Goal: Task Accomplishment & Management: Use online tool/utility

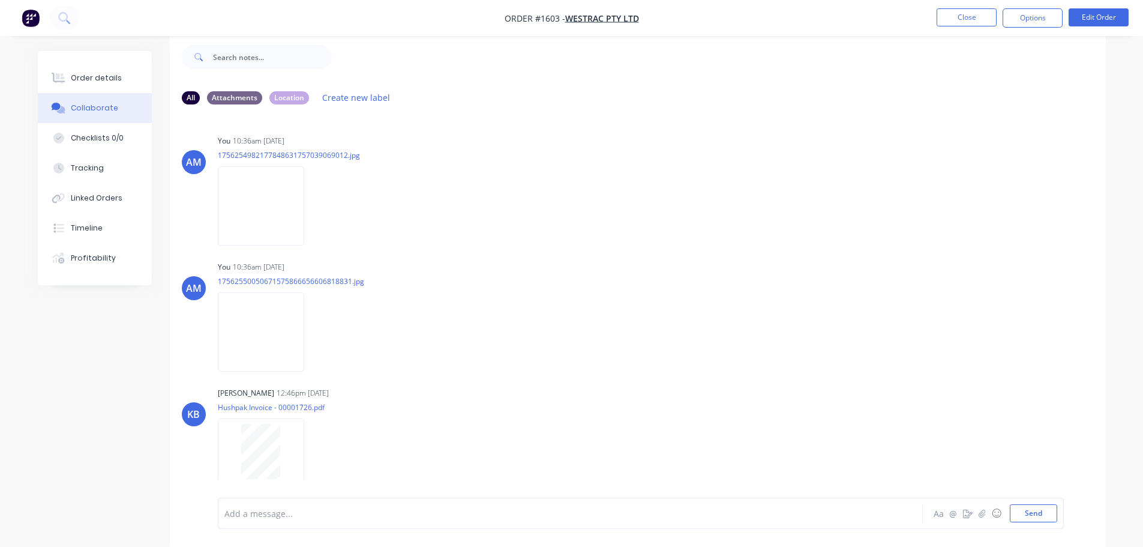
scroll to position [275, 0]
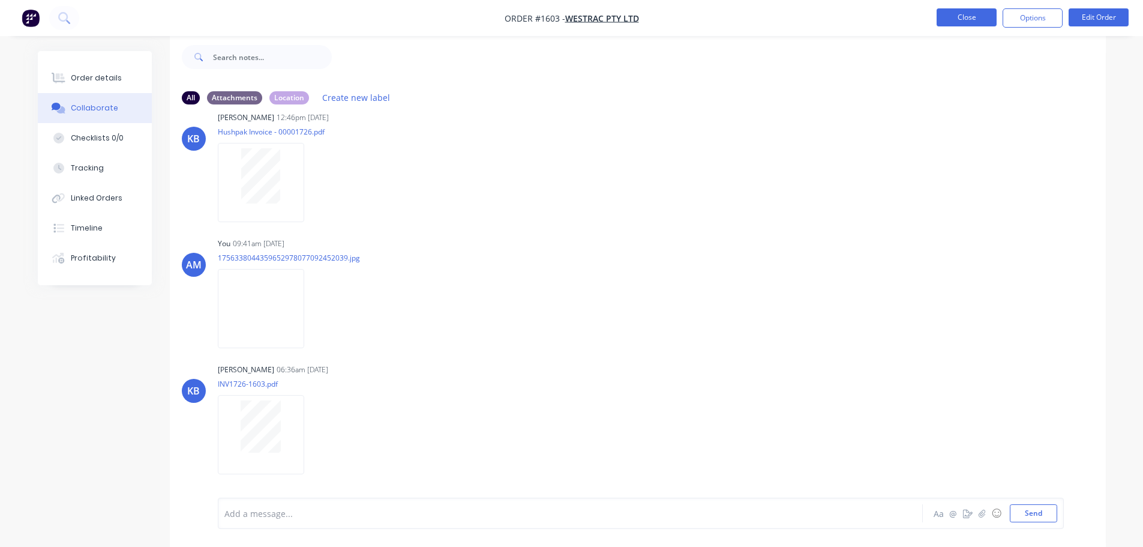
click at [958, 15] on button "Close" at bounding box center [967, 17] width 60 height 18
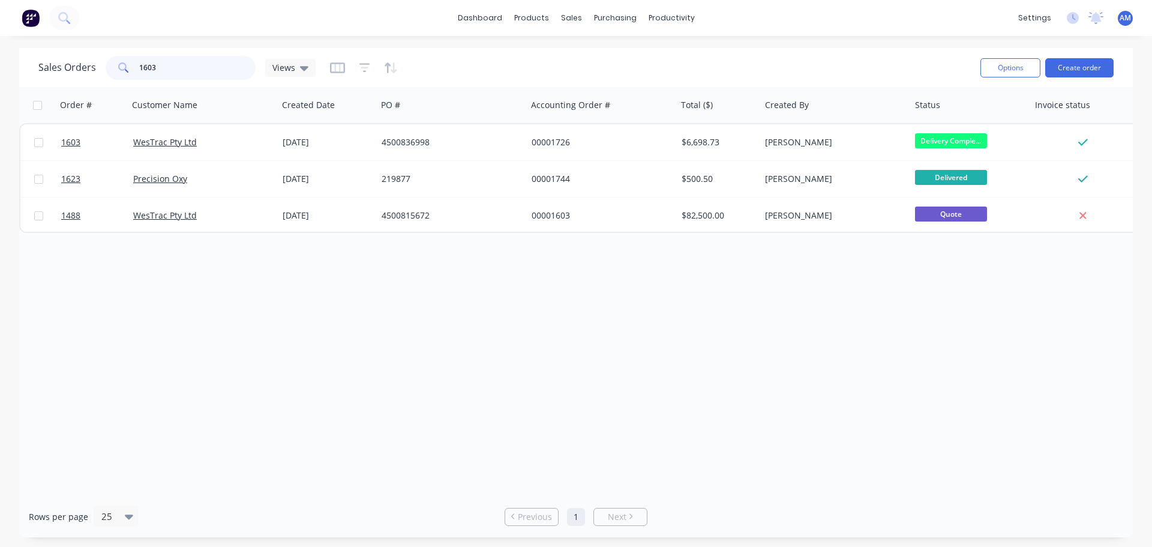
drag, startPoint x: 164, startPoint y: 61, endPoint x: 109, endPoint y: 61, distance: 54.6
click at [109, 61] on div "1603" at bounding box center [181, 68] width 150 height 24
type input "1631"
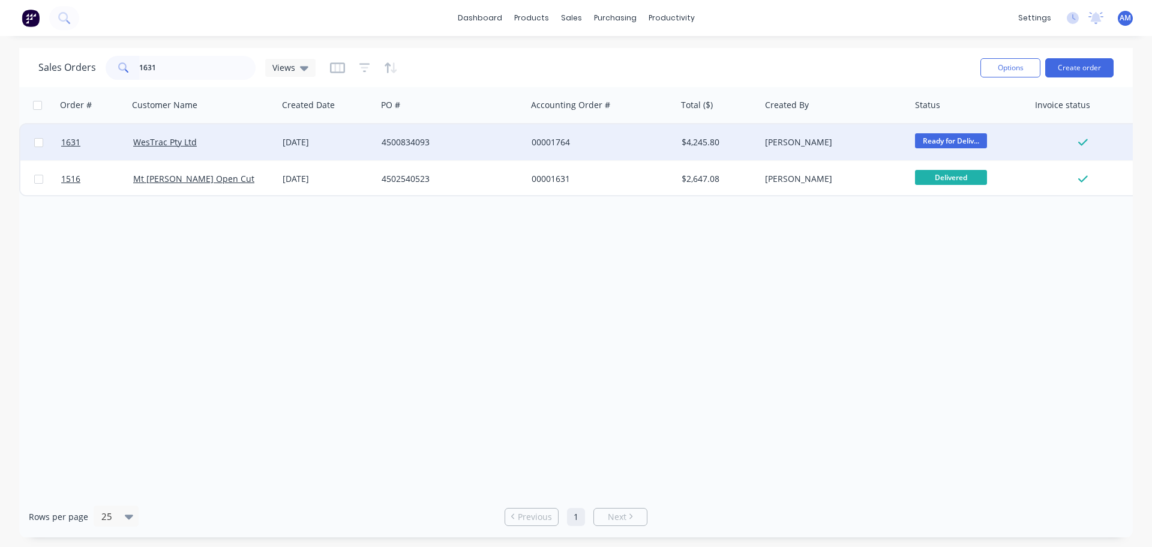
click at [412, 142] on div "4500834093" at bounding box center [448, 142] width 133 height 12
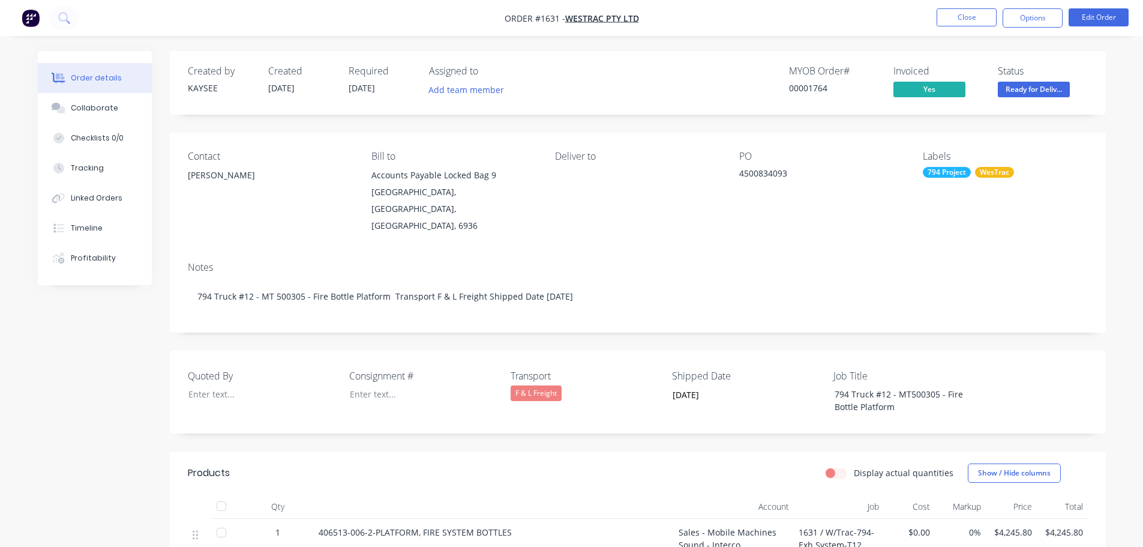
click at [224, 494] on div at bounding box center [221, 506] width 24 height 24
click at [1036, 87] on span "Ready for Deliv..." at bounding box center [1034, 89] width 72 height 15
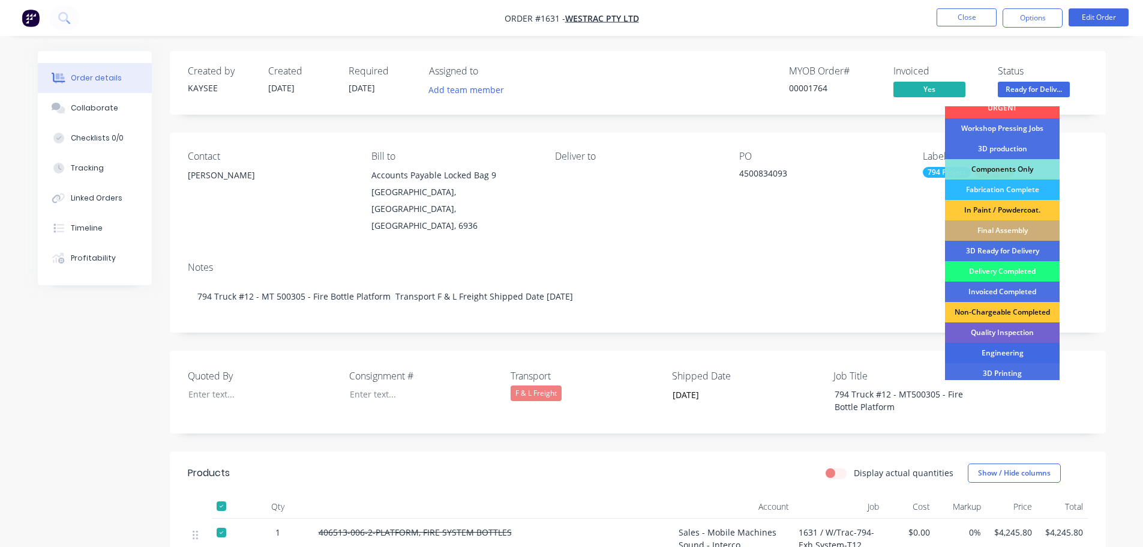
scroll to position [120, 0]
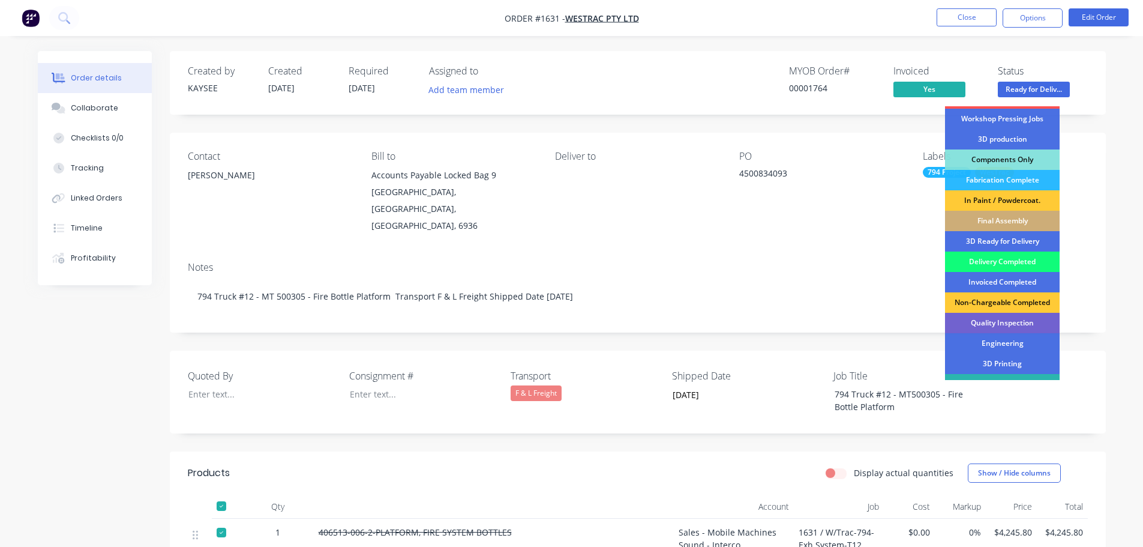
click at [991, 259] on div "Delivery Completed" at bounding box center [1002, 261] width 115 height 20
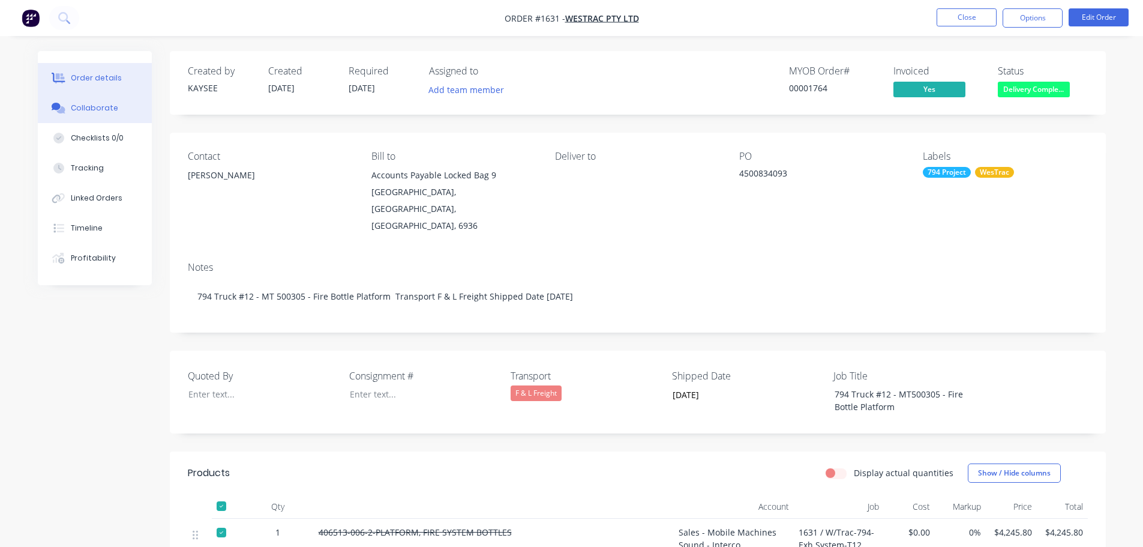
click at [92, 109] on div "Collaborate" at bounding box center [94, 108] width 47 height 11
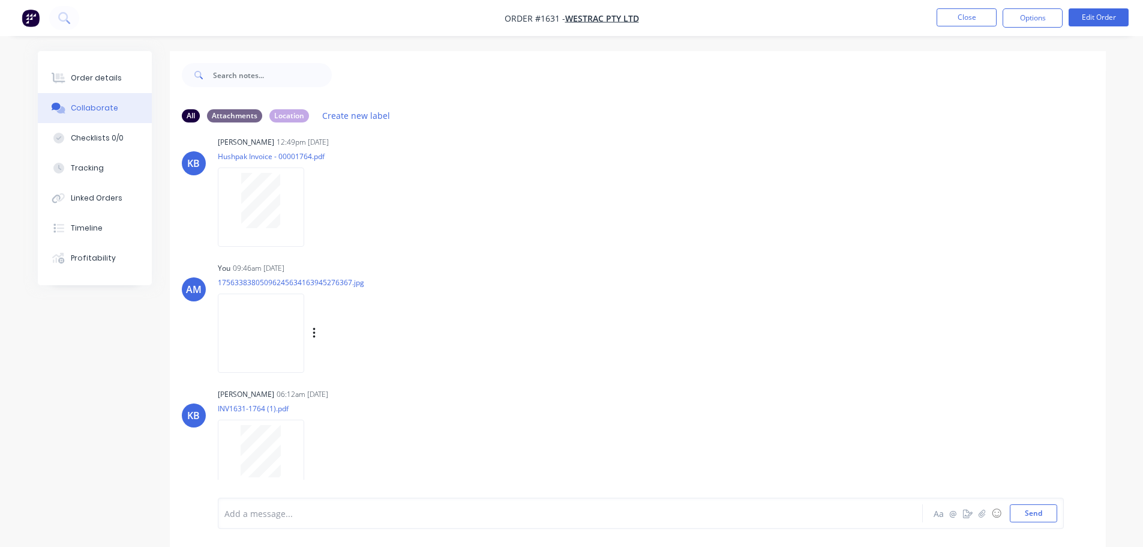
scroll to position [23, 0]
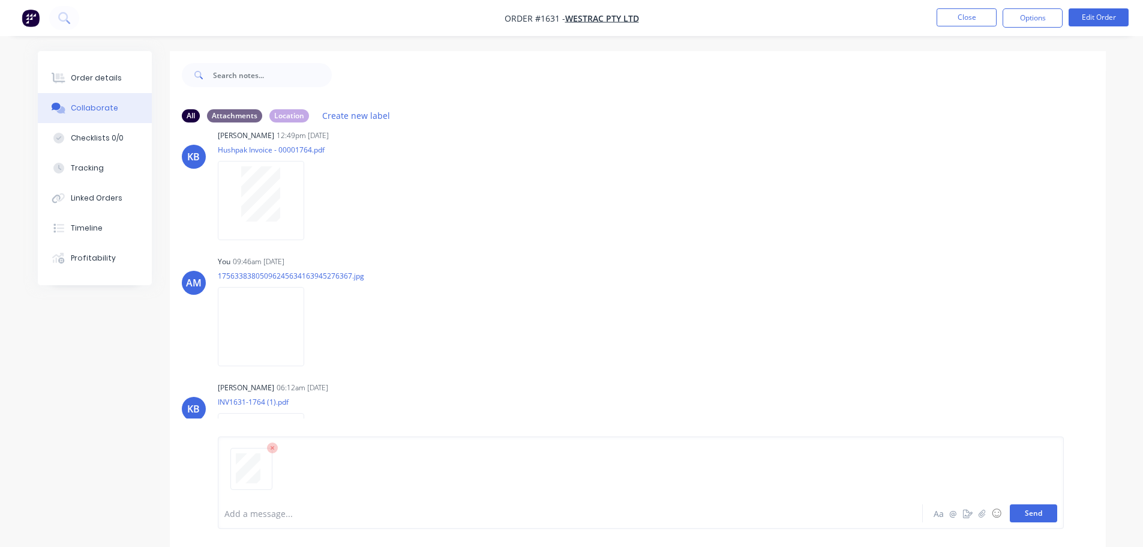
click at [1038, 519] on button "Send" at bounding box center [1033, 513] width 47 height 18
click at [956, 22] on button "Close" at bounding box center [967, 17] width 60 height 18
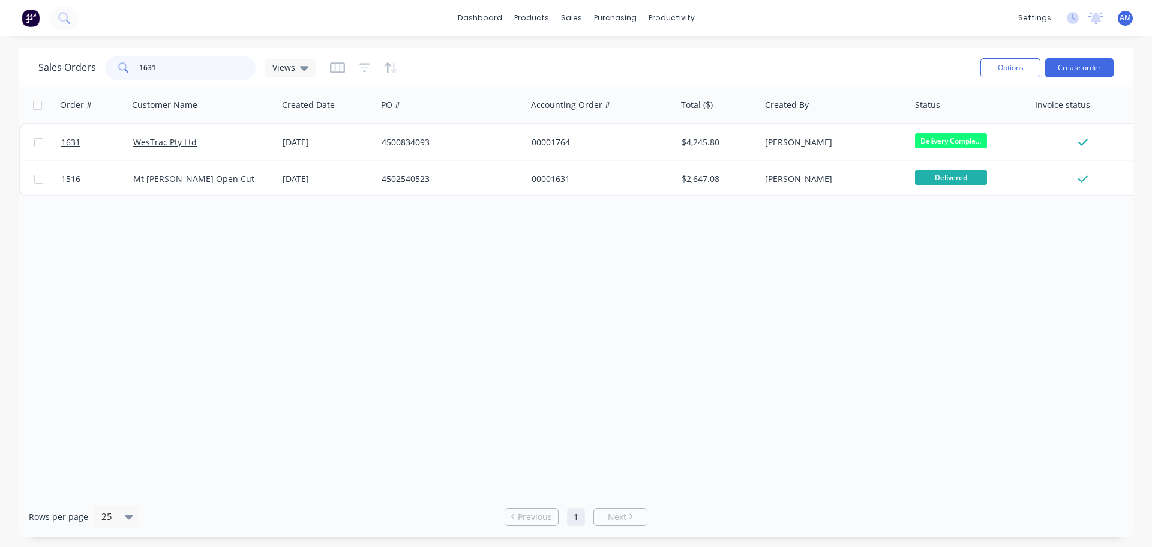
drag, startPoint x: 218, startPoint y: 67, endPoint x: 122, endPoint y: 66, distance: 96.6
click at [122, 66] on div "1631" at bounding box center [181, 68] width 150 height 24
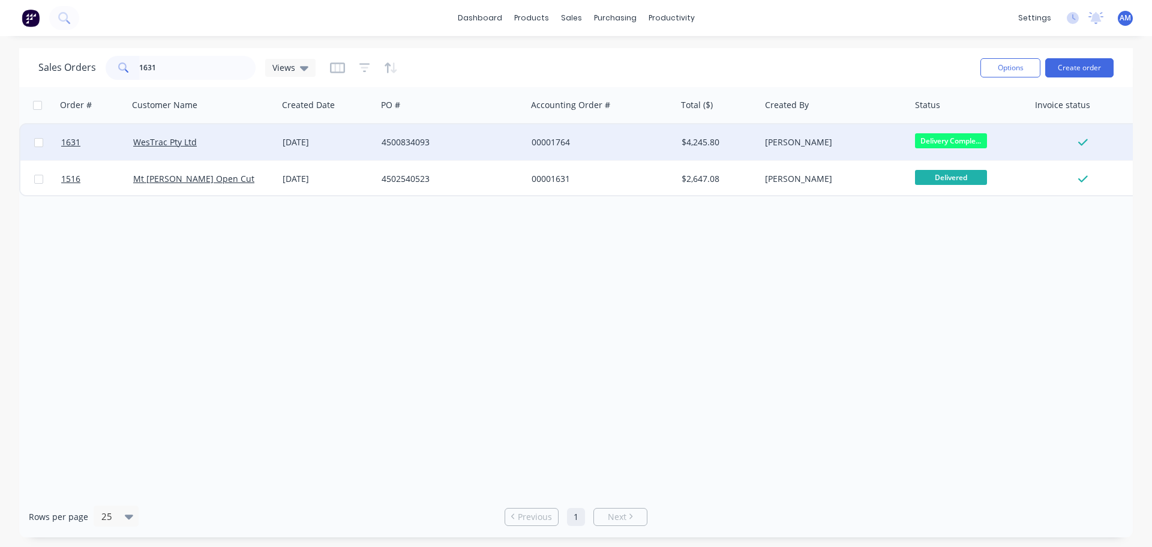
click at [403, 141] on div "4500834093" at bounding box center [448, 142] width 133 height 12
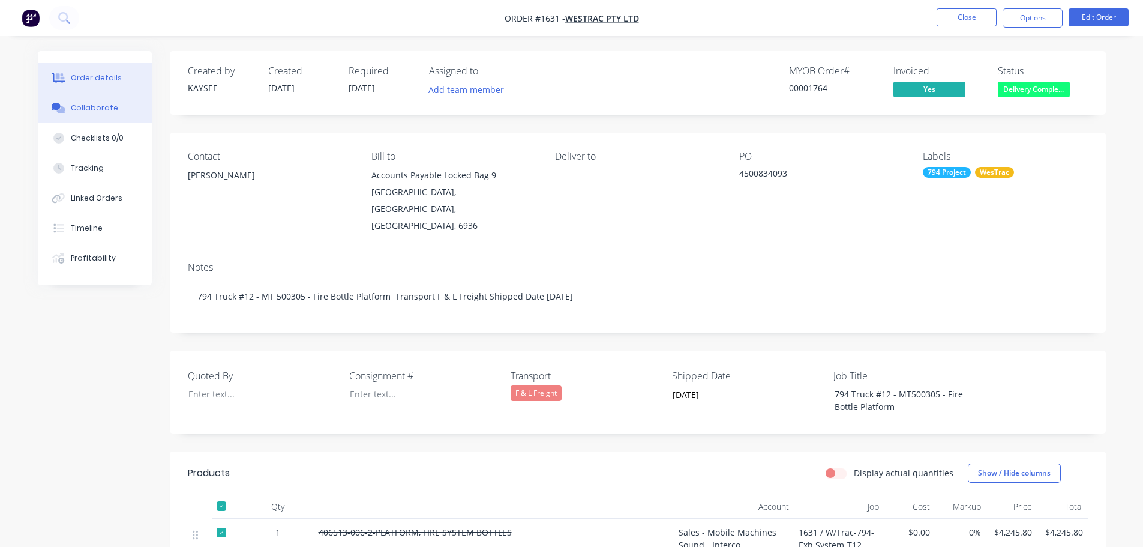
click at [102, 109] on div "Collaborate" at bounding box center [94, 108] width 47 height 11
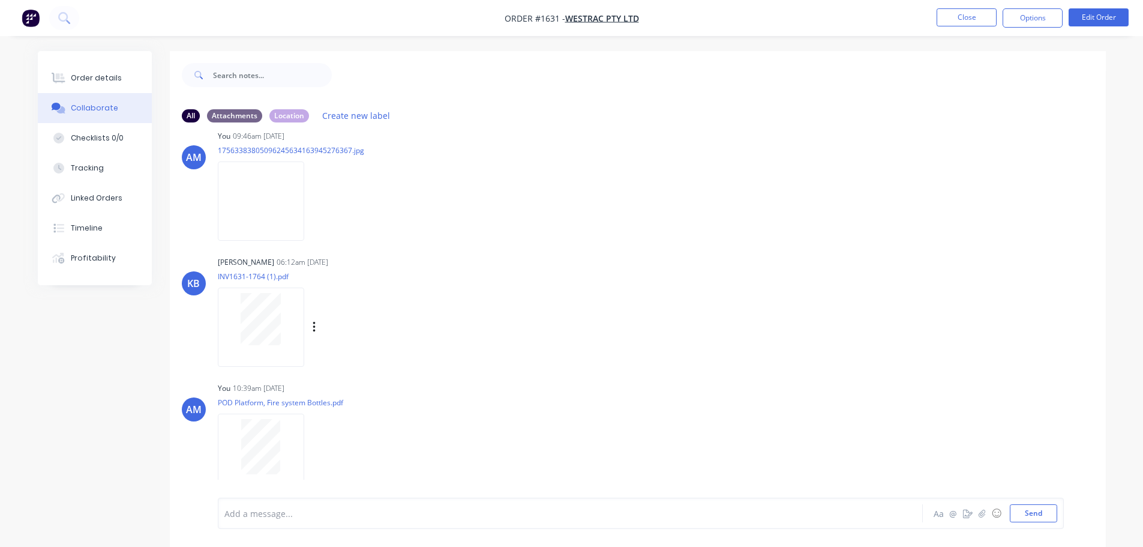
scroll to position [149, 0]
click at [958, 16] on button "Close" at bounding box center [967, 17] width 60 height 18
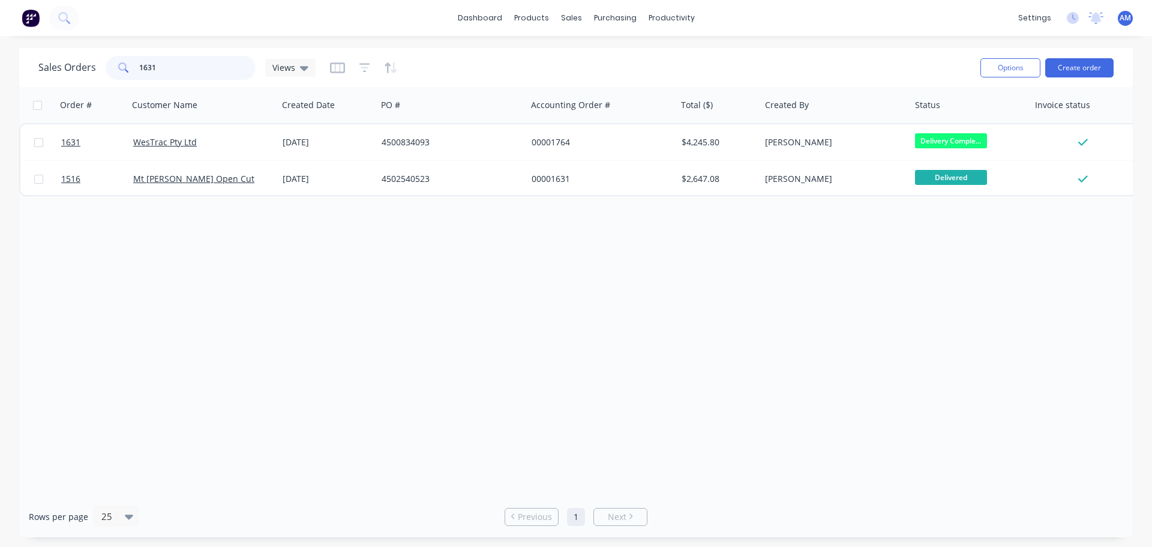
drag, startPoint x: 203, startPoint y: 65, endPoint x: 135, endPoint y: 58, distance: 68.8
click at [135, 58] on div "1631" at bounding box center [181, 68] width 150 height 24
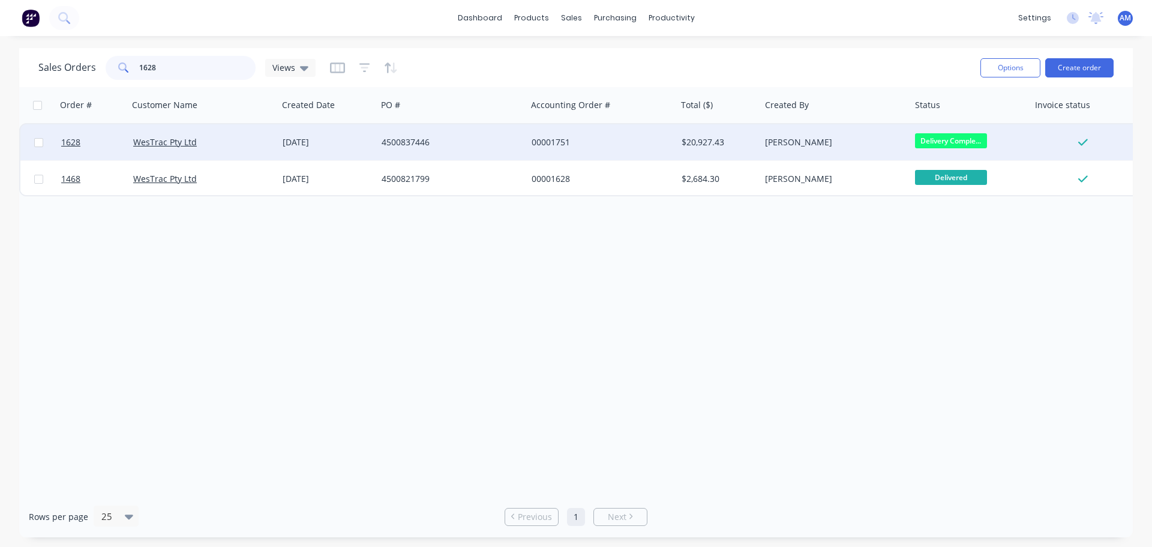
type input "1628"
click at [413, 143] on div "4500837446" at bounding box center [448, 142] width 133 height 12
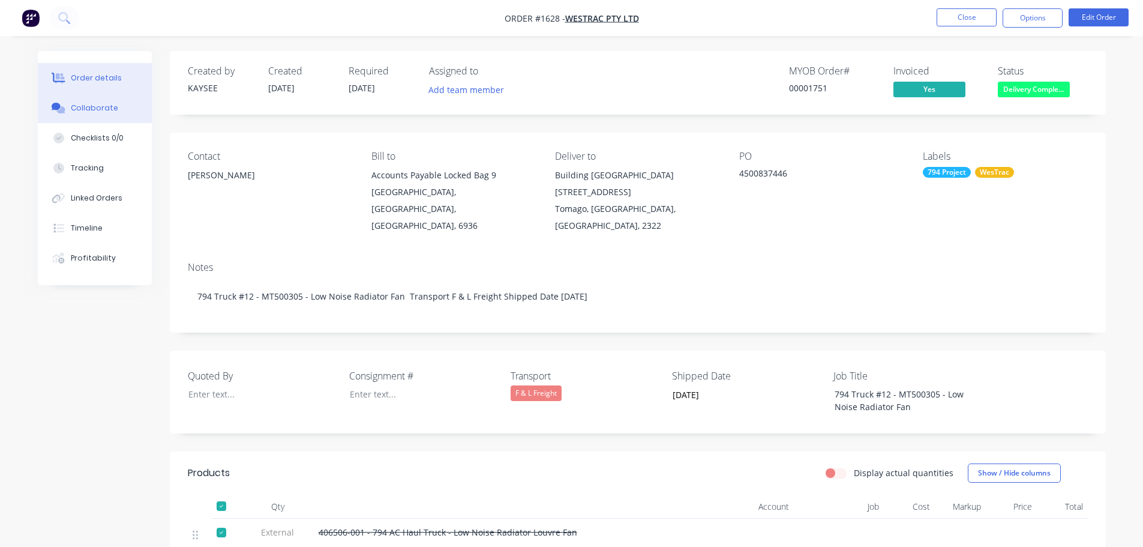
click at [88, 105] on div "Collaborate" at bounding box center [94, 108] width 47 height 11
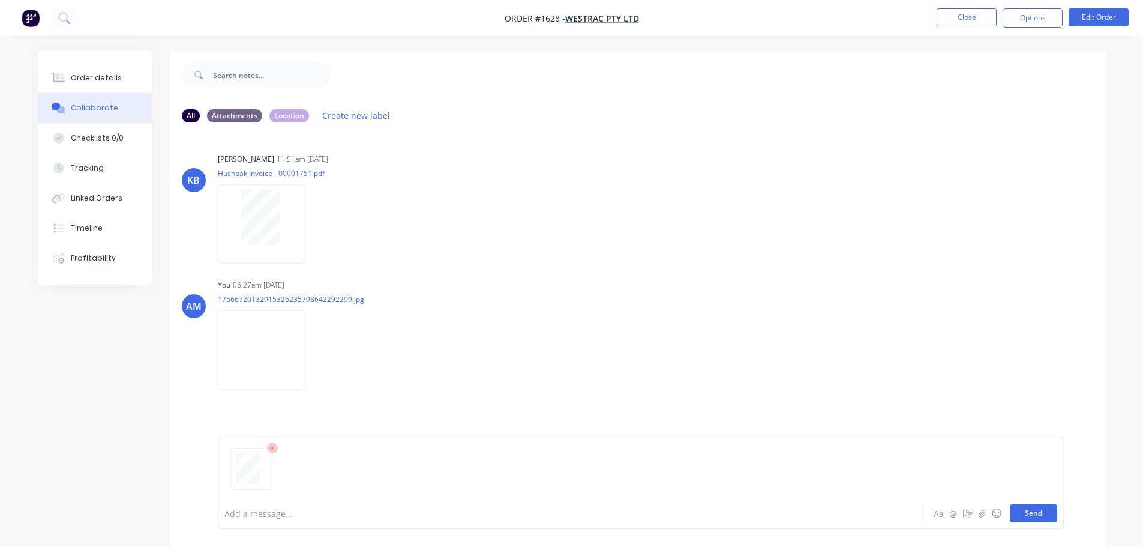
click at [1044, 513] on button "Send" at bounding box center [1033, 513] width 47 height 18
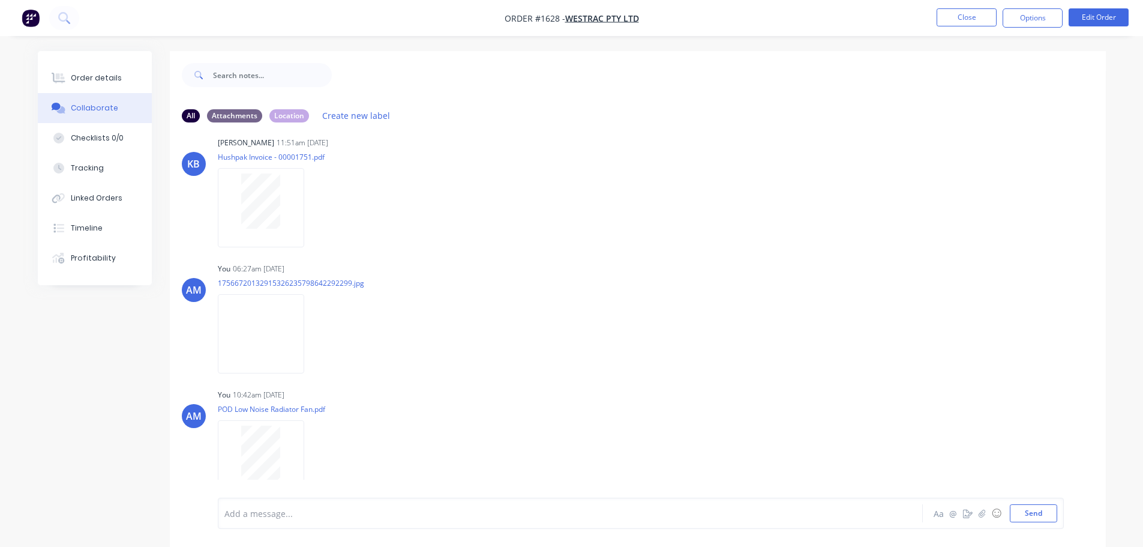
scroll to position [23, 0]
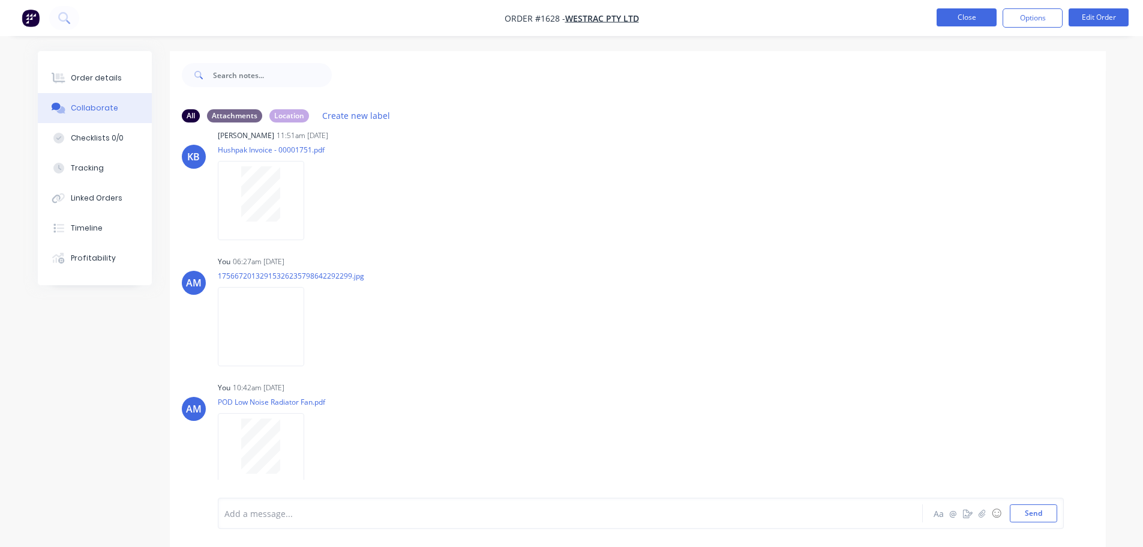
click at [972, 22] on button "Close" at bounding box center [967, 17] width 60 height 18
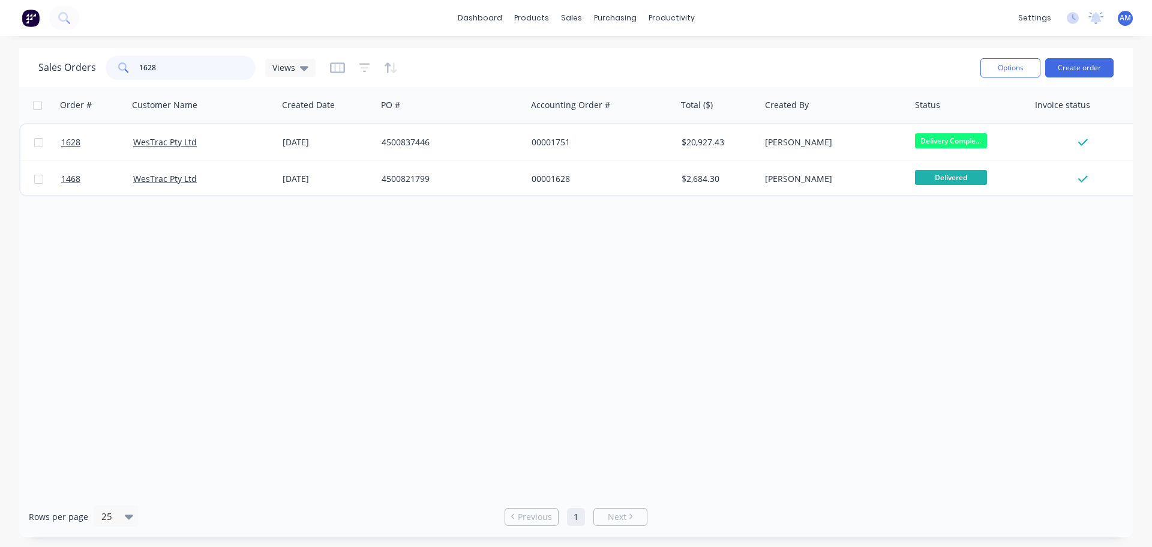
drag, startPoint x: 130, startPoint y: 61, endPoint x: 115, endPoint y: 61, distance: 15.6
click at [115, 61] on div "1628" at bounding box center [181, 68] width 150 height 24
type input "1631"
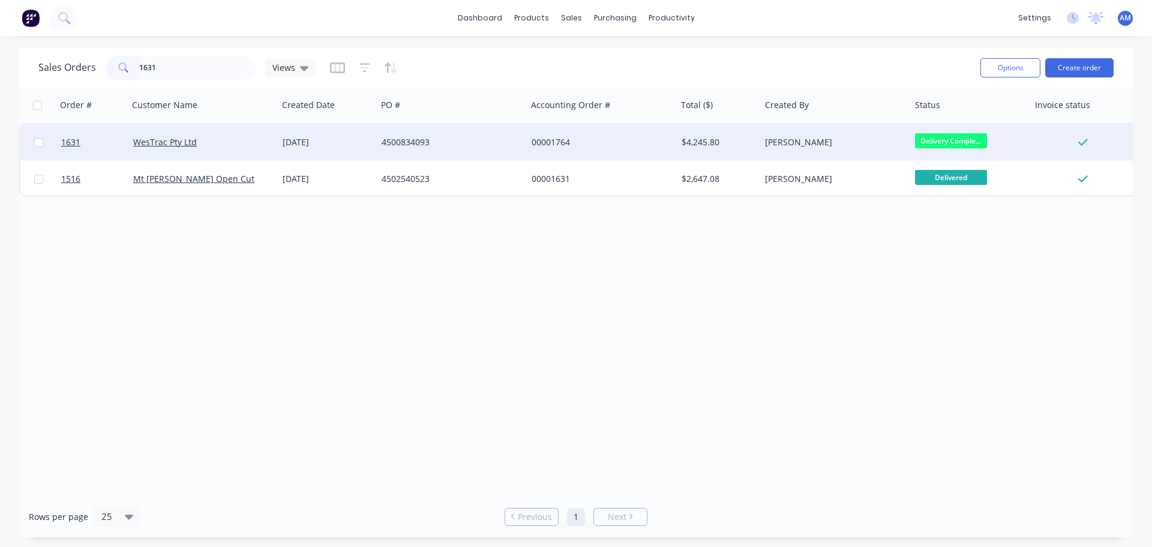
click at [402, 140] on div "4500834093" at bounding box center [448, 142] width 133 height 12
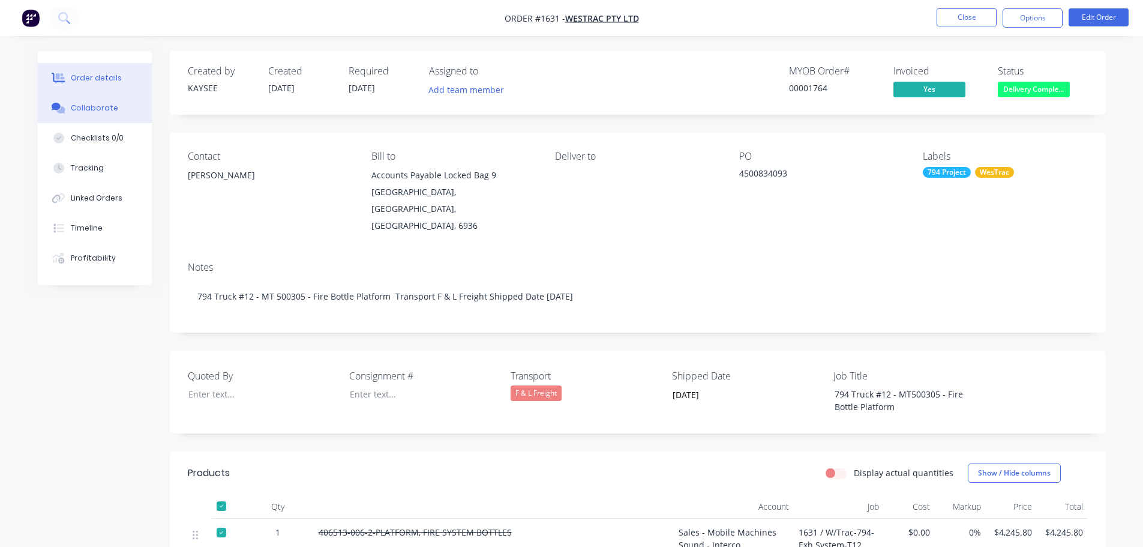
click at [102, 107] on div "Collaborate" at bounding box center [94, 108] width 47 height 11
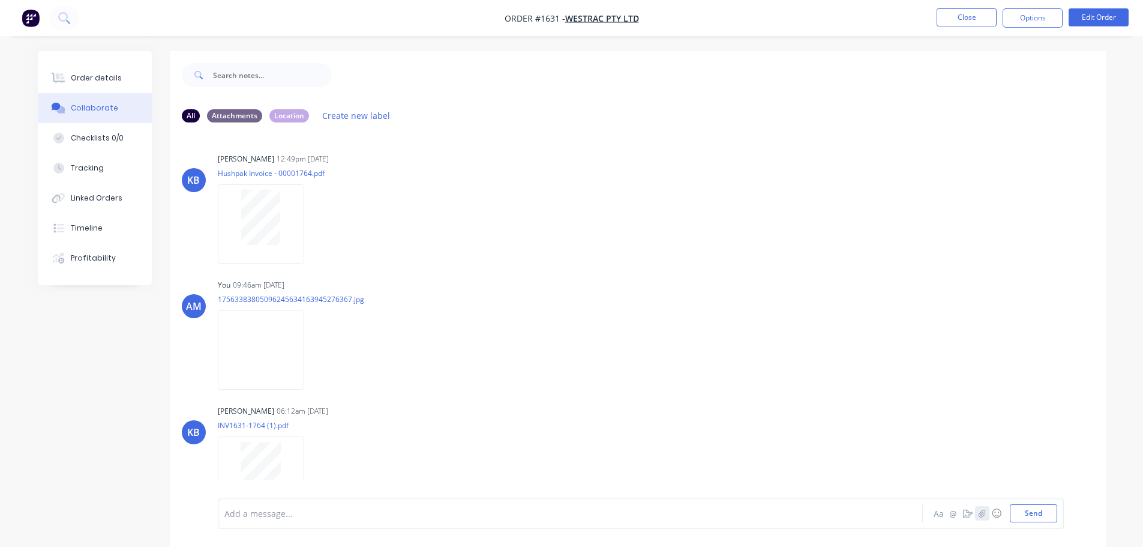
click at [983, 516] on icon "button" at bounding box center [982, 513] width 7 height 8
click at [1062, 513] on div "Add a message... Aa @ ☺ Send" at bounding box center [641, 482] width 846 height 92
click at [963, 16] on button "Close" at bounding box center [967, 17] width 60 height 18
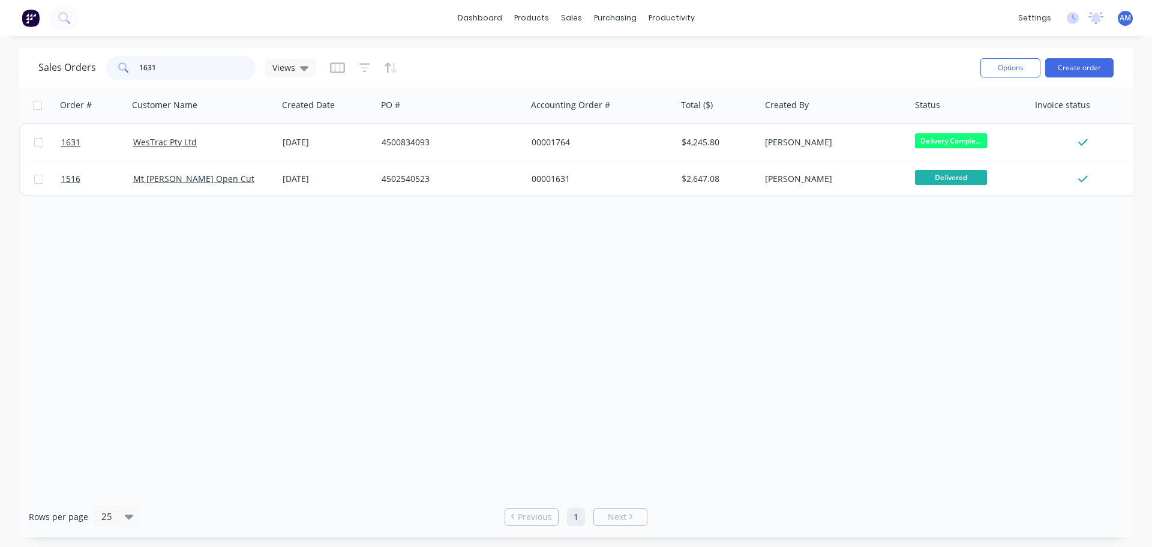
drag, startPoint x: 168, startPoint y: 70, endPoint x: 115, endPoint y: 61, distance: 54.1
click at [115, 61] on div "1631" at bounding box center [181, 68] width 150 height 24
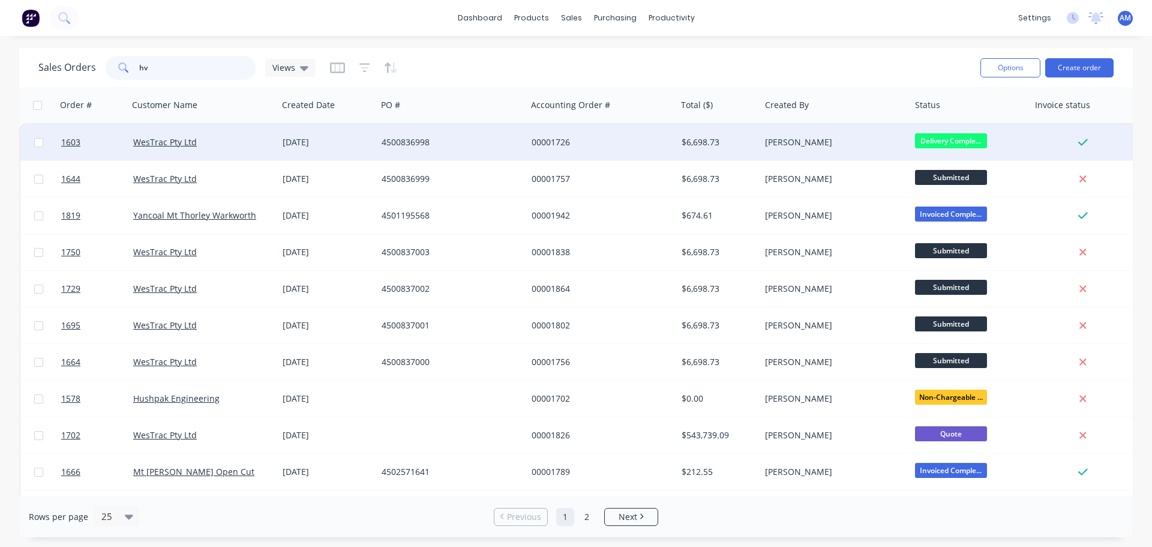
type input "hv"
click at [423, 142] on div "4500836998" at bounding box center [448, 142] width 133 height 12
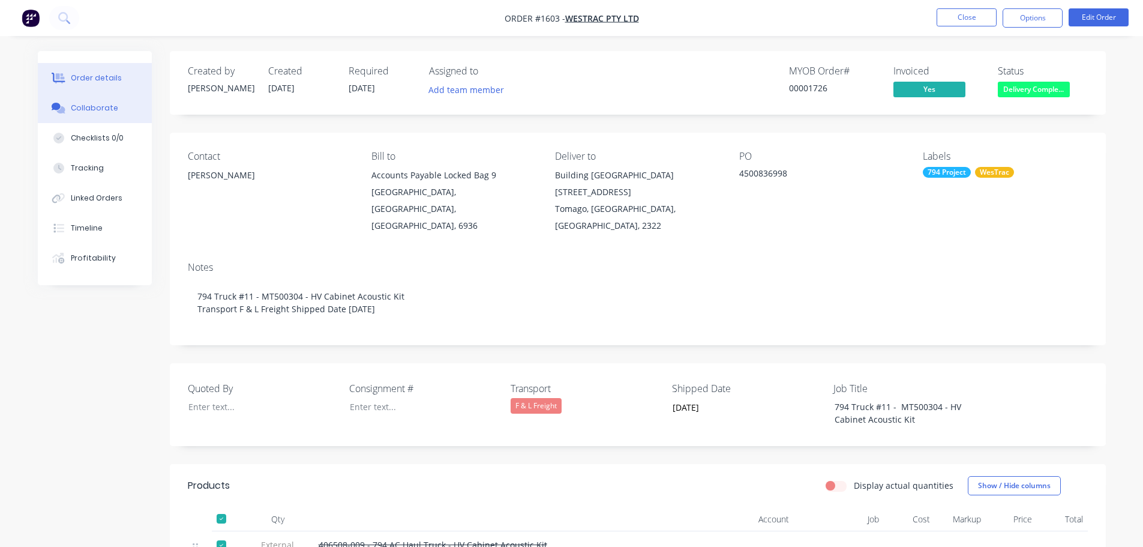
click at [93, 106] on div "Collaborate" at bounding box center [94, 108] width 47 height 11
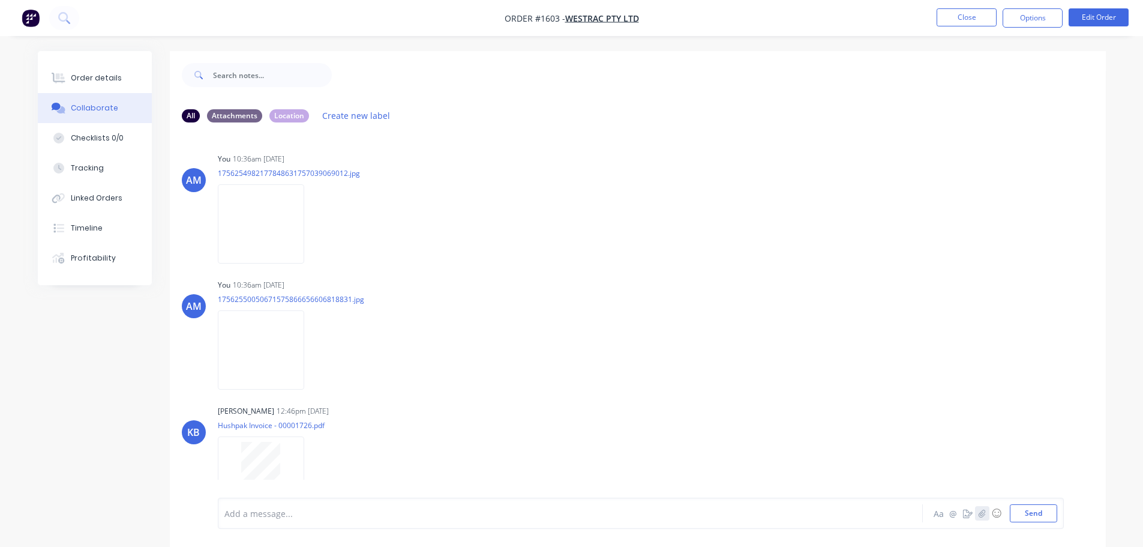
click at [981, 514] on icon "button" at bounding box center [981, 513] width 7 height 8
click at [1032, 510] on button "Send" at bounding box center [1033, 513] width 47 height 18
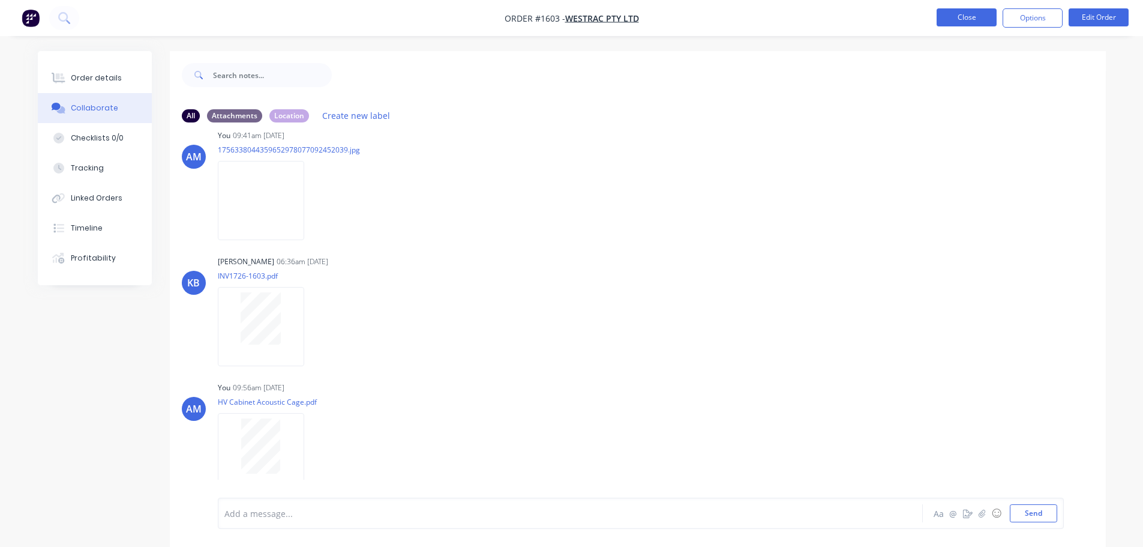
click at [960, 17] on button "Close" at bounding box center [967, 17] width 60 height 18
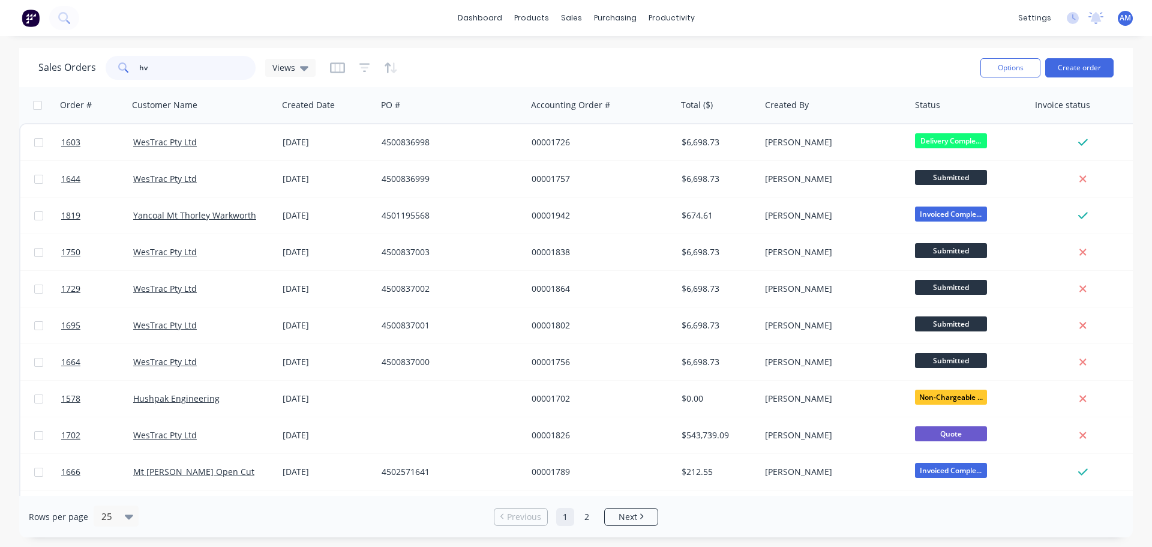
drag, startPoint x: 152, startPoint y: 66, endPoint x: 121, endPoint y: 61, distance: 32.3
click at [121, 61] on div "hv" at bounding box center [181, 68] width 150 height 24
type input "1601"
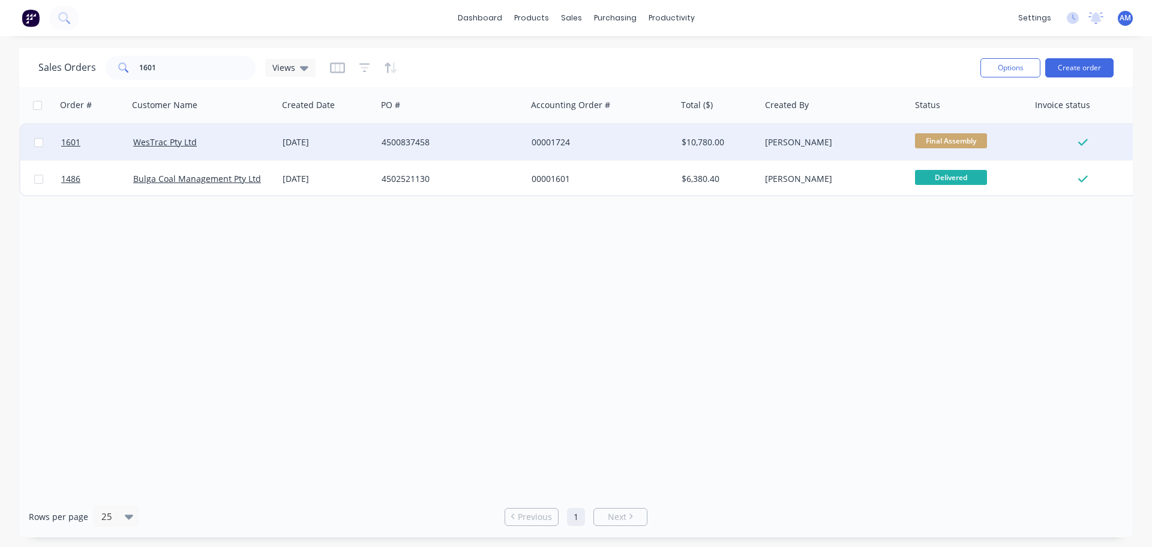
click at [399, 140] on div "4500837458" at bounding box center [448, 142] width 133 height 12
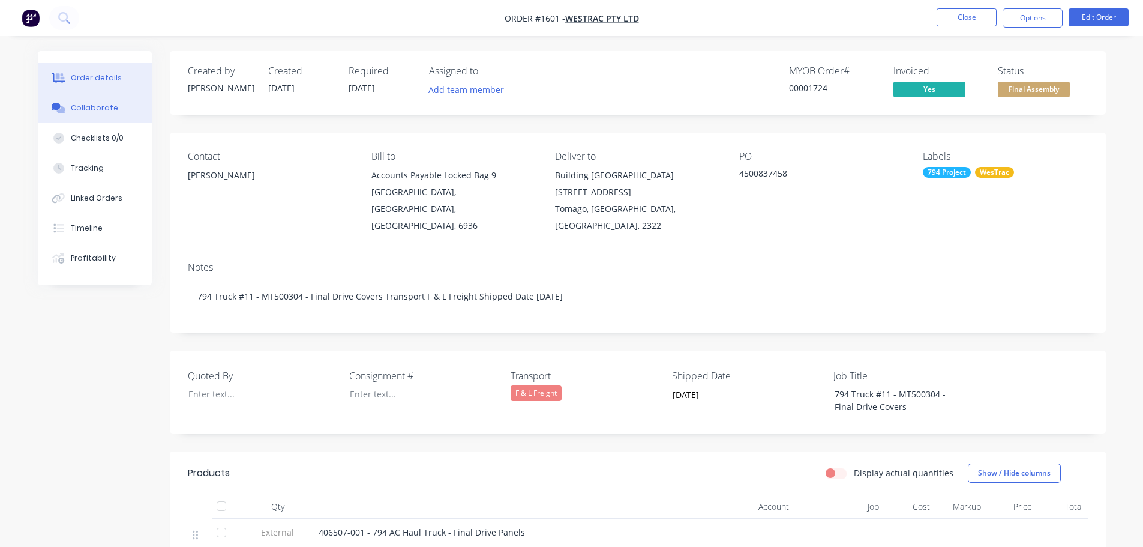
click at [86, 104] on div "Collaborate" at bounding box center [94, 108] width 47 height 11
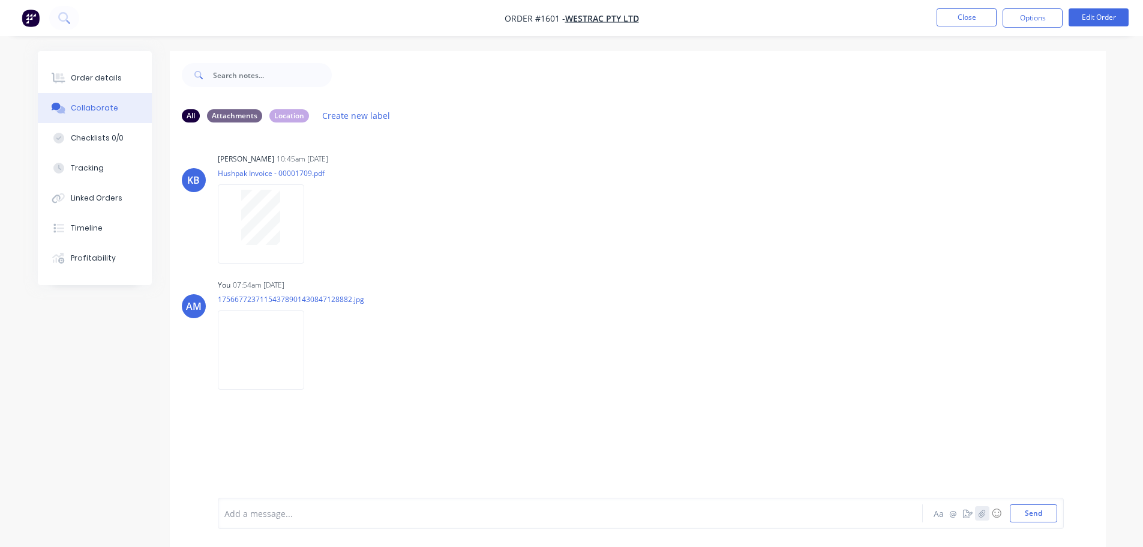
click at [983, 515] on icon "button" at bounding box center [981, 513] width 7 height 8
click at [1046, 519] on button "Send" at bounding box center [1033, 513] width 47 height 18
click at [961, 18] on button "Close" at bounding box center [967, 17] width 60 height 18
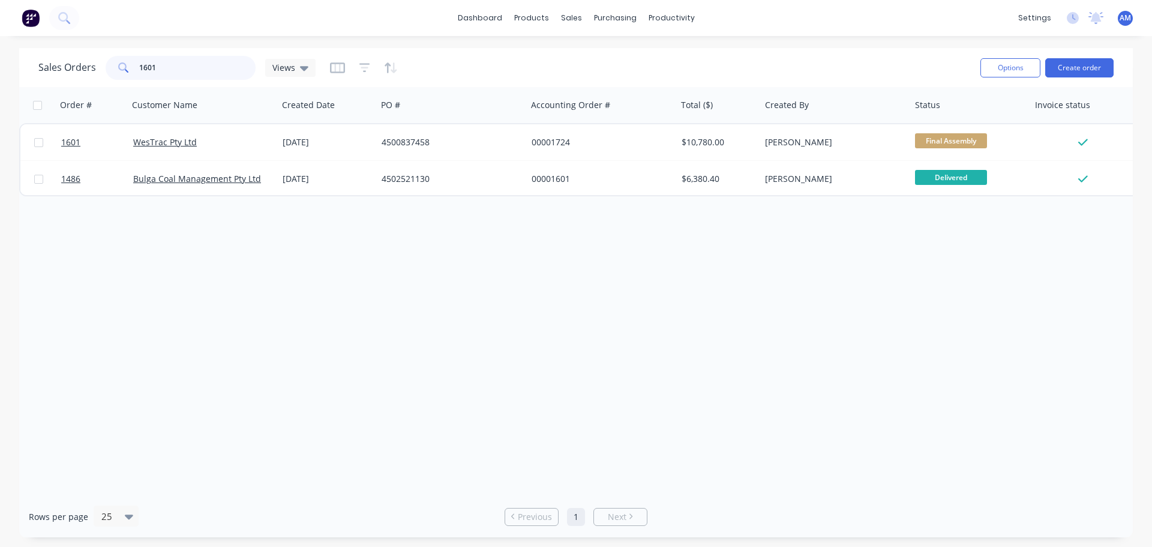
drag, startPoint x: 164, startPoint y: 68, endPoint x: 135, endPoint y: 64, distance: 29.1
click at [135, 64] on div "1601" at bounding box center [181, 68] width 150 height 24
type input "1628"
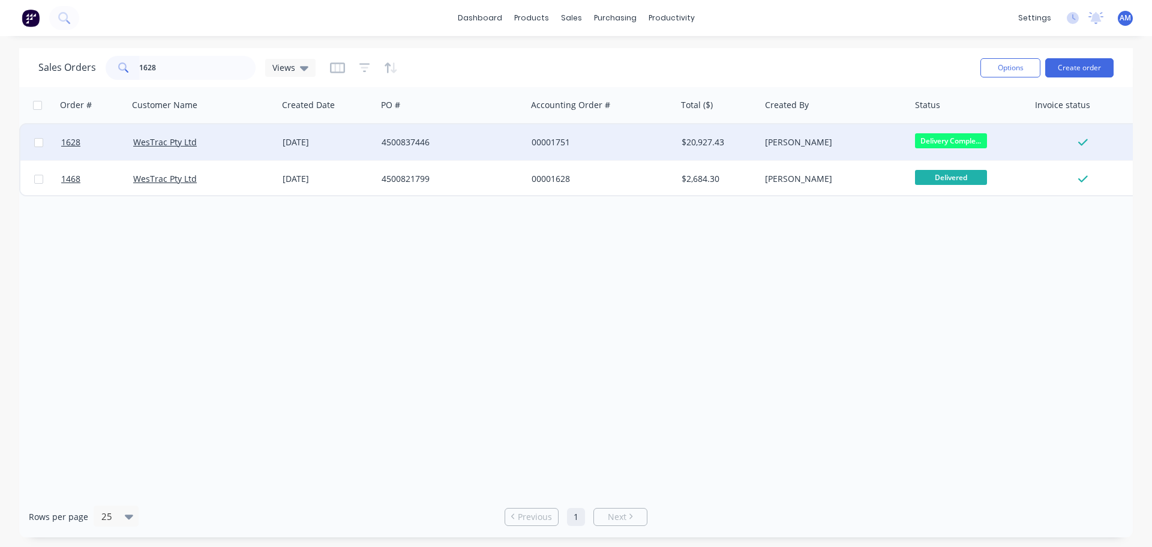
click at [420, 145] on div "4500837446" at bounding box center [448, 142] width 133 height 12
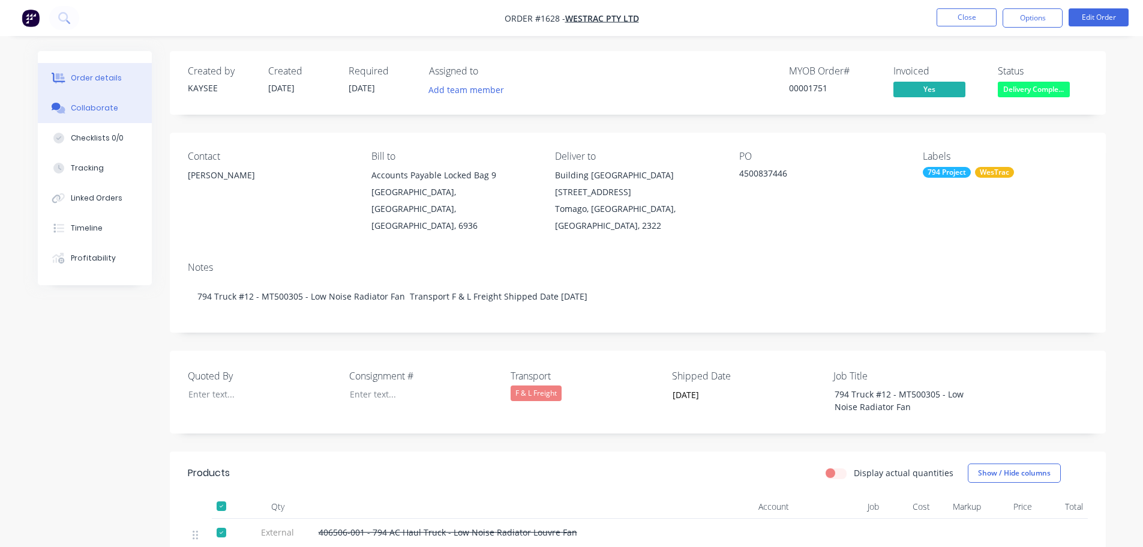
click at [97, 108] on div "Collaborate" at bounding box center [94, 108] width 47 height 11
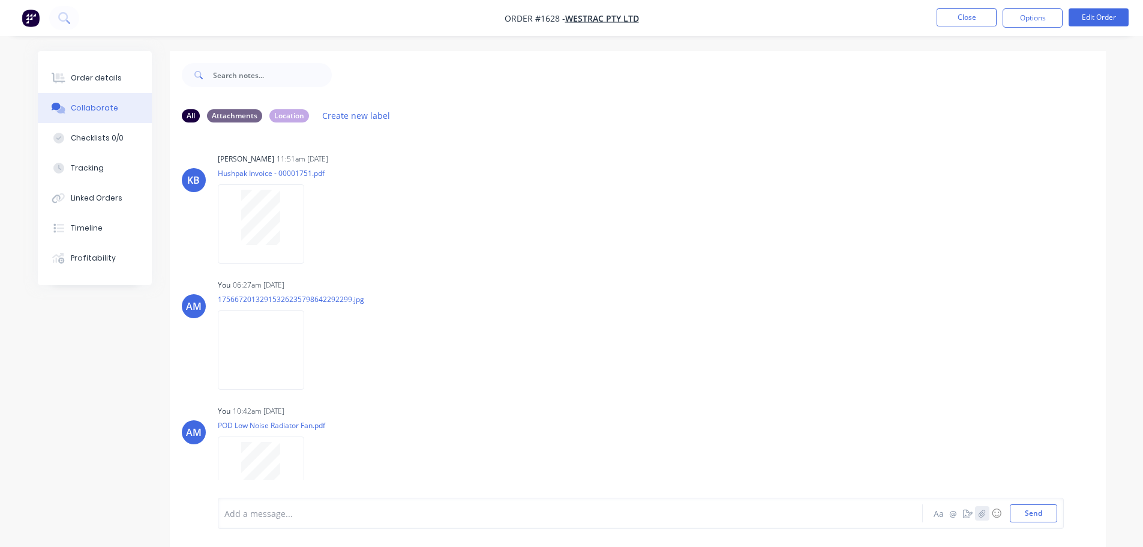
click at [984, 514] on icon "button" at bounding box center [981, 513] width 7 height 8
click at [1040, 512] on button "Send" at bounding box center [1033, 513] width 47 height 18
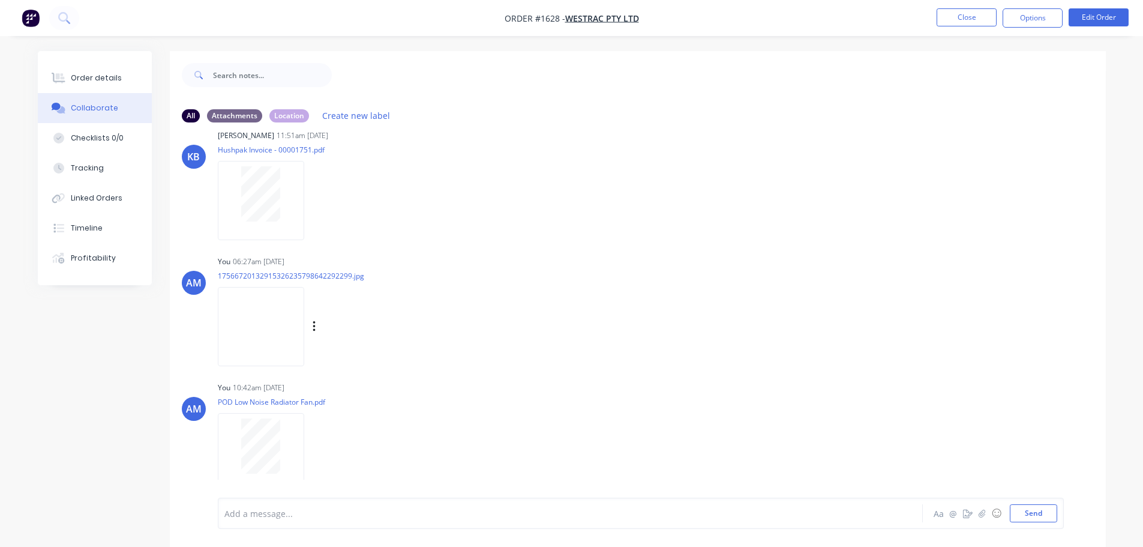
click at [1068, 354] on div "AM You 06:27am [DATE] 17566720132915326235798642292299.jpg Labels Download Dele…" at bounding box center [638, 307] width 936 height 108
click at [982, 12] on button "Close" at bounding box center [967, 17] width 60 height 18
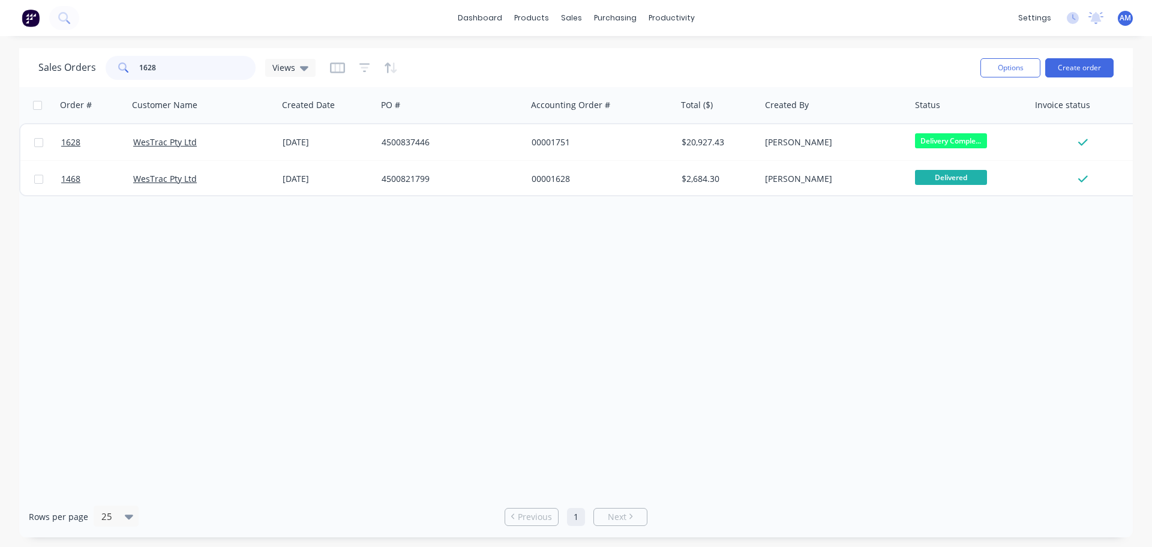
drag, startPoint x: 160, startPoint y: 65, endPoint x: 122, endPoint y: 66, distance: 37.8
click at [122, 66] on div "1628" at bounding box center [181, 68] width 150 height 24
type input "1590"
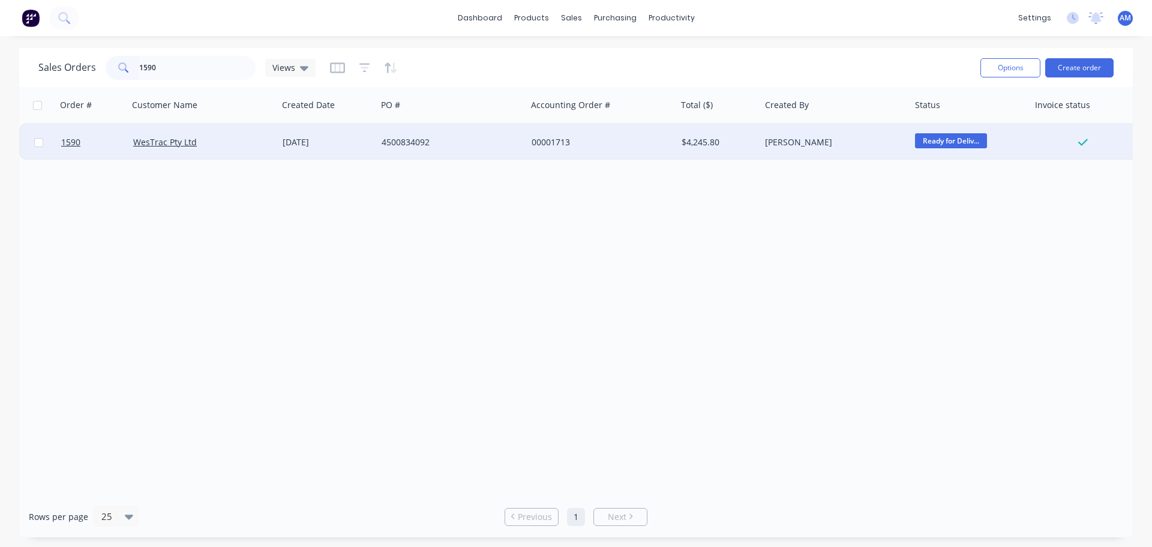
click at [424, 140] on div "4500834092" at bounding box center [448, 142] width 133 height 12
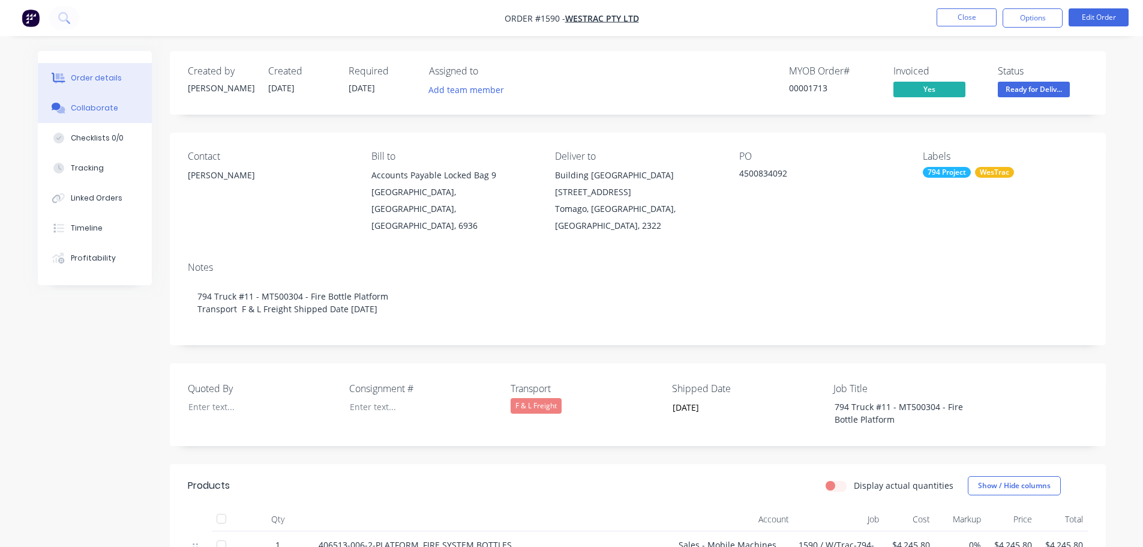
click at [106, 104] on div "Collaborate" at bounding box center [94, 108] width 47 height 11
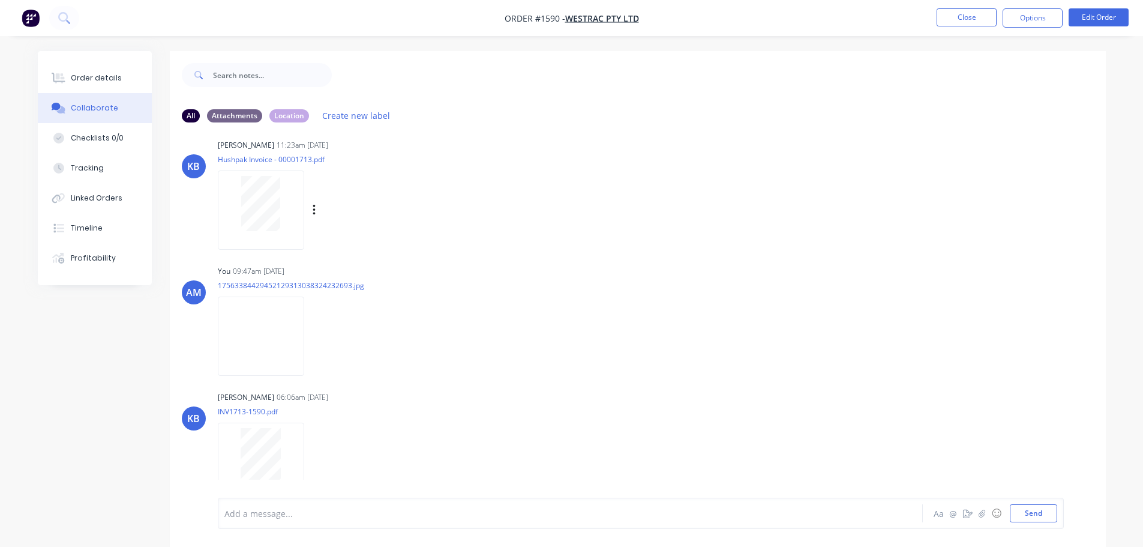
scroll to position [149, 0]
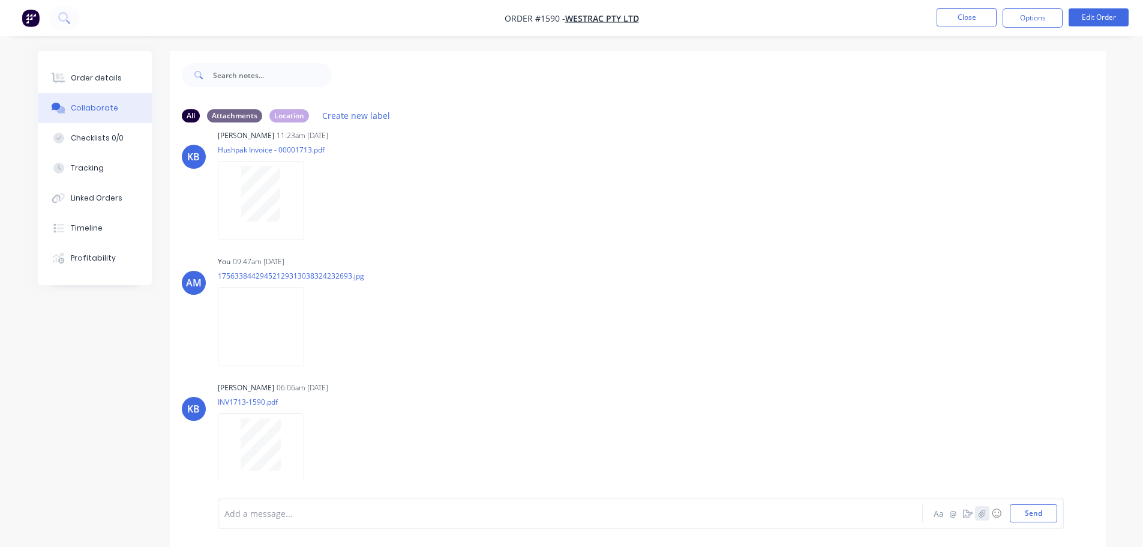
click at [982, 513] on icon "button" at bounding box center [981, 513] width 7 height 8
click at [970, 14] on nav "Order #1590 - WesTrac Pty Ltd Close Options Edit Order" at bounding box center [571, 18] width 1143 height 36
click at [969, 16] on button "Close" at bounding box center [967, 17] width 60 height 18
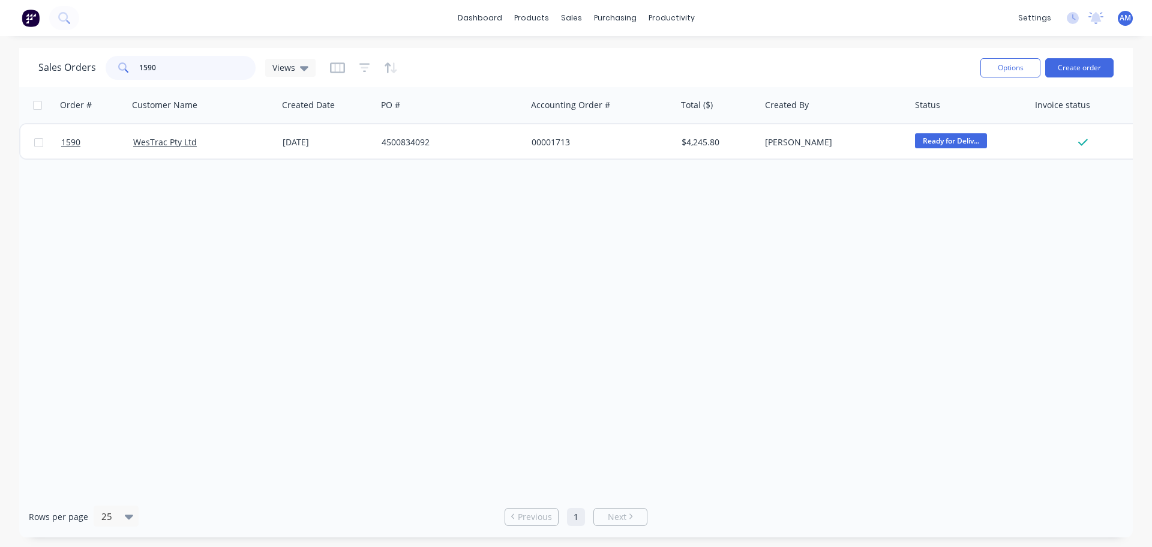
drag, startPoint x: 177, startPoint y: 65, endPoint x: 128, endPoint y: 70, distance: 48.8
click at [128, 70] on div "1590" at bounding box center [181, 68] width 150 height 24
type input "1651"
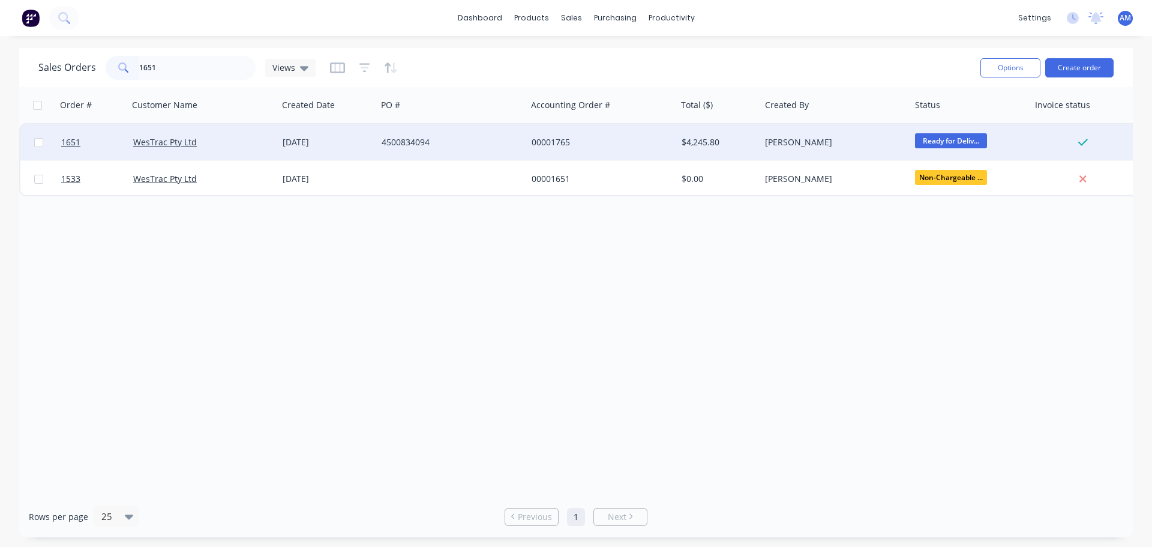
click at [420, 142] on div "4500834094" at bounding box center [448, 142] width 133 height 12
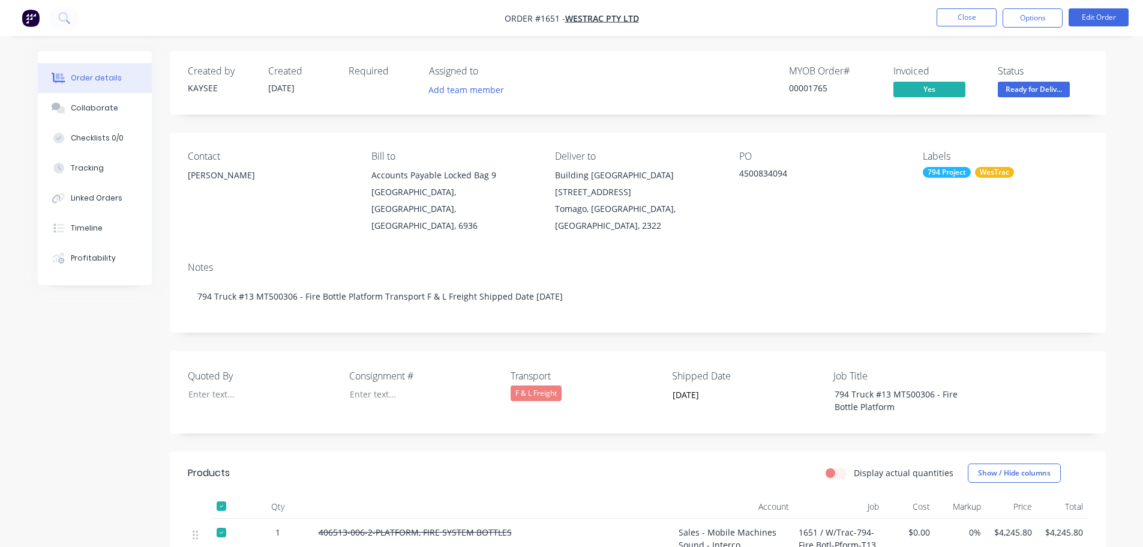
click at [1025, 98] on button "Ready for Deliv..." at bounding box center [1034, 91] width 72 height 18
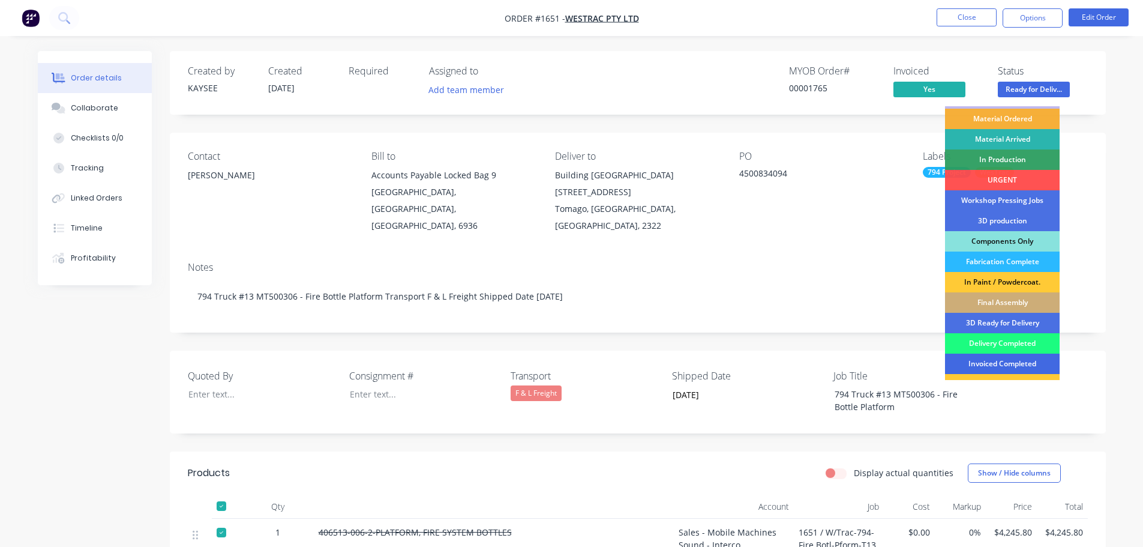
scroll to position [60, 0]
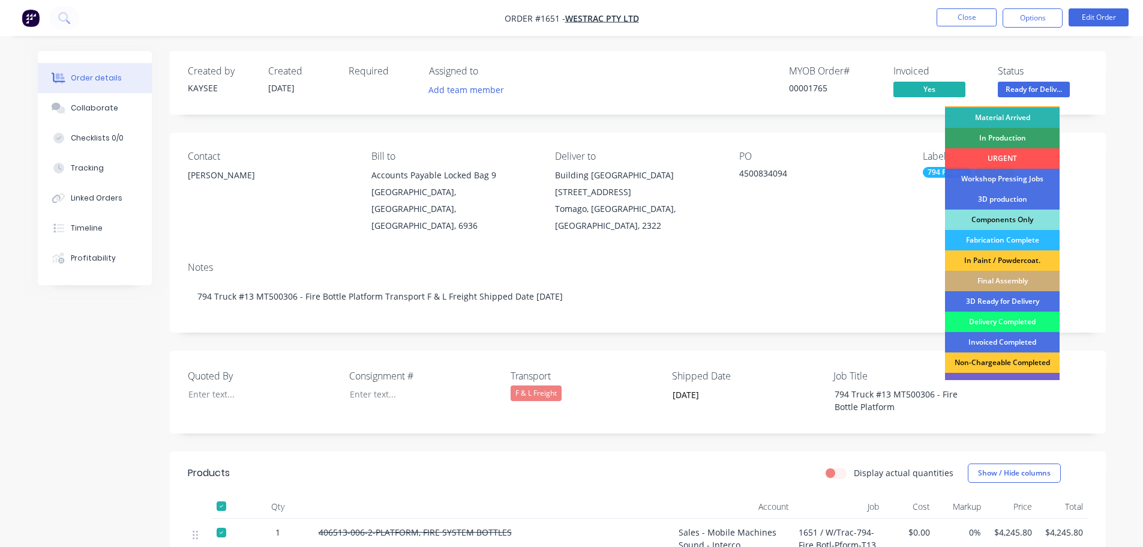
click at [1004, 324] on div "Delivery Completed" at bounding box center [1002, 321] width 115 height 20
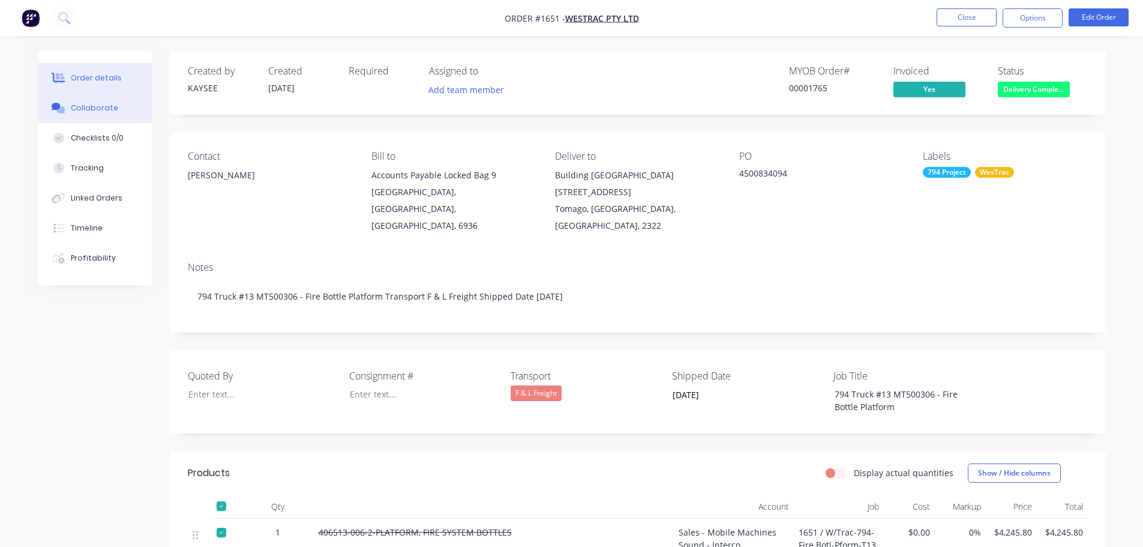
click at [91, 113] on div "Collaborate" at bounding box center [94, 108] width 47 height 11
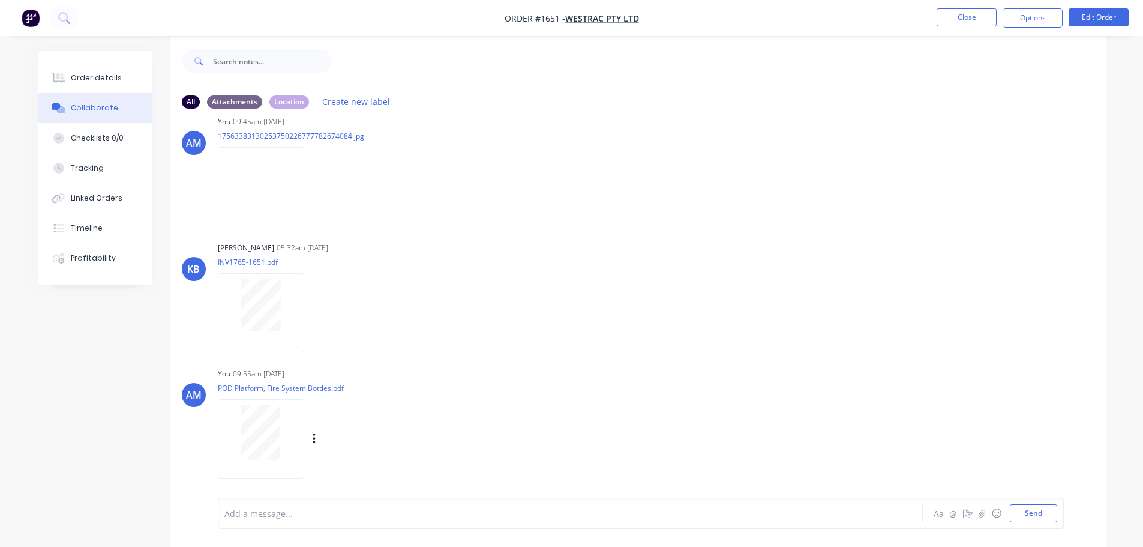
scroll to position [18, 0]
click at [985, 513] on icon "button" at bounding box center [981, 513] width 7 height 8
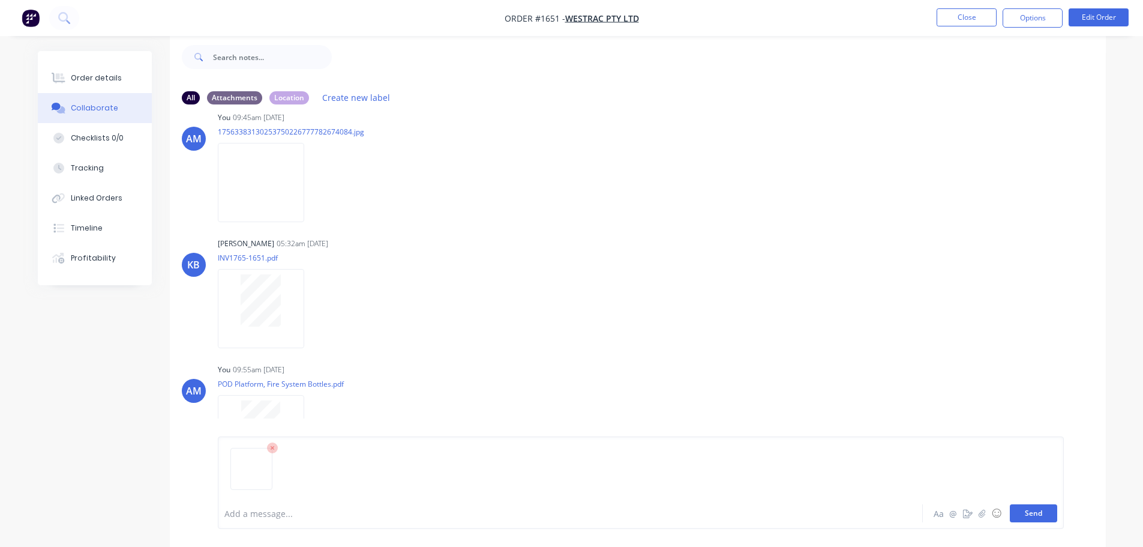
click at [1027, 513] on button "Send" at bounding box center [1033, 513] width 47 height 18
click at [964, 16] on button "Close" at bounding box center [967, 17] width 60 height 18
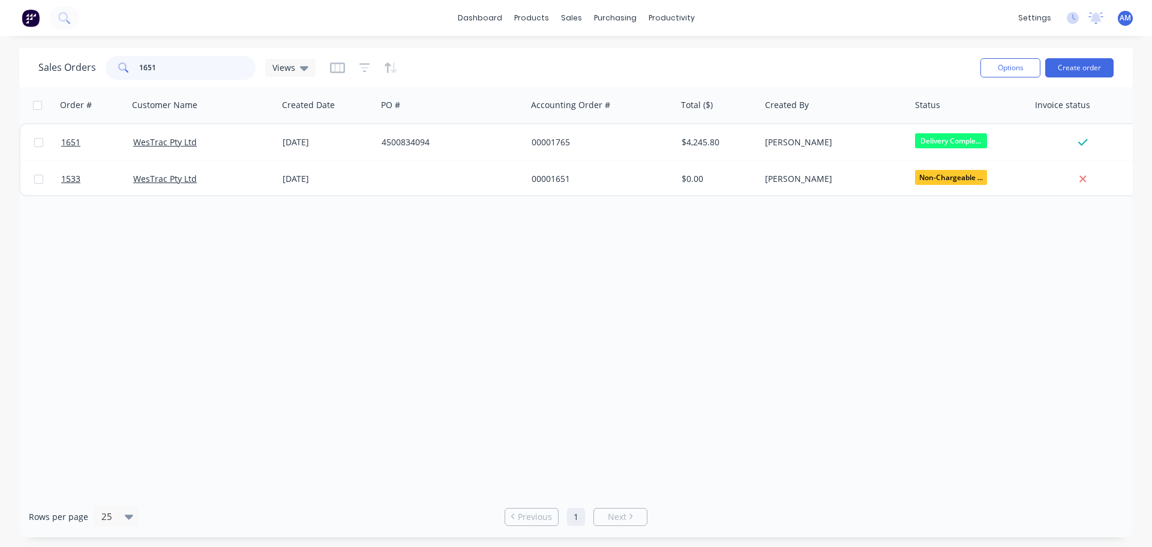
drag, startPoint x: 193, startPoint y: 69, endPoint x: 82, endPoint y: 61, distance: 110.7
click at [88, 63] on div "Sales Orders 1651 Views" at bounding box center [176, 68] width 277 height 24
type input "1626"
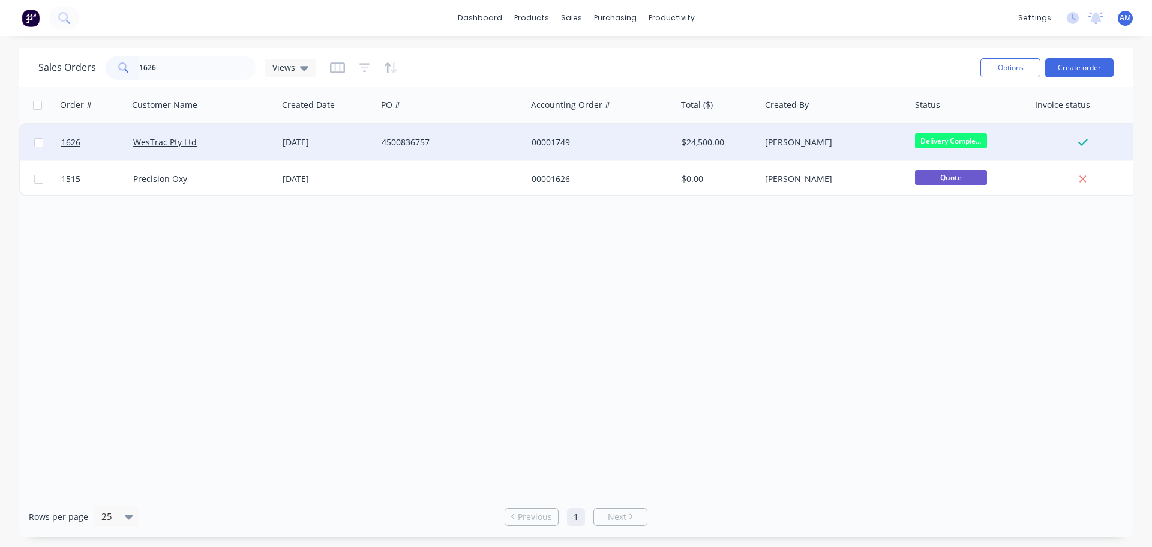
click at [424, 141] on div "4500836757" at bounding box center [448, 142] width 133 height 12
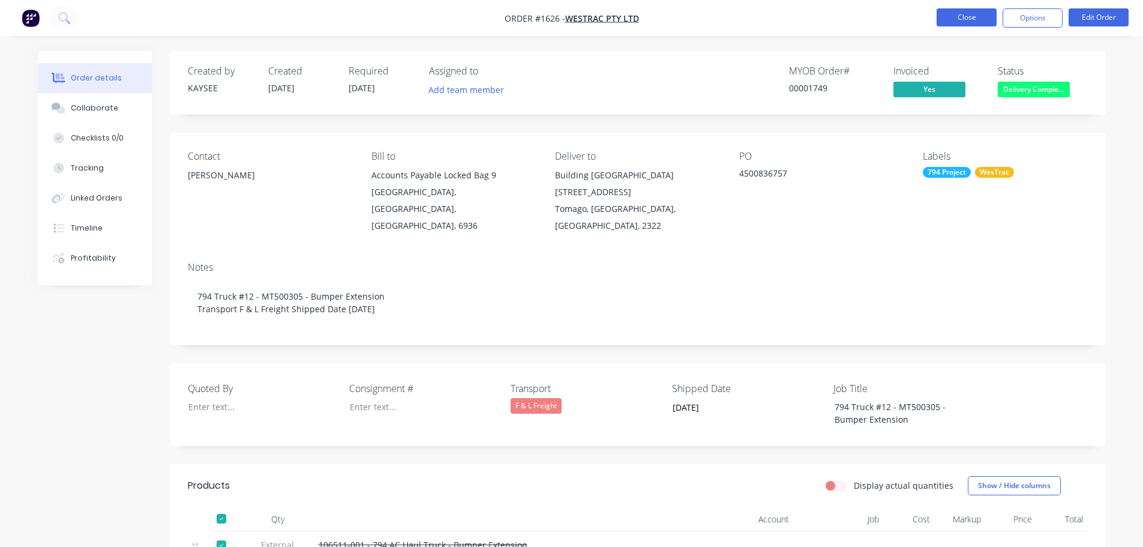
click at [968, 20] on button "Close" at bounding box center [967, 17] width 60 height 18
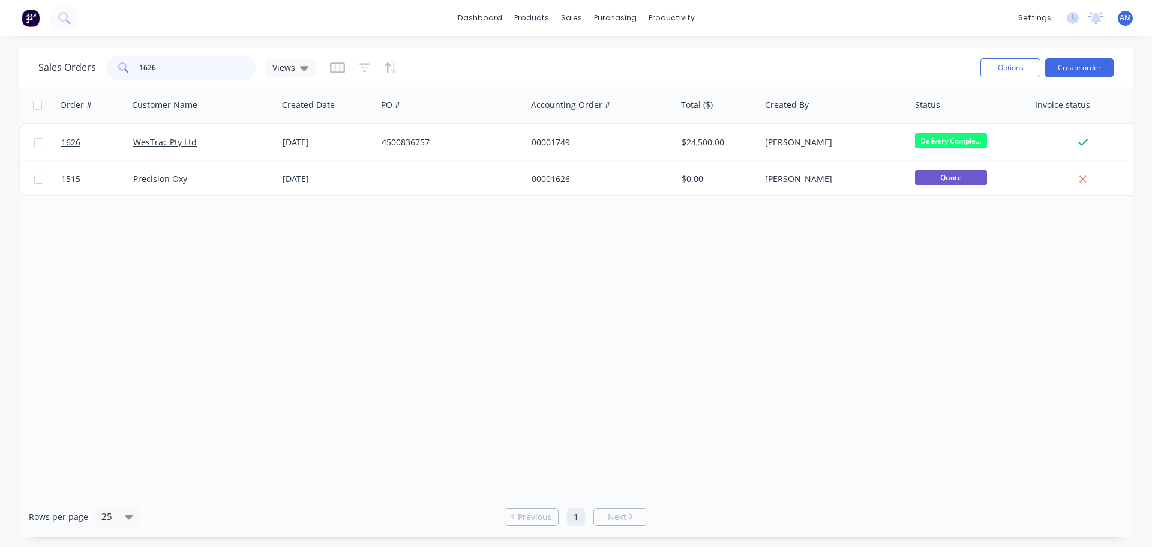
drag, startPoint x: 158, startPoint y: 70, endPoint x: 148, endPoint y: 66, distance: 10.8
click at [148, 66] on input "1626" at bounding box center [197, 68] width 117 height 24
type input "1636"
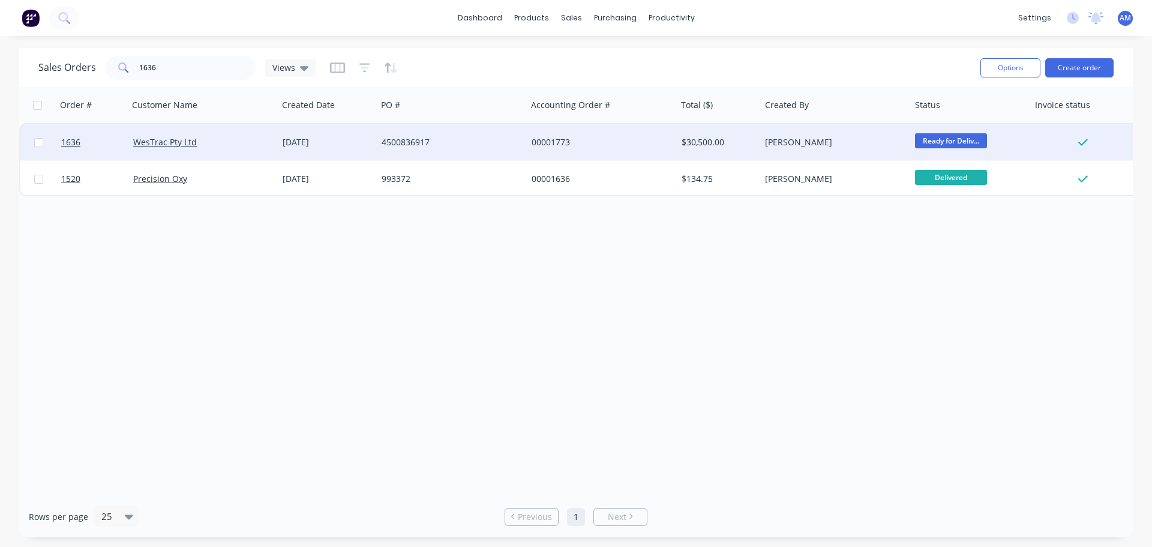
click at [408, 145] on div "4500836917" at bounding box center [448, 142] width 133 height 12
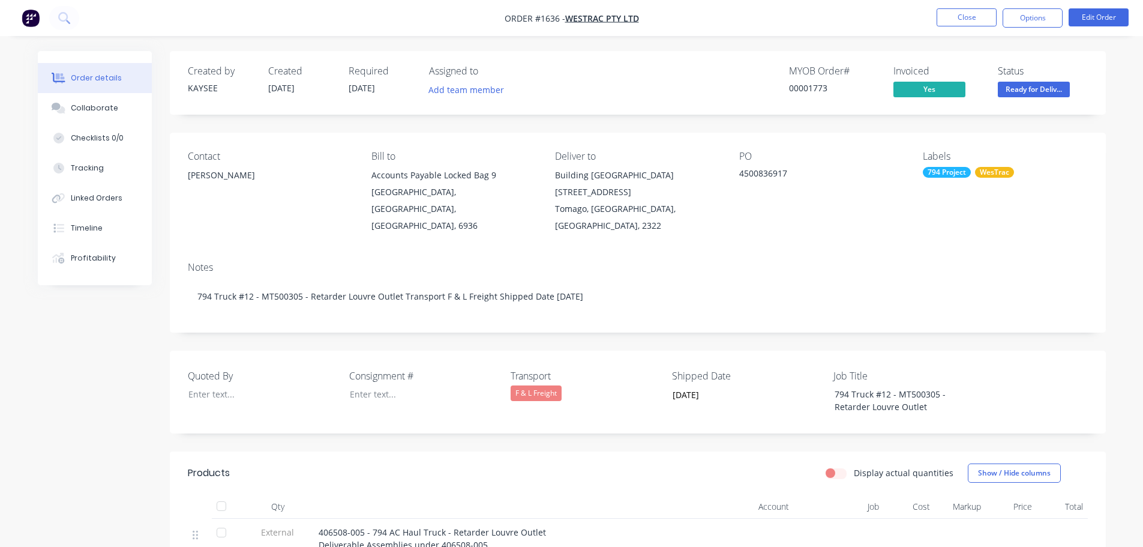
click at [1086, 252] on div "Notes 794 Truck #12 - MT500305 - Retarder Louvre Outlet Transport F & L Freight…" at bounding box center [638, 292] width 936 height 80
click at [963, 12] on button "Close" at bounding box center [967, 17] width 60 height 18
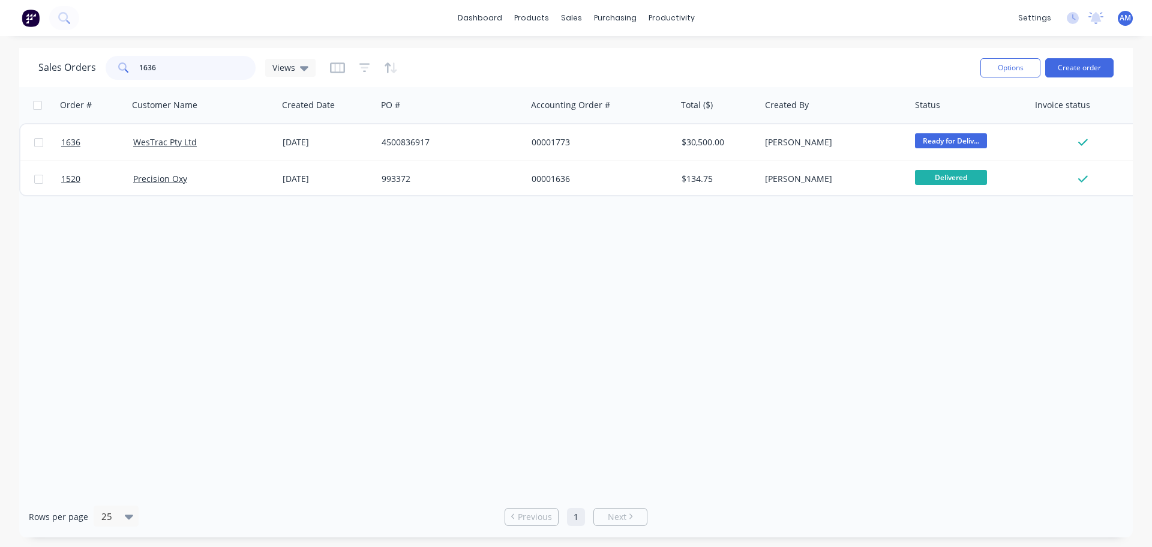
drag, startPoint x: 200, startPoint y: 68, endPoint x: 184, endPoint y: 66, distance: 16.4
click at [189, 67] on input "1636" at bounding box center [197, 68] width 117 height 24
type input "1628"
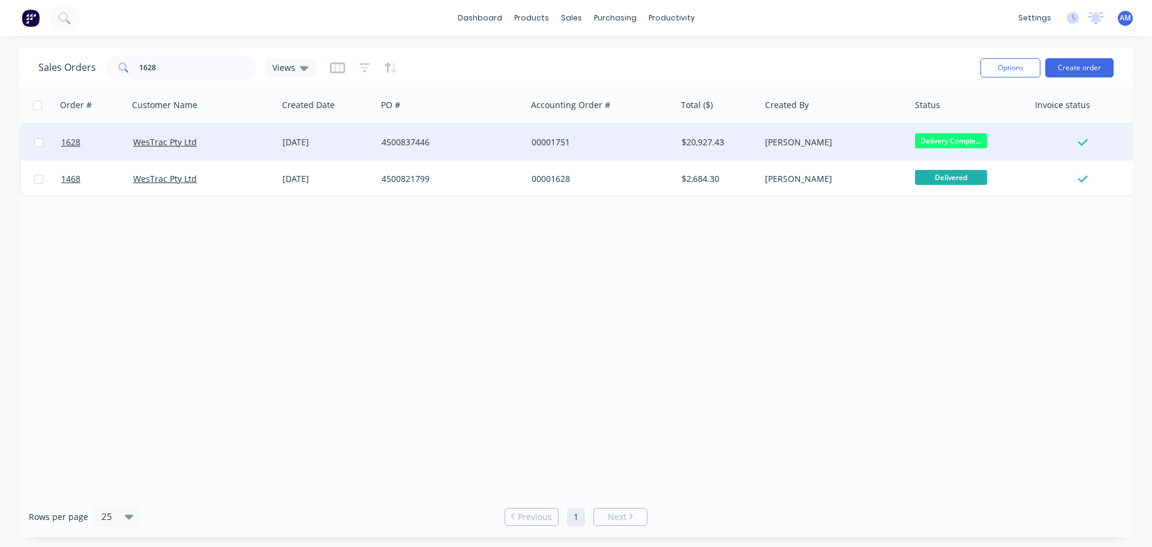
click at [421, 136] on div "4500837446" at bounding box center [452, 142] width 150 height 36
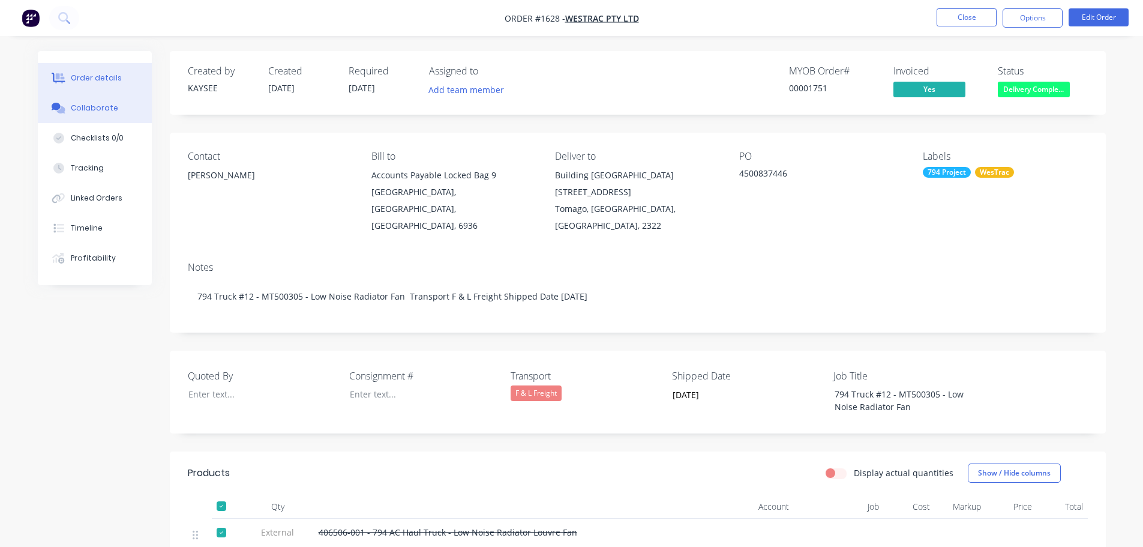
click at [92, 104] on div "Collaborate" at bounding box center [94, 108] width 47 height 11
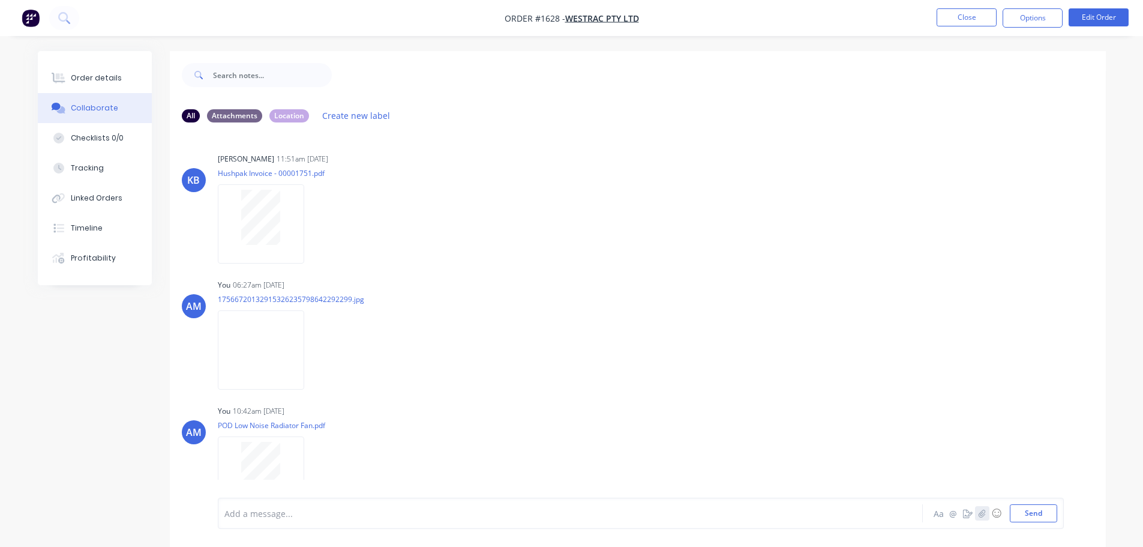
click at [982, 514] on icon "button" at bounding box center [981, 513] width 7 height 8
click at [1037, 517] on button "Send" at bounding box center [1033, 513] width 47 height 18
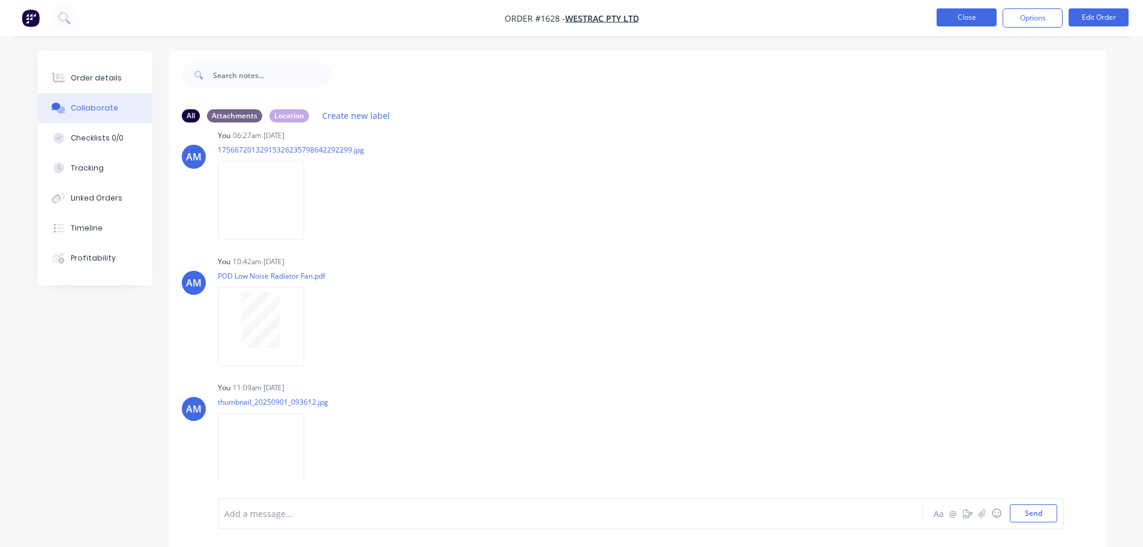
click at [963, 16] on button "Close" at bounding box center [967, 17] width 60 height 18
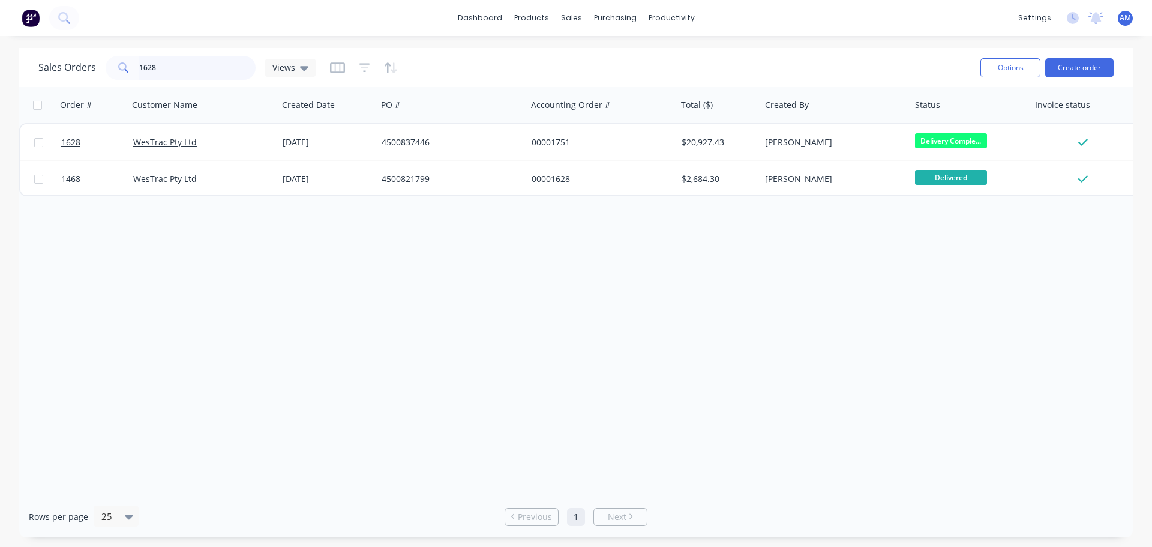
click at [169, 61] on input "1628" at bounding box center [197, 68] width 117 height 24
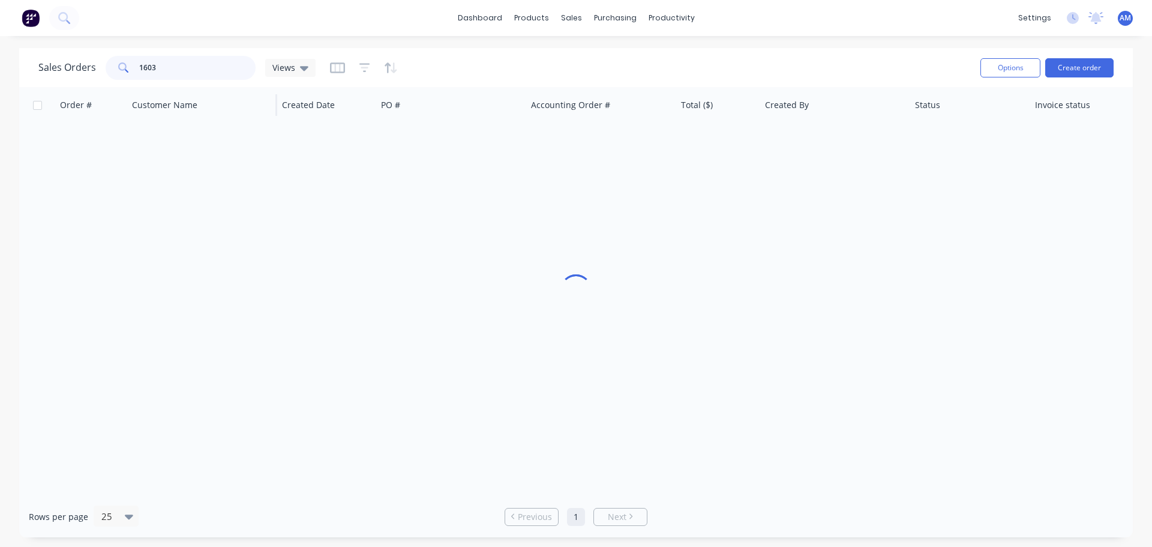
type input "1603"
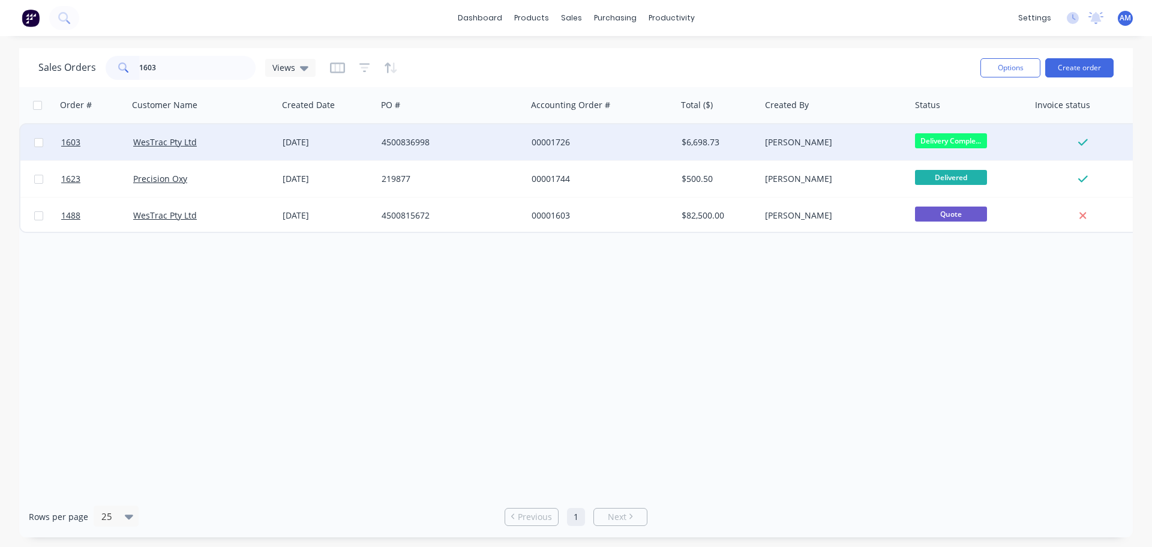
click at [417, 137] on div "4500836998" at bounding box center [448, 142] width 133 height 12
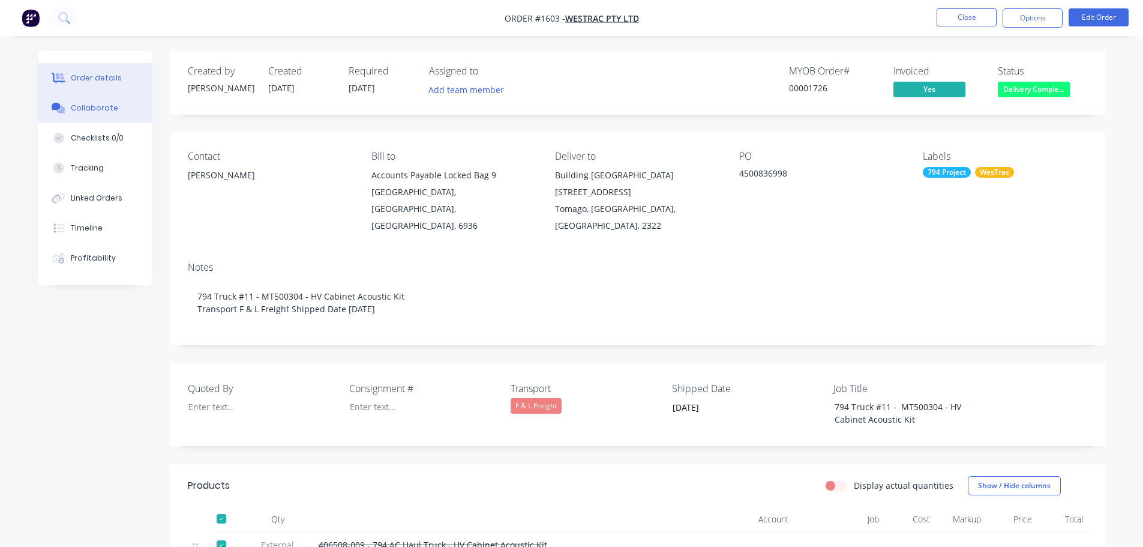
click at [84, 106] on div "Collaborate" at bounding box center [94, 108] width 47 height 11
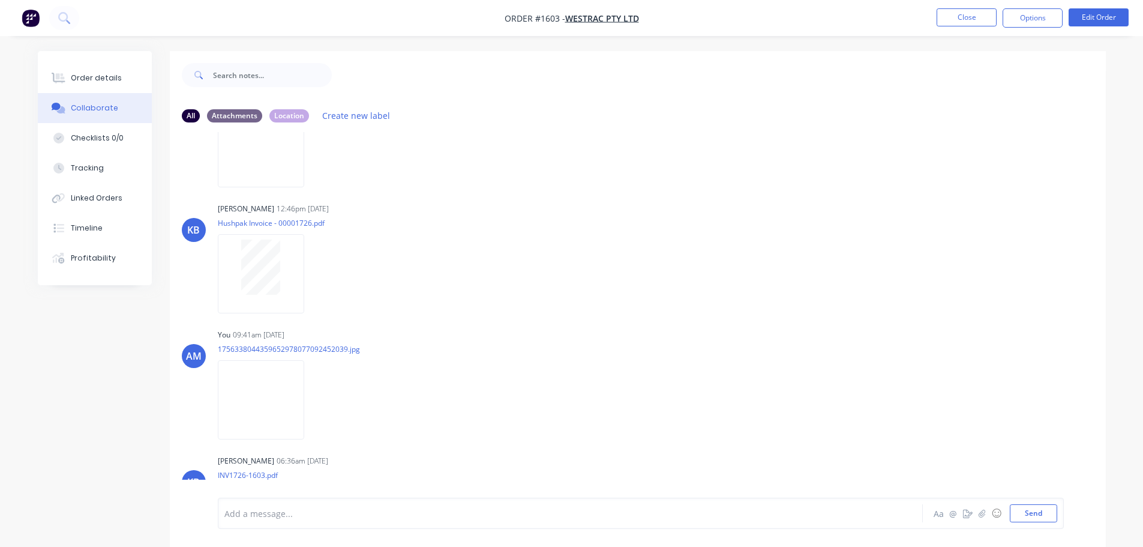
scroll to position [240, 0]
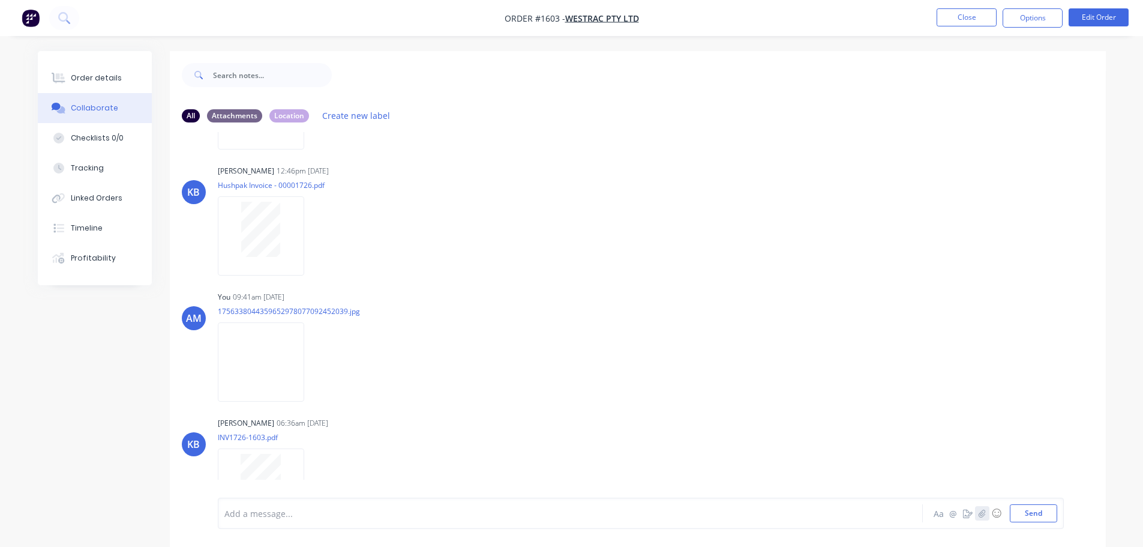
click at [982, 515] on icon "button" at bounding box center [981, 513] width 7 height 8
click at [1029, 518] on button "Send" at bounding box center [1033, 513] width 47 height 18
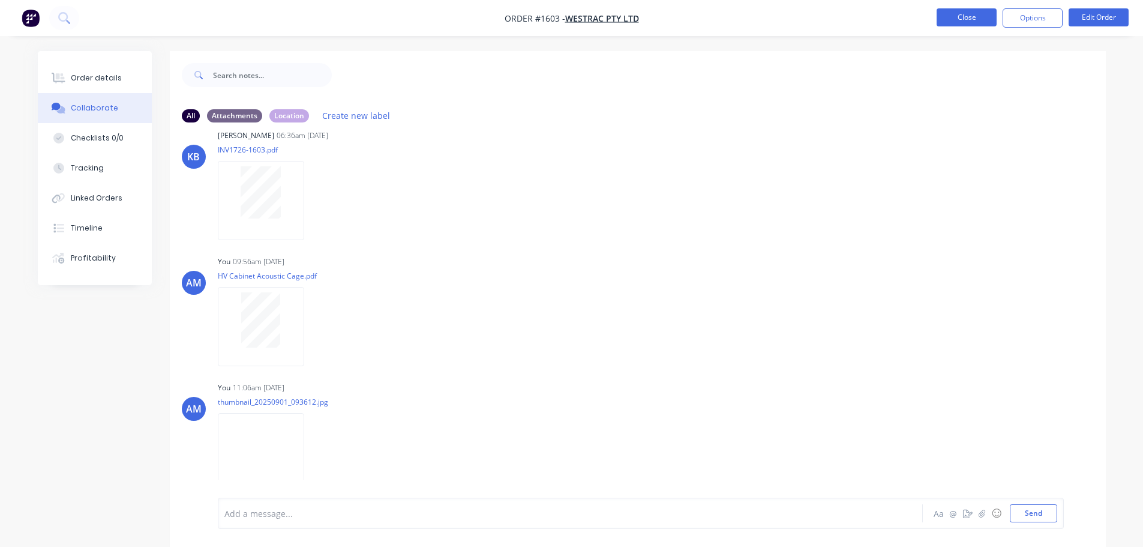
click at [953, 19] on button "Close" at bounding box center [967, 17] width 60 height 18
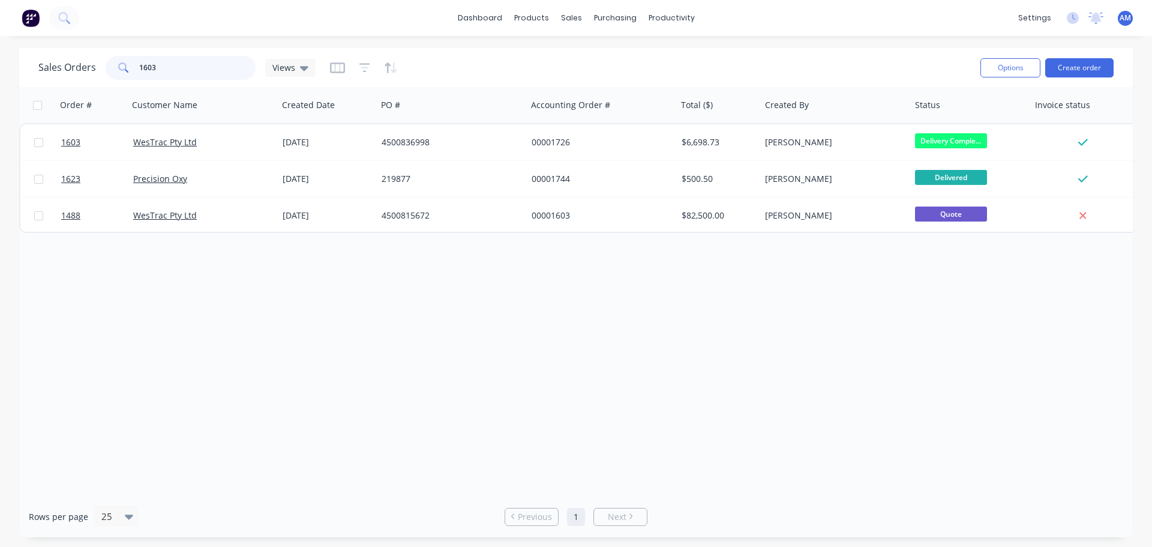
drag, startPoint x: 142, startPoint y: 68, endPoint x: 113, endPoint y: 73, distance: 29.1
click at [113, 73] on div "1603" at bounding box center [181, 68] width 150 height 24
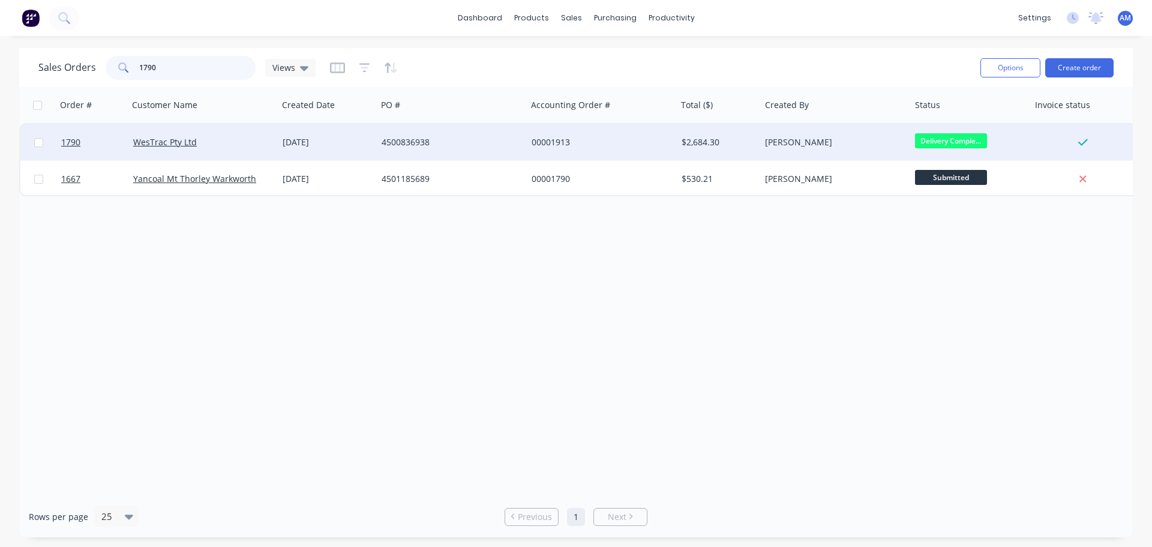
type input "1790"
click at [548, 146] on div "00001913" at bounding box center [598, 142] width 133 height 12
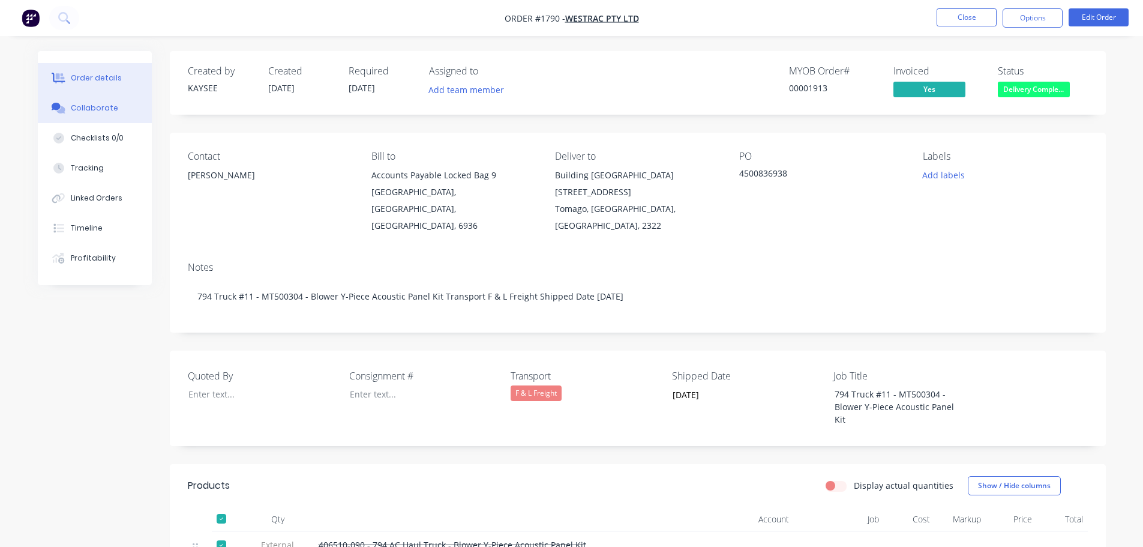
click at [99, 103] on div "Collaborate" at bounding box center [94, 108] width 47 height 11
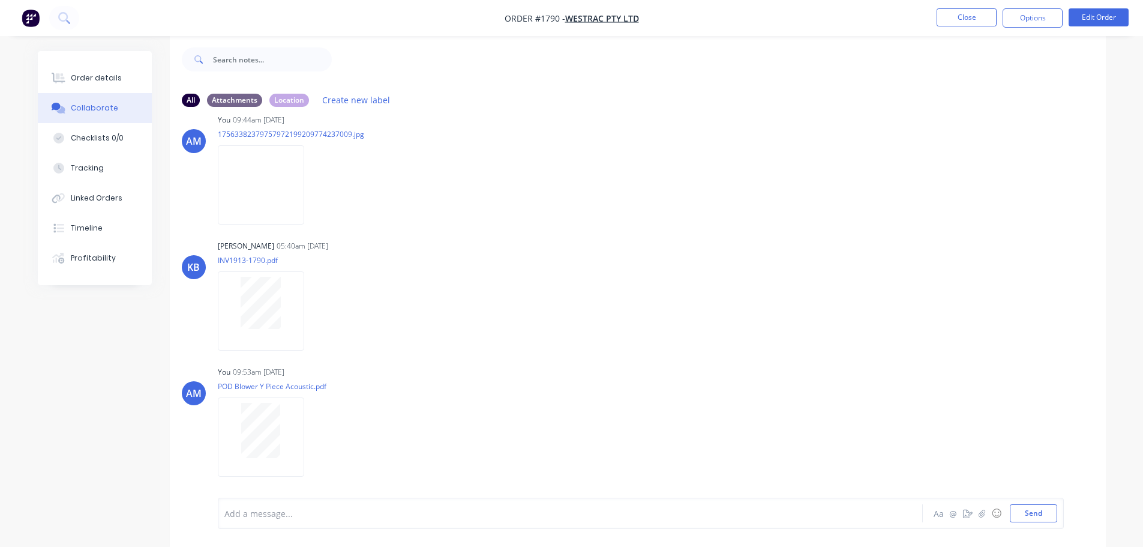
scroll to position [18, 0]
click at [982, 516] on icon "button" at bounding box center [981, 513] width 7 height 8
click at [1026, 513] on button "Send" at bounding box center [1033, 513] width 47 height 18
click at [963, 13] on button "Close" at bounding box center [967, 17] width 60 height 18
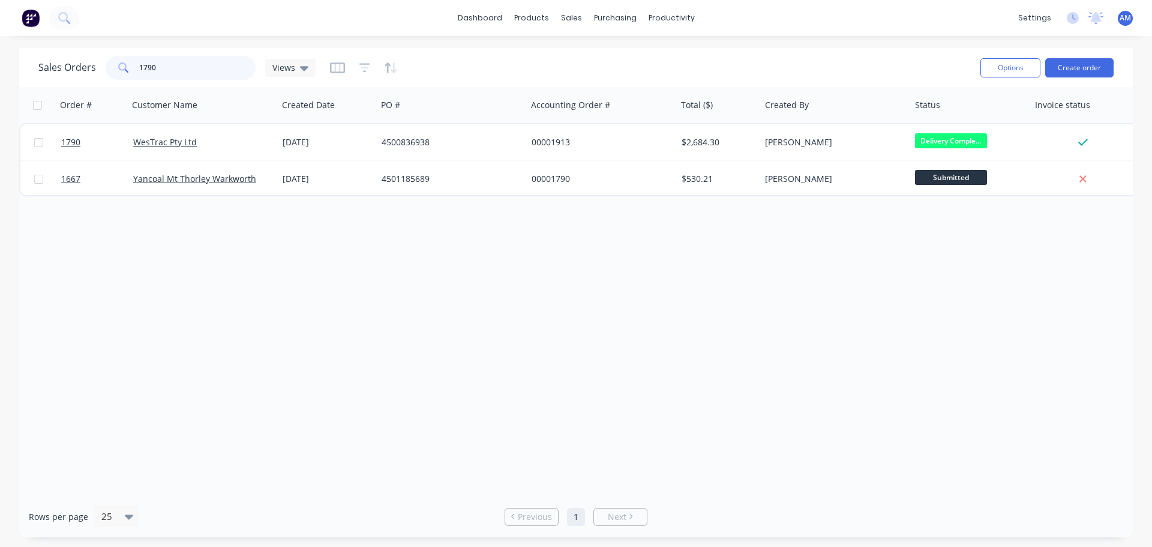
drag, startPoint x: 163, startPoint y: 66, endPoint x: 124, endPoint y: 59, distance: 39.6
click at [124, 59] on div "1790" at bounding box center [181, 68] width 150 height 24
type input "1601"
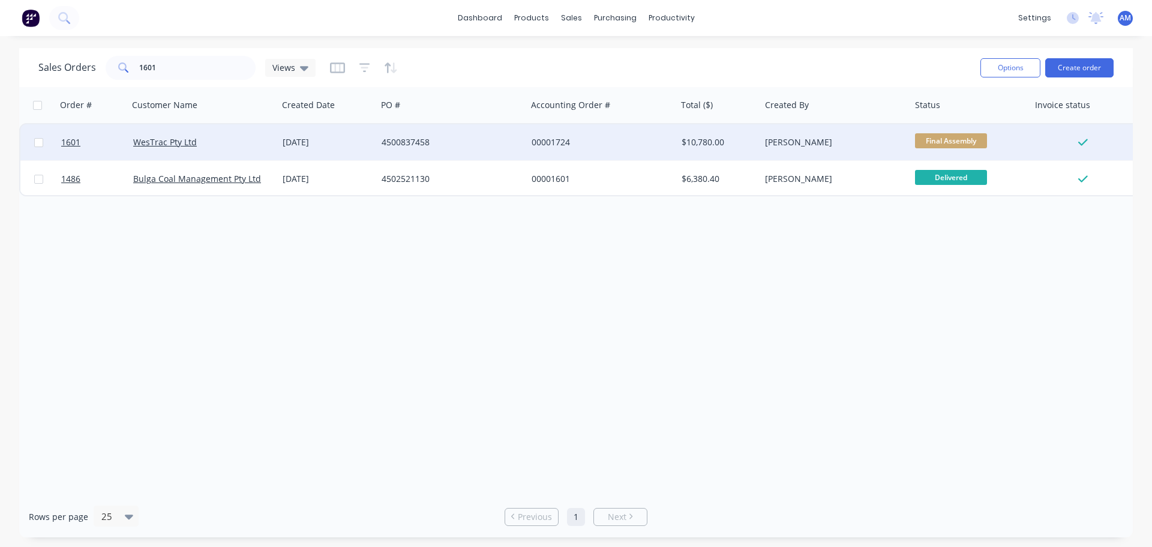
click at [424, 143] on div "4500837458" at bounding box center [448, 142] width 133 height 12
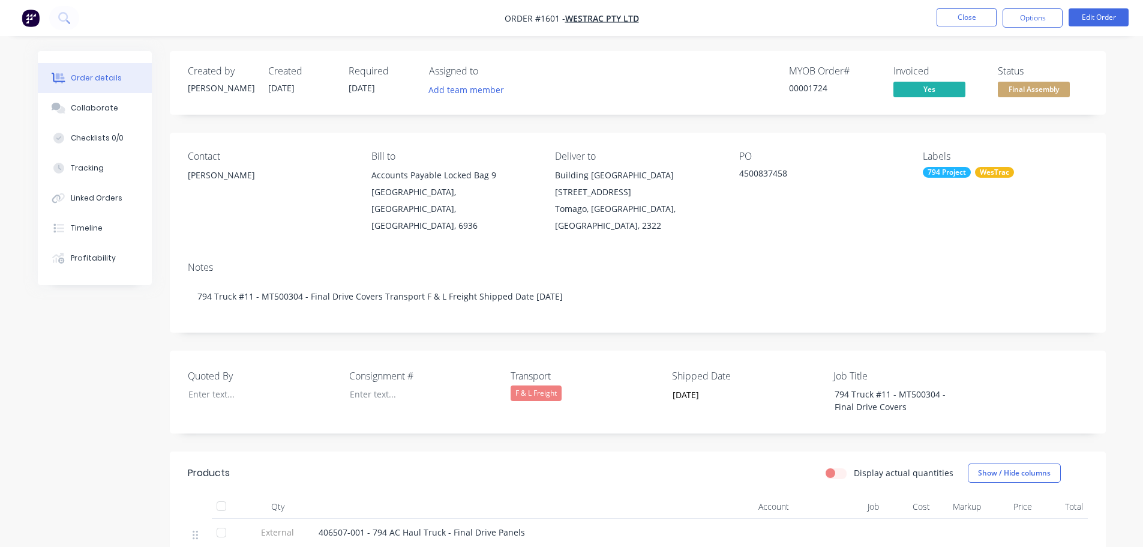
click at [1061, 252] on div "Notes 794 Truck #11 - MT500304 - Final Drive Covers Transport F & L Freight Shi…" at bounding box center [638, 292] width 936 height 80
click at [116, 105] on button "Collaborate" at bounding box center [95, 108] width 114 height 30
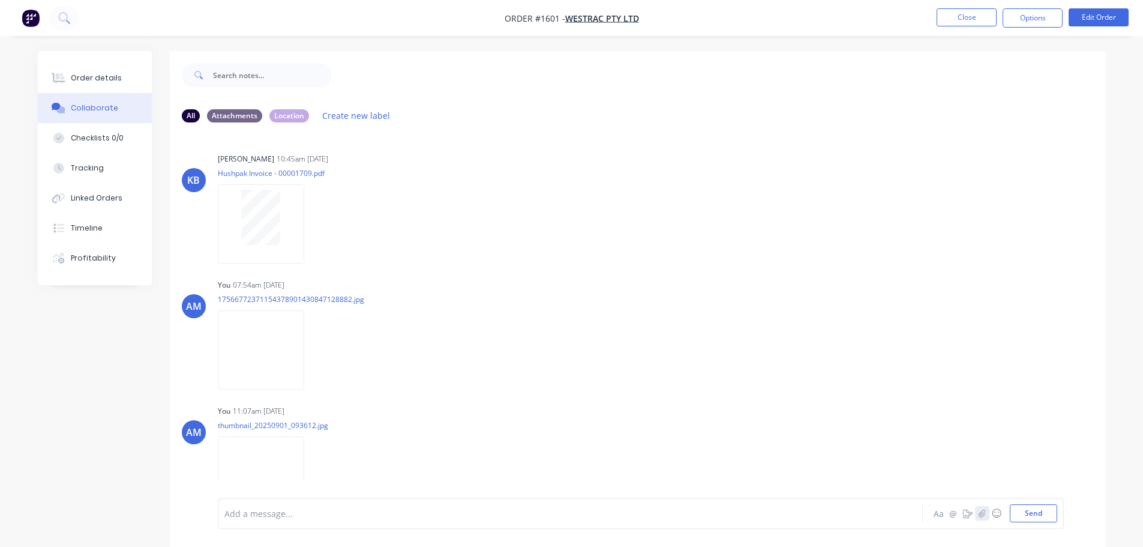
click at [982, 513] on icon "button" at bounding box center [982, 513] width 7 height 8
click at [1044, 513] on button "Send" at bounding box center [1033, 513] width 47 height 18
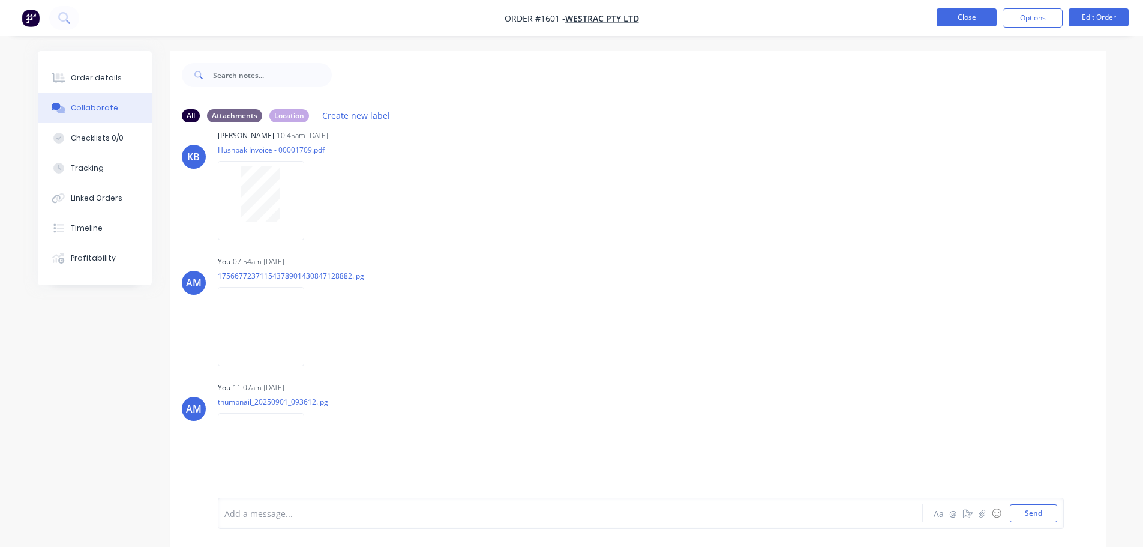
click at [966, 17] on button "Close" at bounding box center [967, 17] width 60 height 18
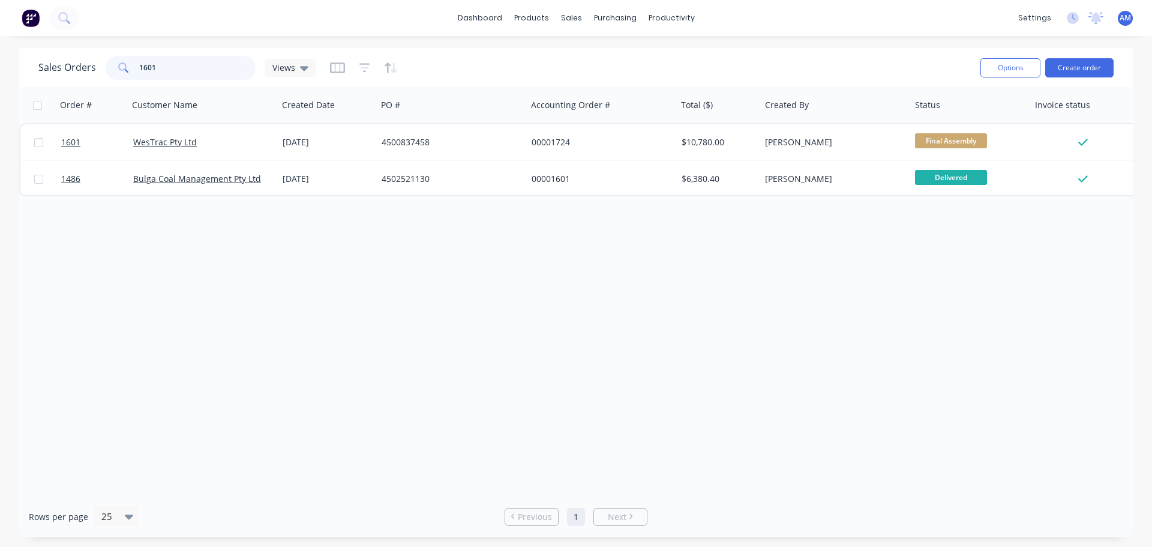
drag, startPoint x: 171, startPoint y: 66, endPoint x: 133, endPoint y: 54, distance: 39.7
click at [133, 54] on div "Sales Orders 1601 Views" at bounding box center [504, 67] width 933 height 29
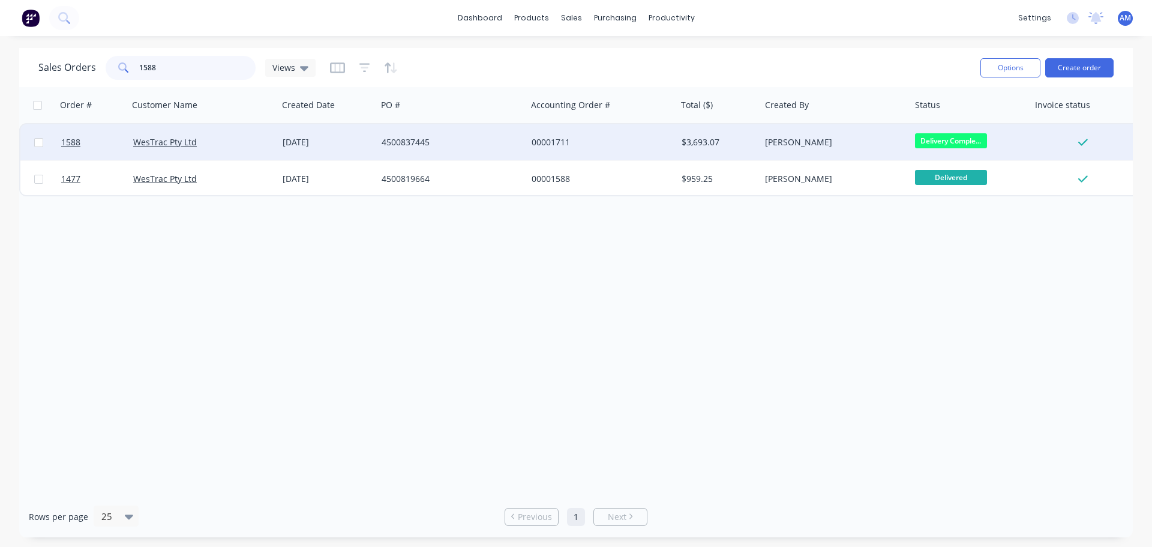
type input "1588"
click at [415, 139] on div "4500837445" at bounding box center [448, 142] width 133 height 12
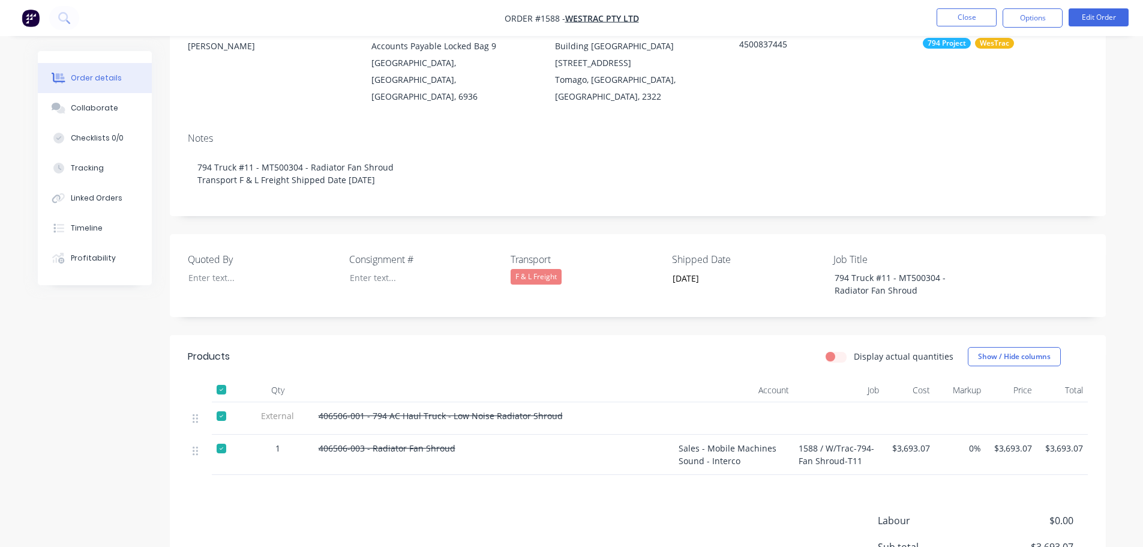
scroll to position [180, 0]
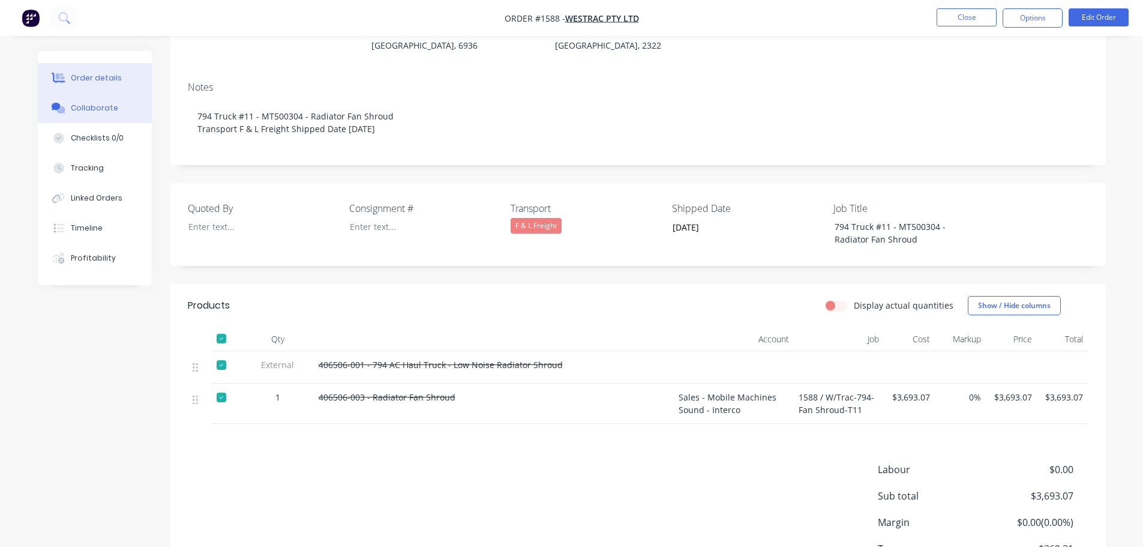
click at [104, 110] on div "Collaborate" at bounding box center [94, 108] width 47 height 11
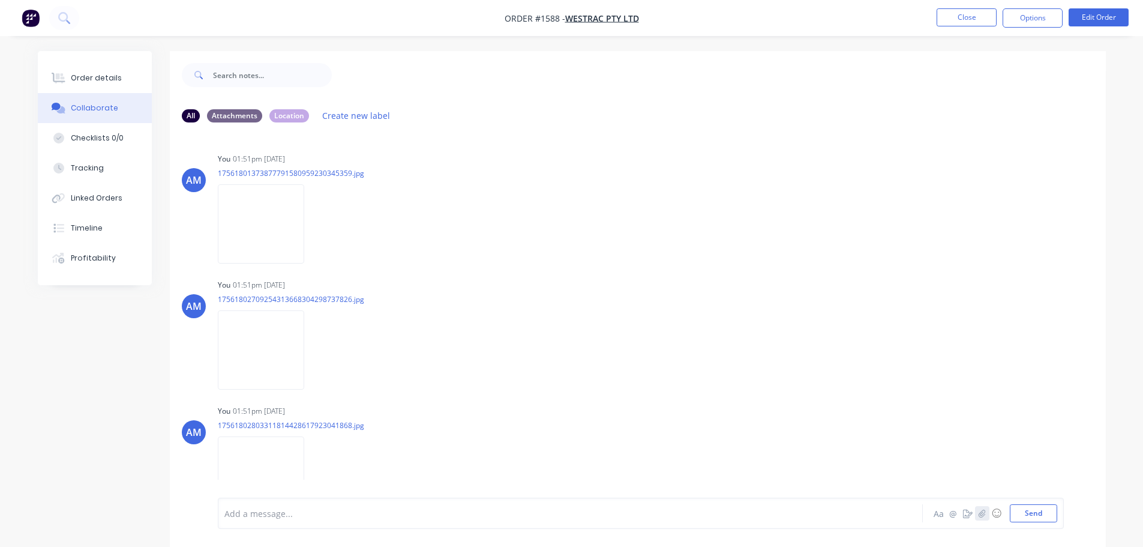
click at [980, 514] on icon "button" at bounding box center [981, 513] width 7 height 8
click at [970, 24] on button "Close" at bounding box center [967, 17] width 60 height 18
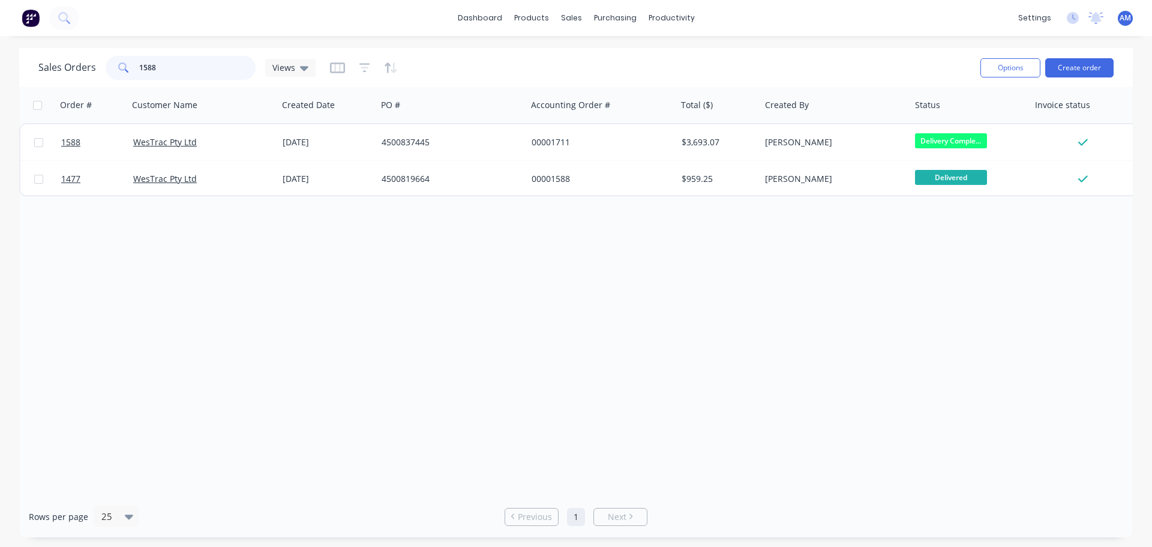
drag, startPoint x: 145, startPoint y: 65, endPoint x: 133, endPoint y: 60, distance: 12.9
click at [133, 60] on div "1588" at bounding box center [181, 68] width 150 height 24
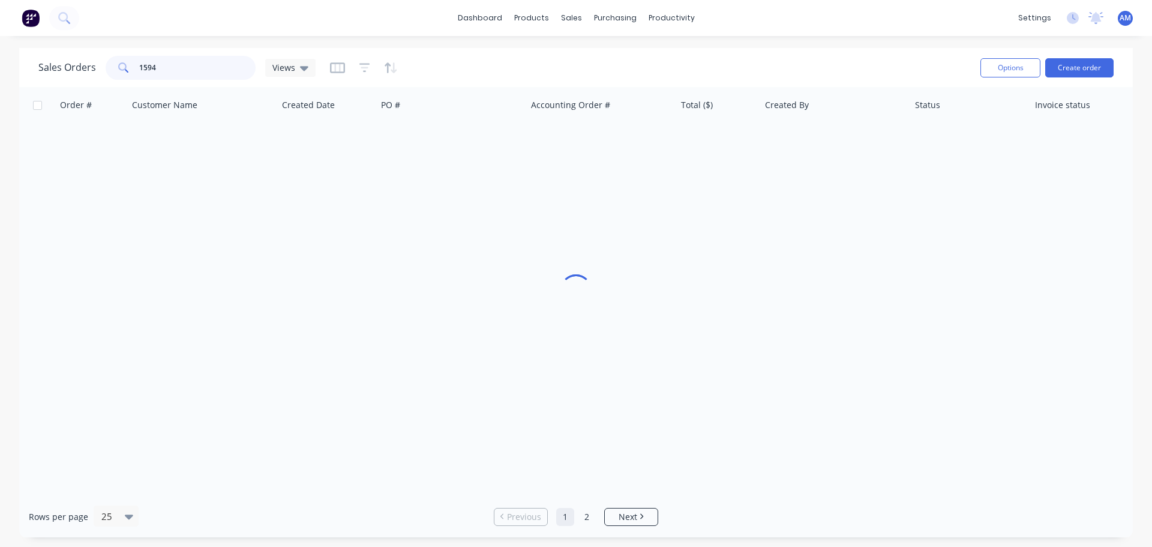
type input "1594"
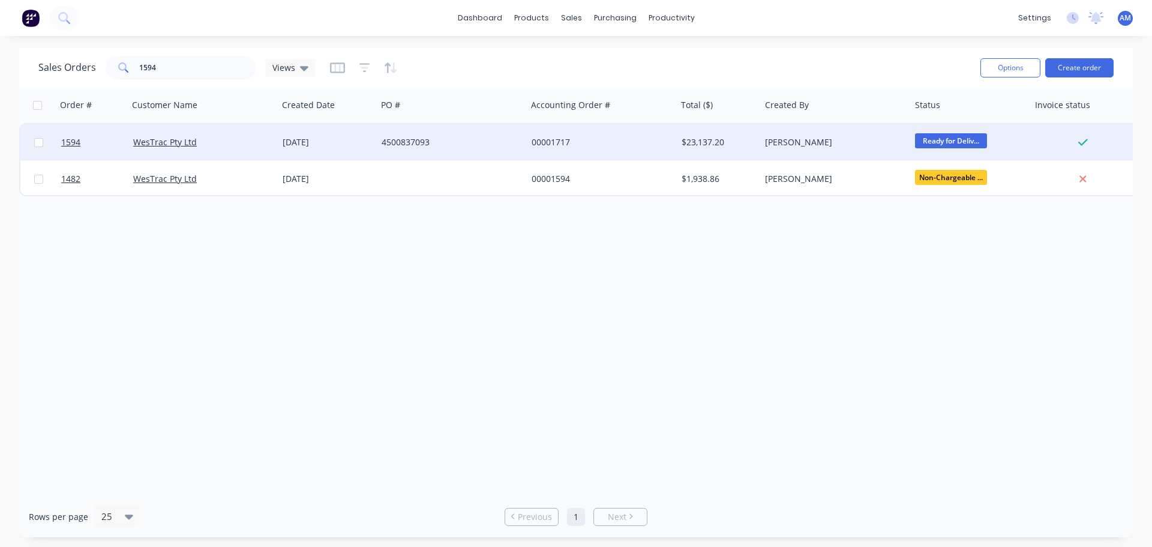
click at [419, 141] on div "4500837093" at bounding box center [448, 142] width 133 height 12
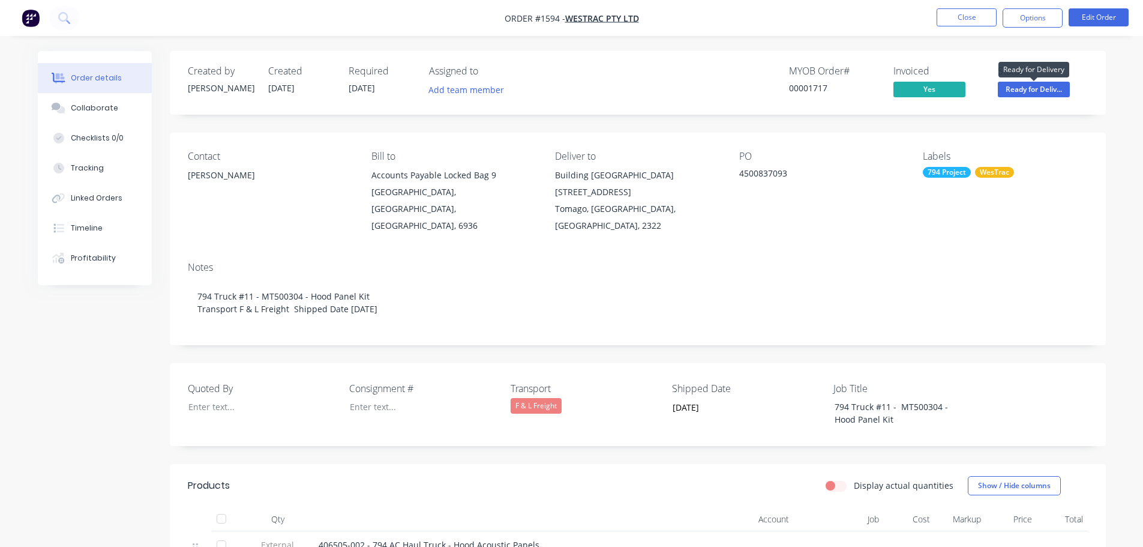
click at [1036, 90] on span "Ready for Deliv..." at bounding box center [1034, 89] width 72 height 15
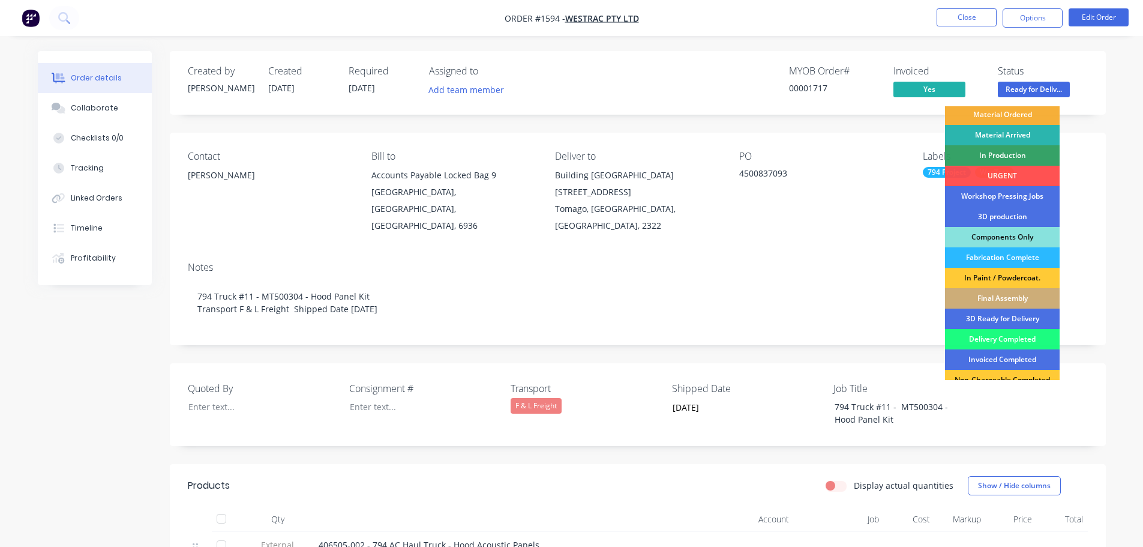
scroll to position [120, 0]
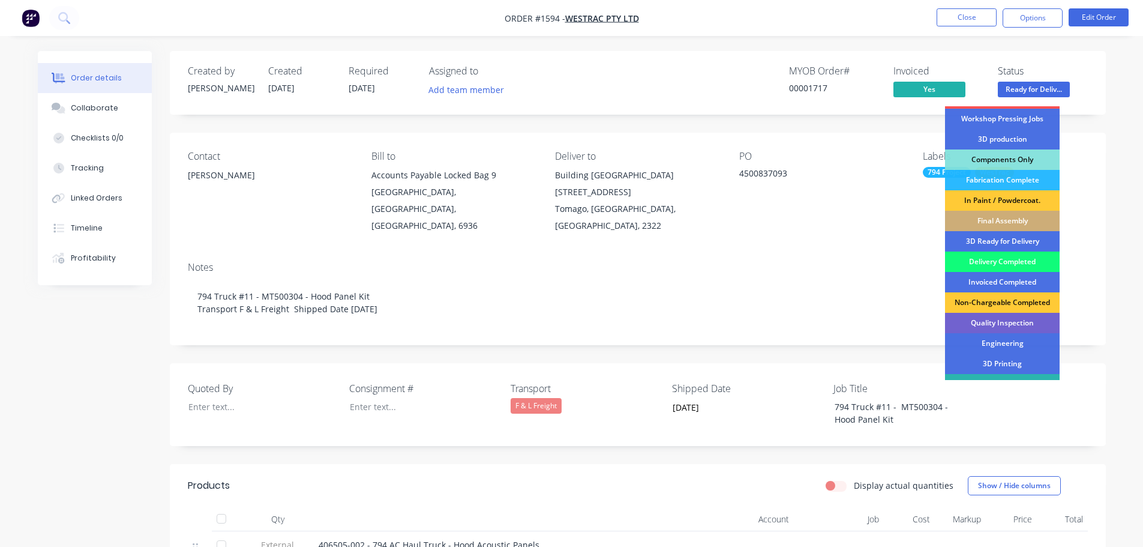
click at [1016, 261] on div "Delivery Completed" at bounding box center [1002, 261] width 115 height 20
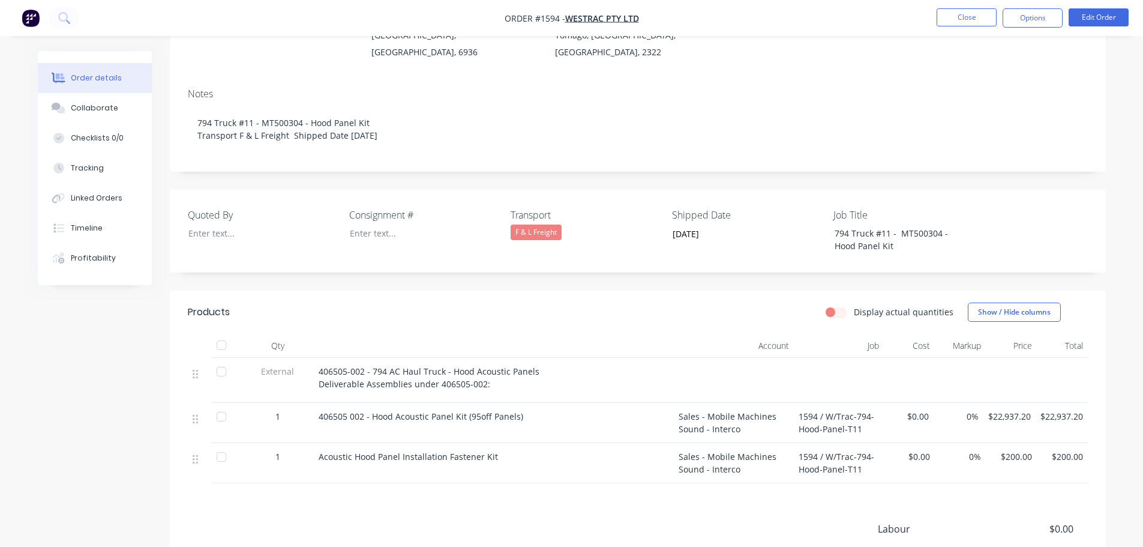
scroll to position [180, 0]
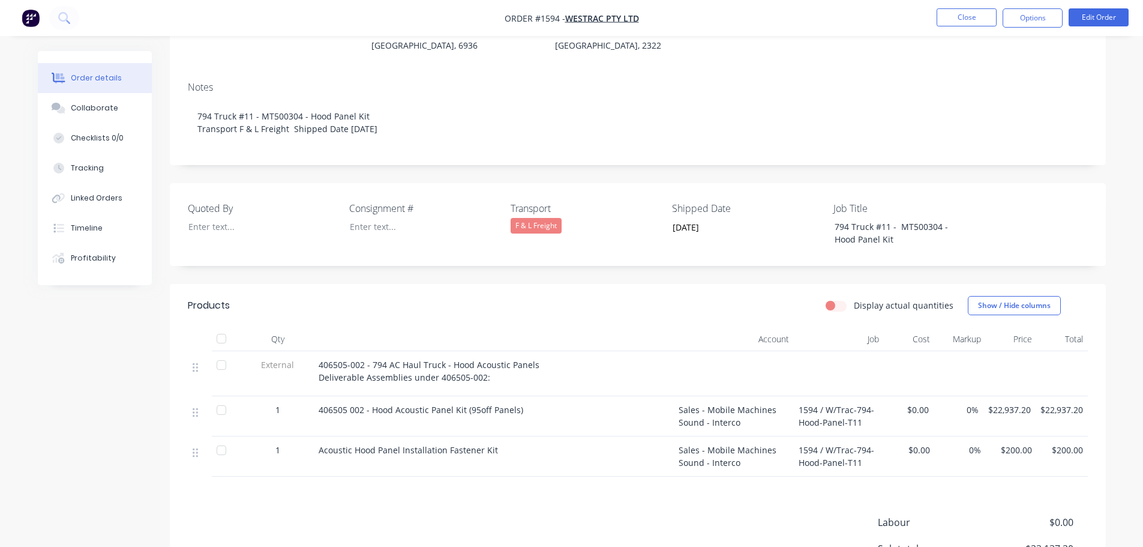
click at [223, 326] on div at bounding box center [221, 338] width 24 height 24
click at [107, 101] on button "Collaborate" at bounding box center [95, 108] width 114 height 30
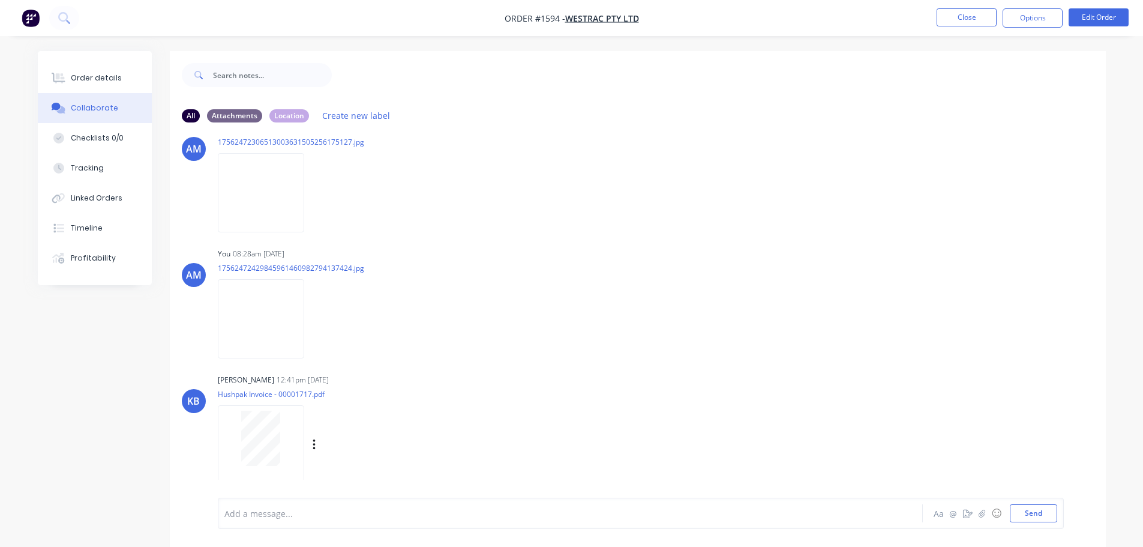
scroll to position [60, 0]
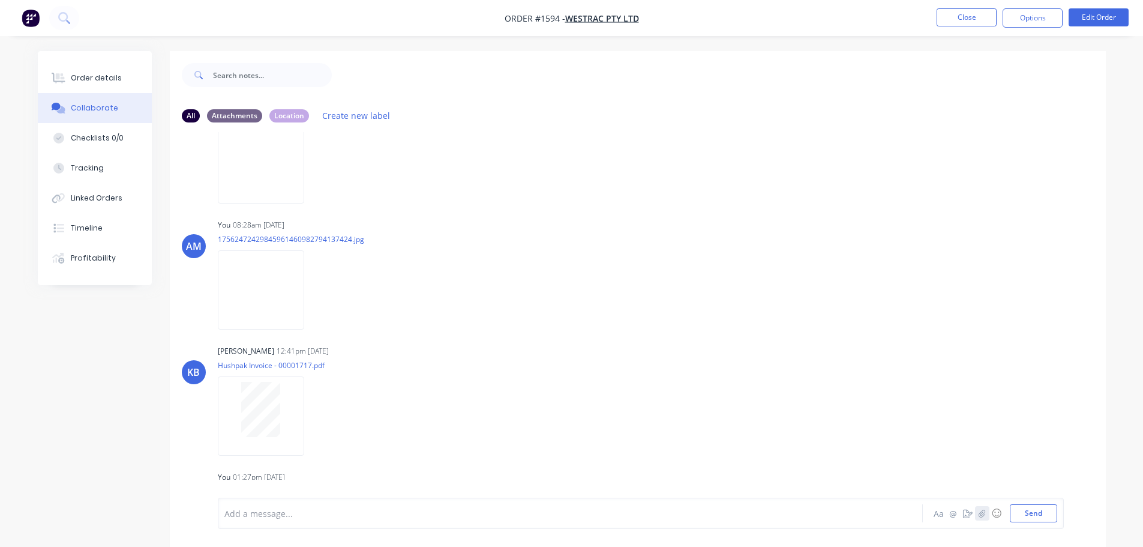
click at [981, 514] on icon "button" at bounding box center [981, 513] width 7 height 8
click at [1016, 509] on button "Send" at bounding box center [1033, 513] width 47 height 18
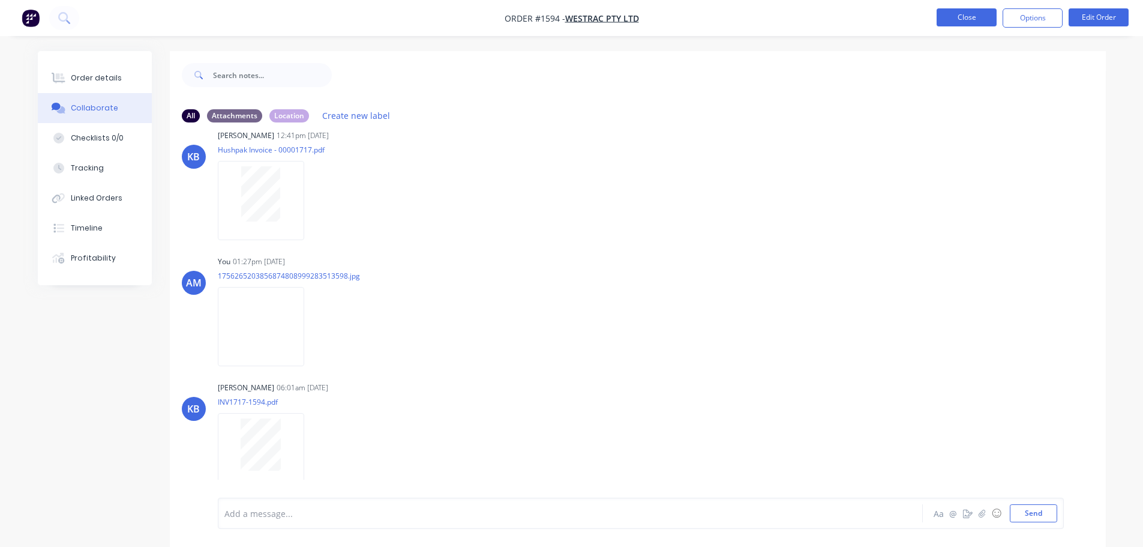
click at [958, 20] on button "Close" at bounding box center [967, 17] width 60 height 18
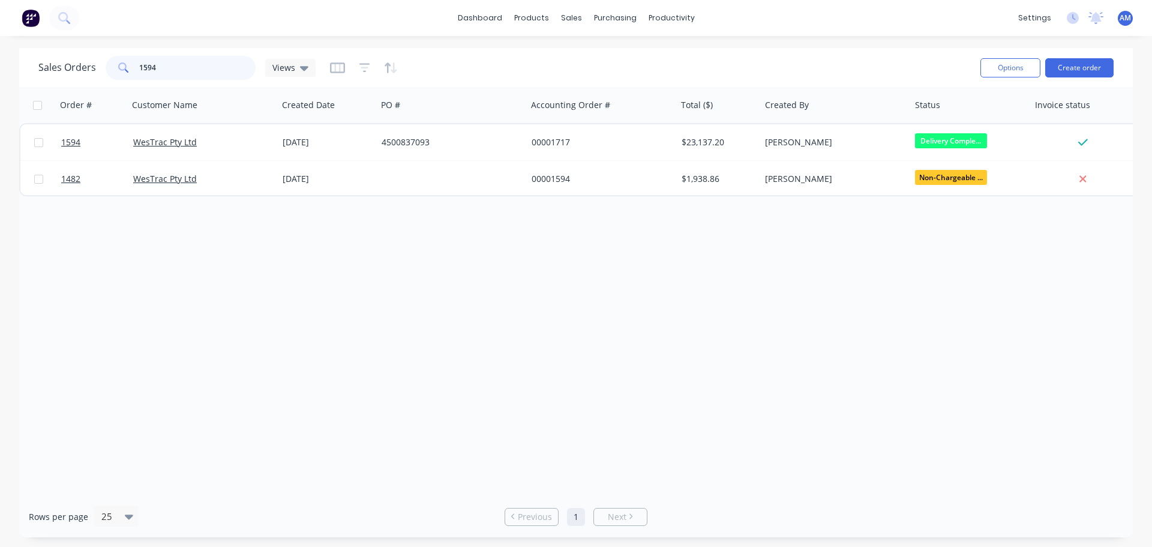
drag, startPoint x: 171, startPoint y: 62, endPoint x: 134, endPoint y: 46, distance: 40.8
click at [118, 49] on div "Sales Orders 1594 Views Options Create order" at bounding box center [576, 67] width 1114 height 39
type input "1211"
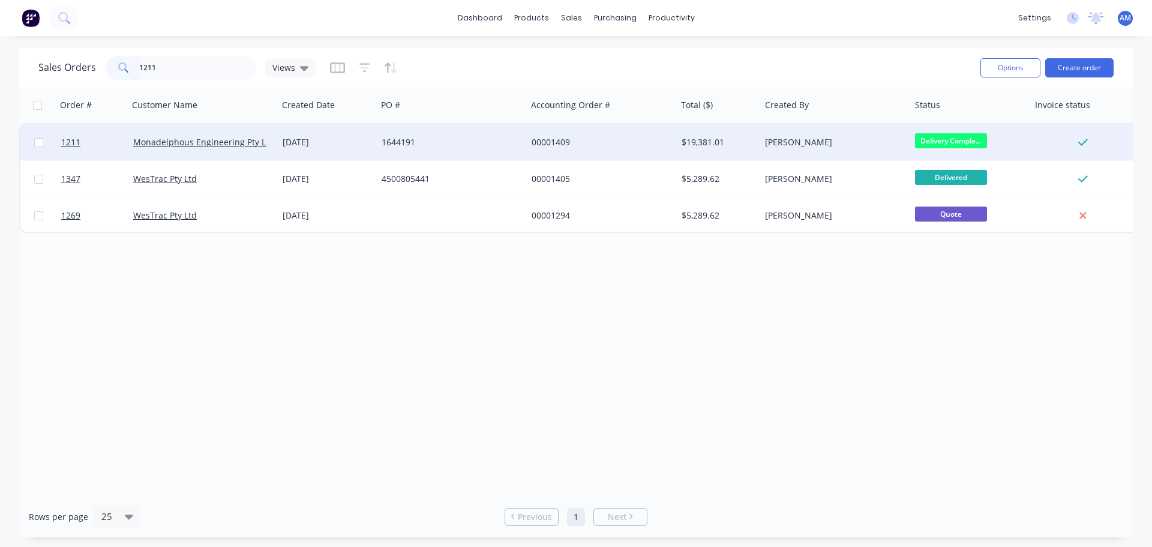
click at [550, 139] on div "00001409" at bounding box center [598, 142] width 133 height 12
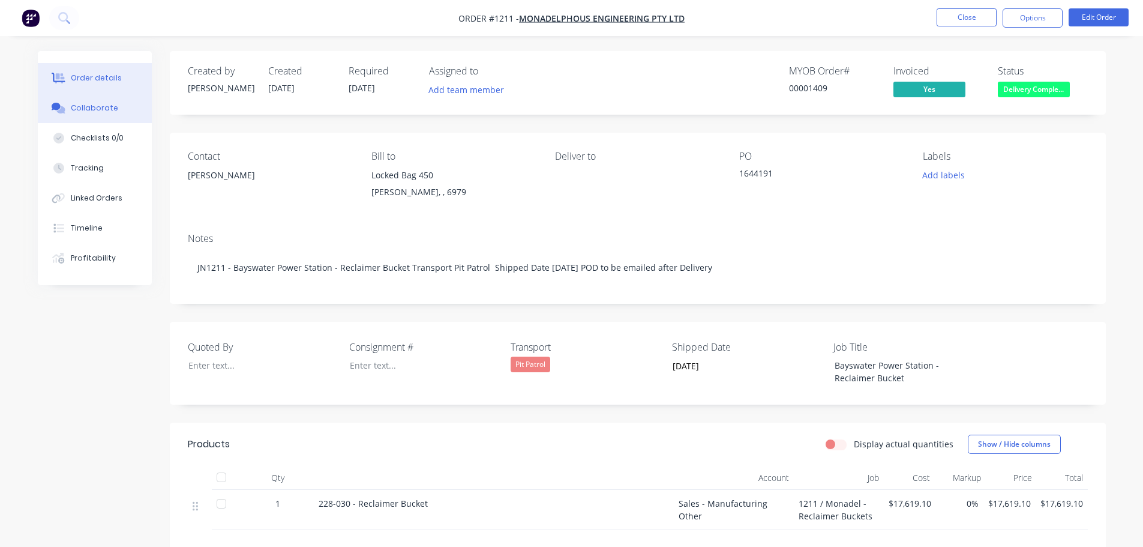
click at [103, 108] on div "Collaborate" at bounding box center [94, 108] width 47 height 11
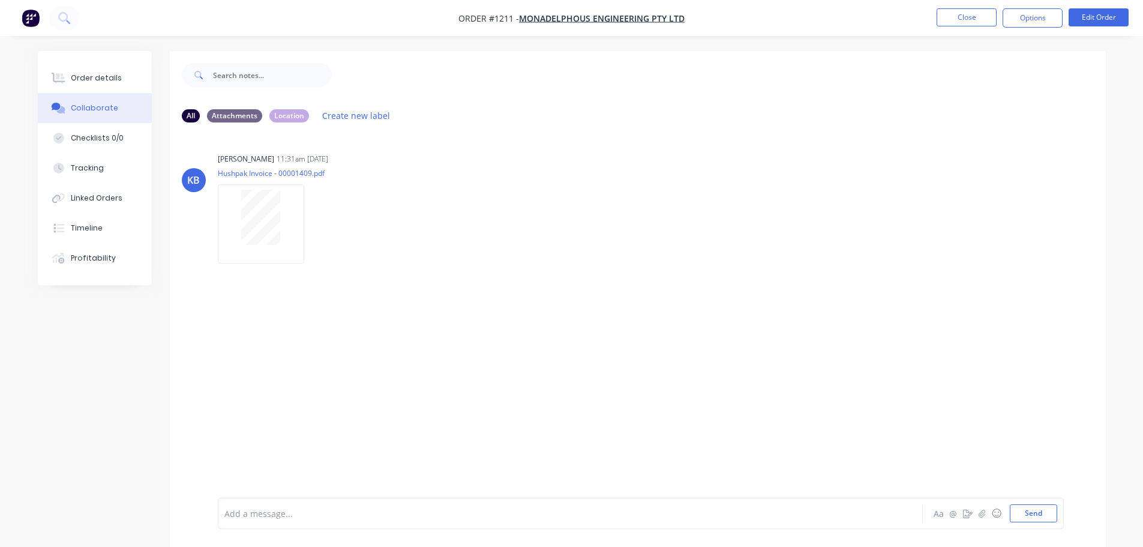
scroll to position [18, 0]
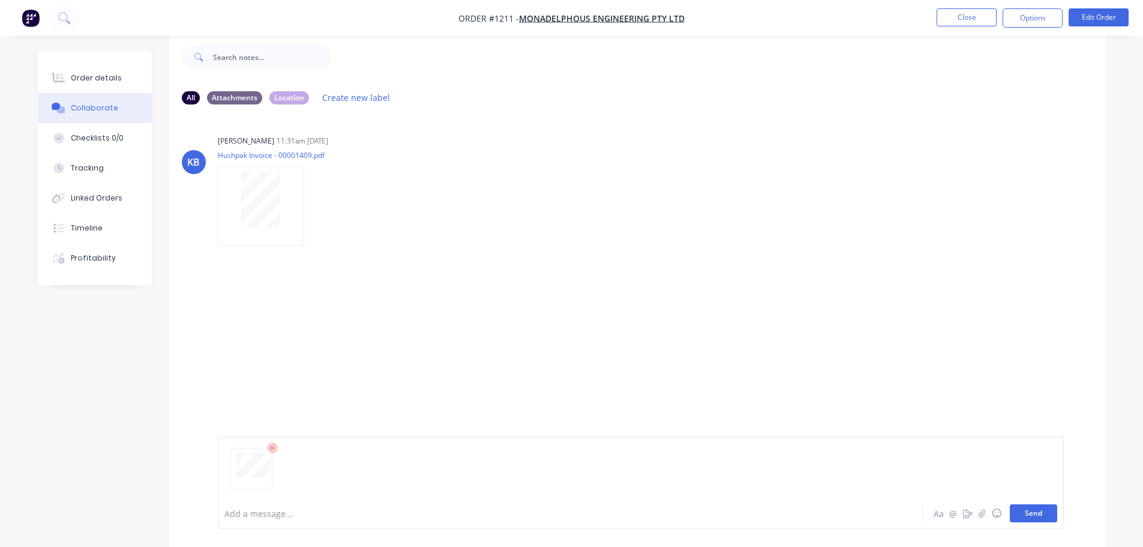
click at [1047, 516] on button "Send" at bounding box center [1033, 513] width 47 height 18
click at [1032, 516] on button "Send" at bounding box center [1033, 513] width 47 height 18
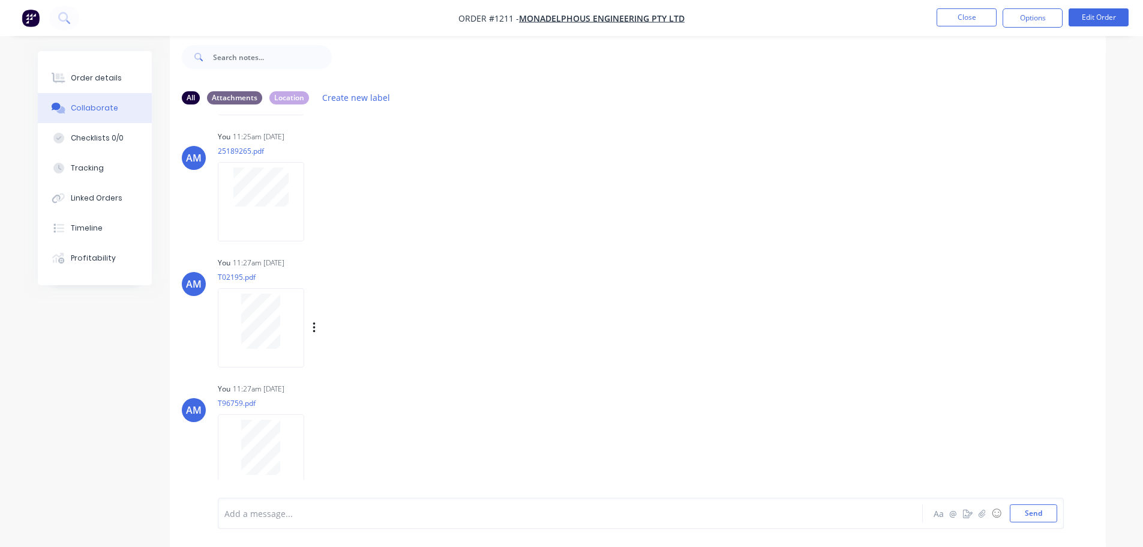
scroll to position [149, 0]
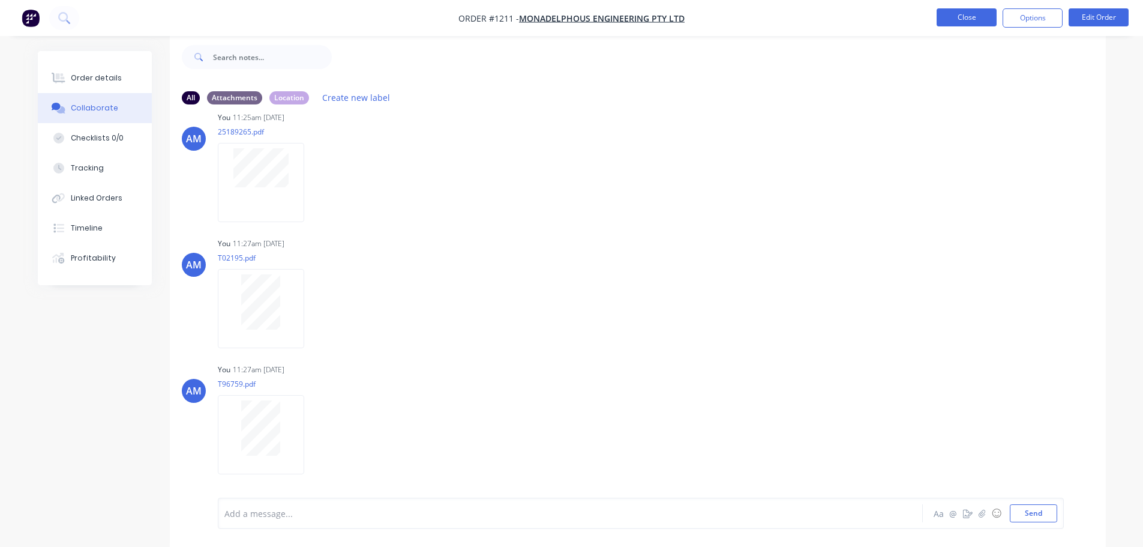
click at [980, 20] on button "Close" at bounding box center [967, 17] width 60 height 18
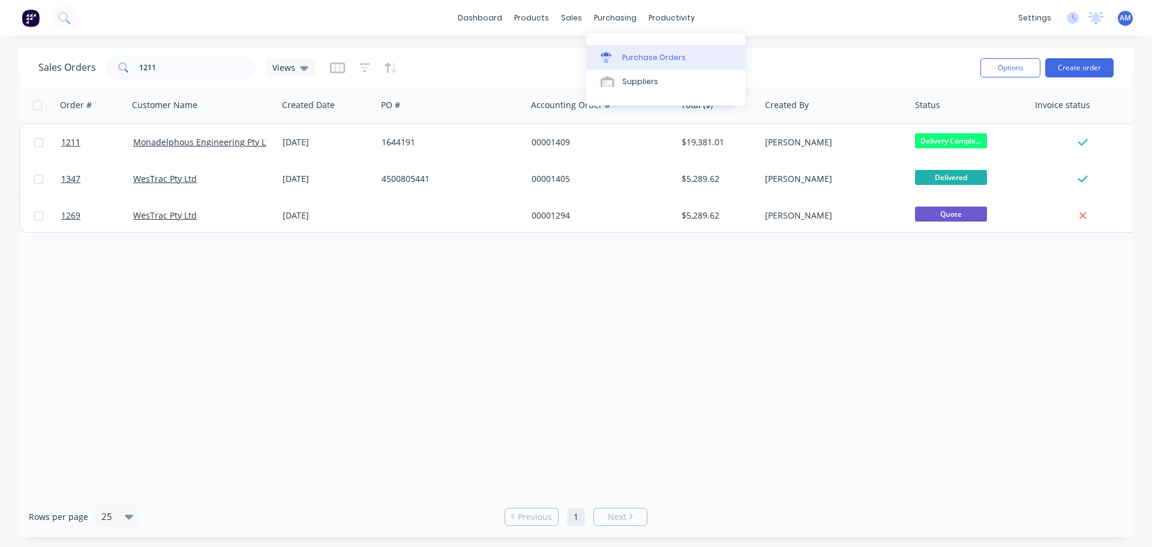
click at [637, 55] on div "Purchase Orders" at bounding box center [654, 57] width 64 height 11
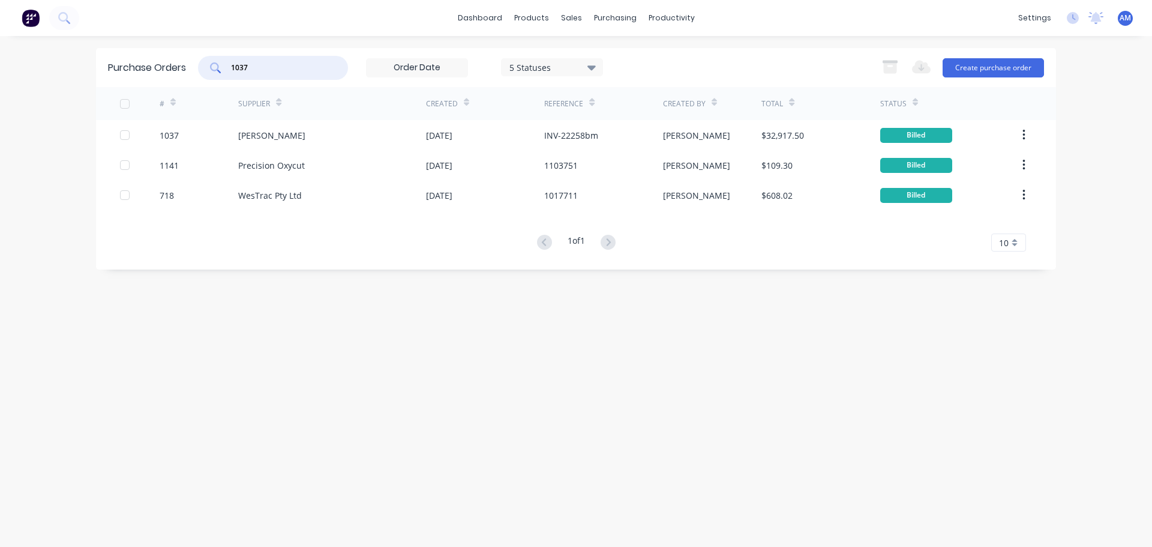
drag, startPoint x: 311, startPoint y: 61, endPoint x: 185, endPoint y: 60, distance: 126.0
click at [185, 60] on div "Purchase Orders 1037 5 Statuses 5 Statuses Export to Excel (XLSX) Create purcha…" at bounding box center [576, 67] width 960 height 39
type input "1271"
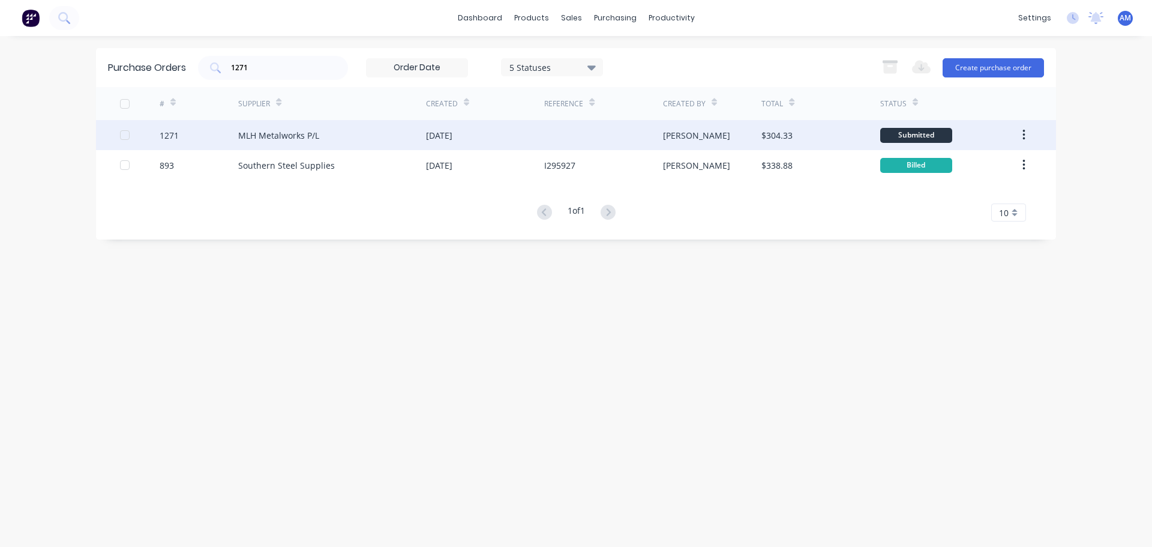
click at [453, 134] on div "[DATE]" at bounding box center [439, 135] width 26 height 13
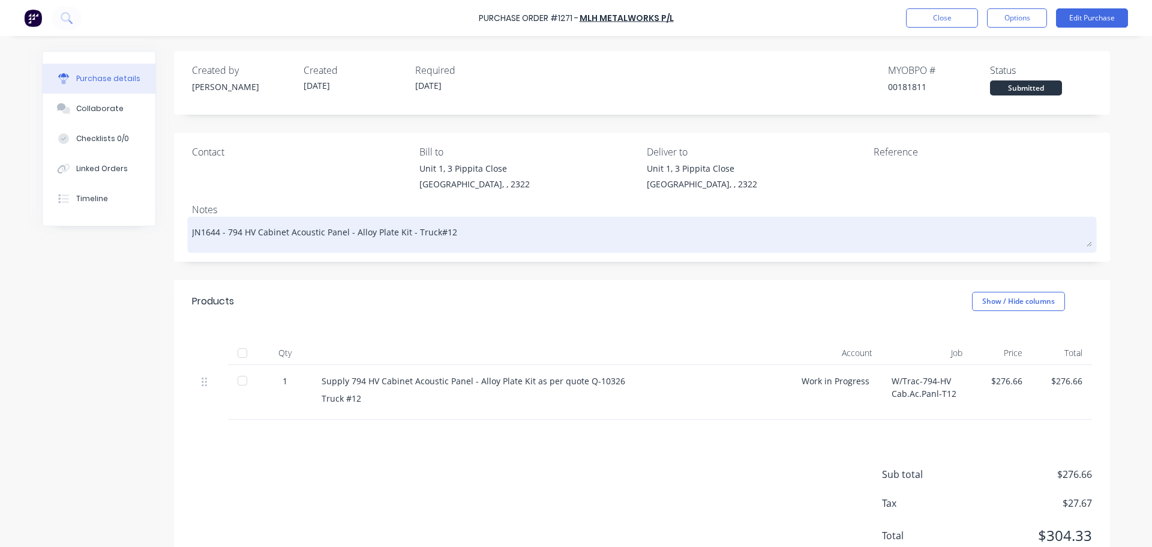
drag, startPoint x: 454, startPoint y: 230, endPoint x: 220, endPoint y: 231, distance: 233.5
click at [220, 231] on textarea "JN1644 - 794 HV Cabinet Acoustic Panel - Alloy Plate Kit - Truck#12" at bounding box center [642, 233] width 900 height 27
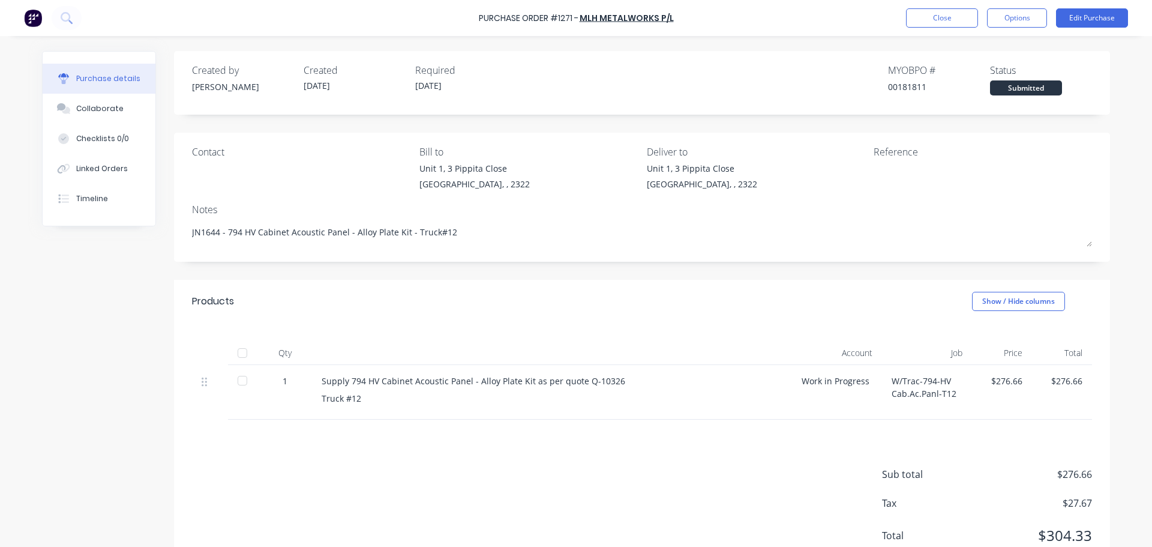
click at [230, 361] on div at bounding box center [242, 353] width 24 height 24
type textarea "x"
click at [955, 7] on div "Purchase Order #1271 - MLH Metalworks P/L Close Options Edit Purchase" at bounding box center [576, 18] width 1152 height 36
click at [956, 15] on button "Close" at bounding box center [942, 17] width 72 height 19
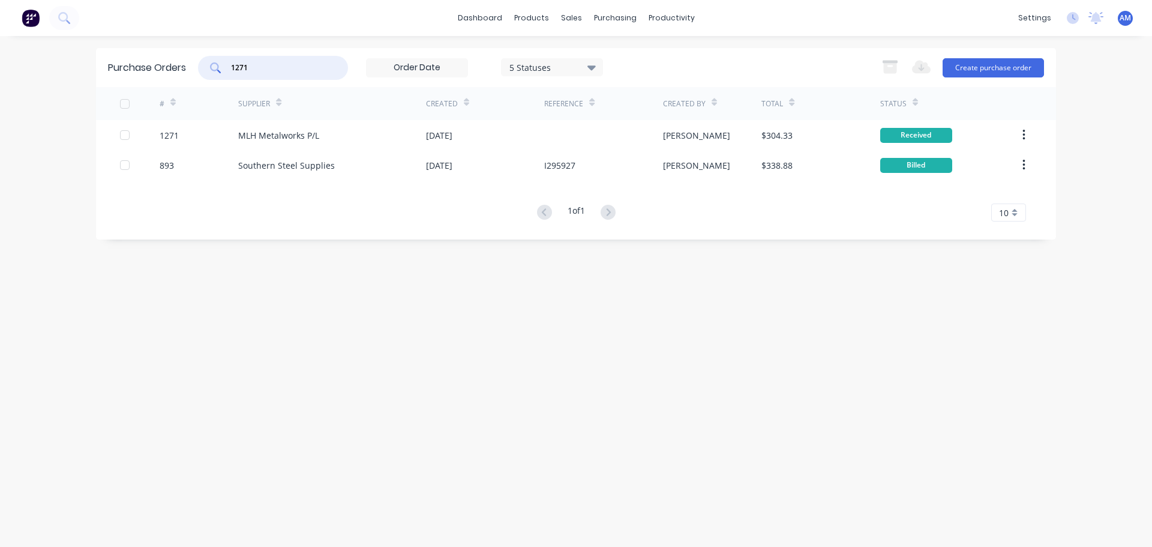
drag, startPoint x: 256, startPoint y: 63, endPoint x: 206, endPoint y: 57, distance: 50.8
click at [205, 56] on div "1271 5 Statuses 5 Statuses" at bounding box center [400, 68] width 405 height 24
type input "1335"
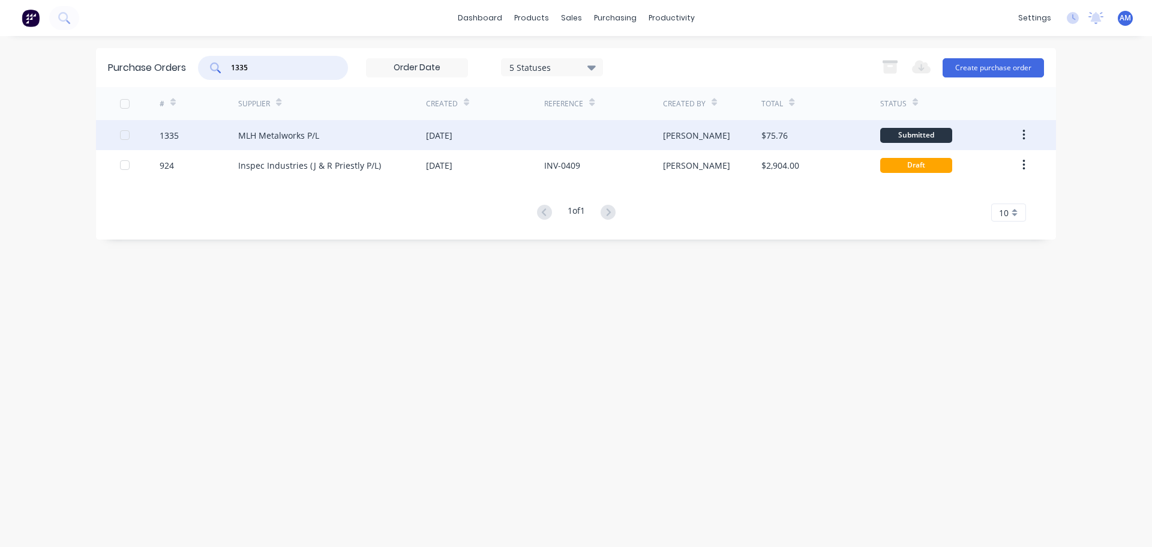
click at [453, 133] on div "[DATE]" at bounding box center [439, 135] width 26 height 13
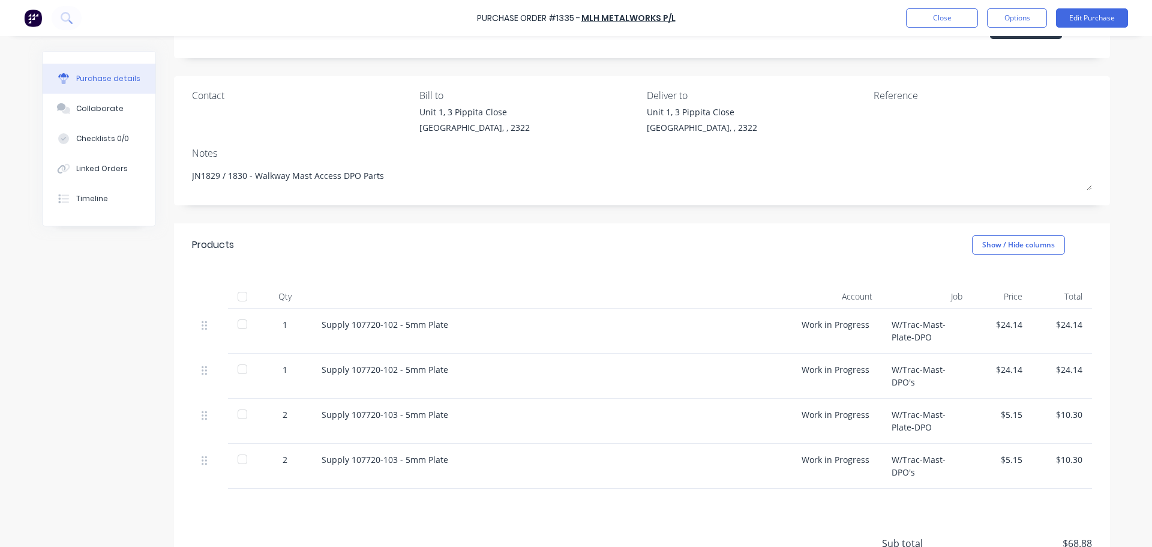
scroll to position [49, 0]
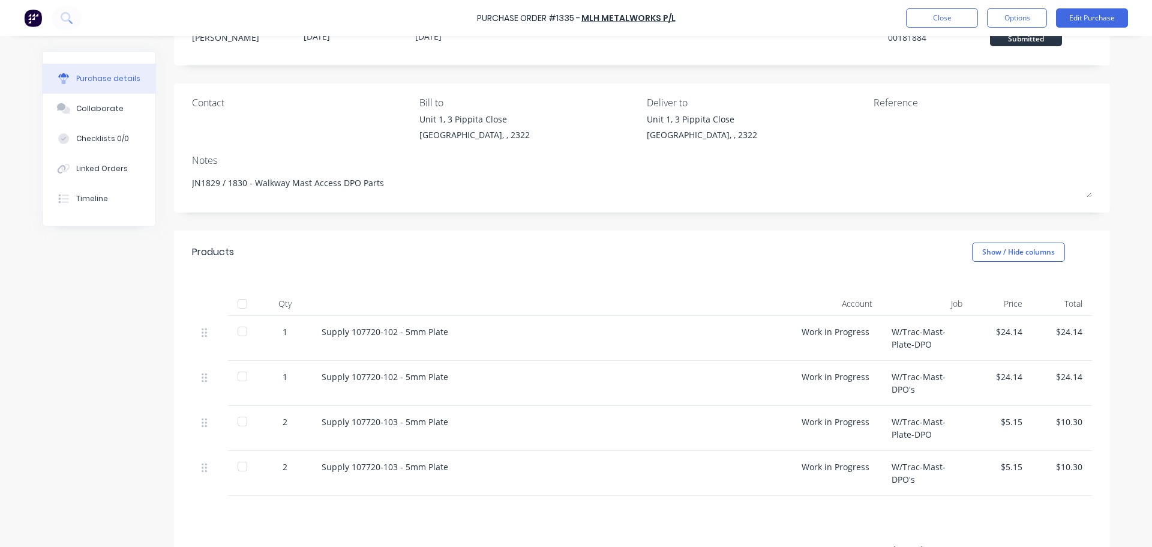
click at [238, 305] on div at bounding box center [242, 304] width 24 height 24
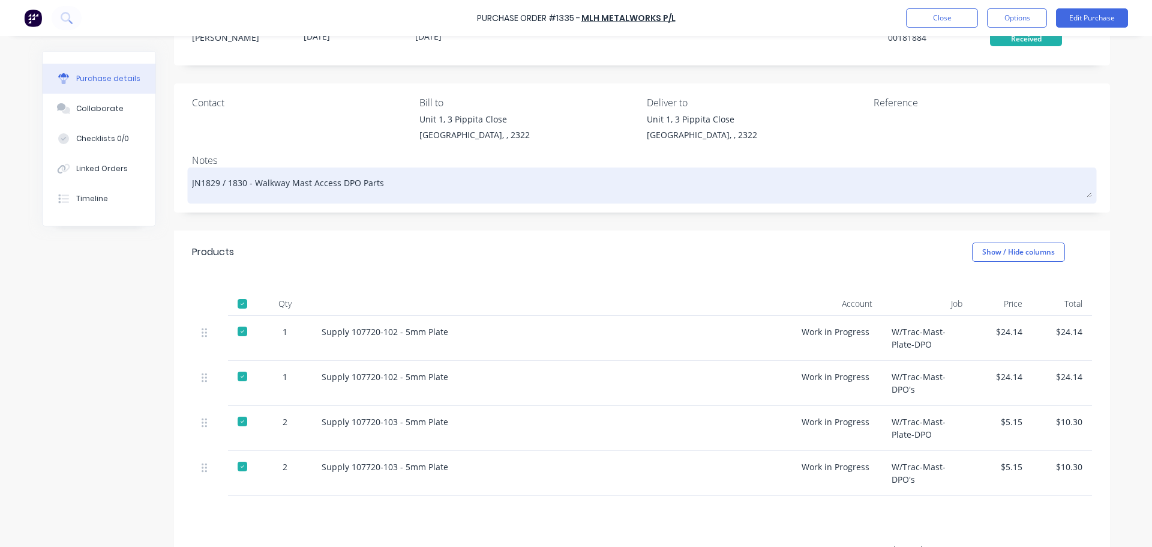
drag, startPoint x: 381, startPoint y: 184, endPoint x: 248, endPoint y: 191, distance: 132.2
click at [248, 191] on textarea "JN1829 / 1830 - Walkway Mast Access DPO Parts" at bounding box center [642, 183] width 900 height 27
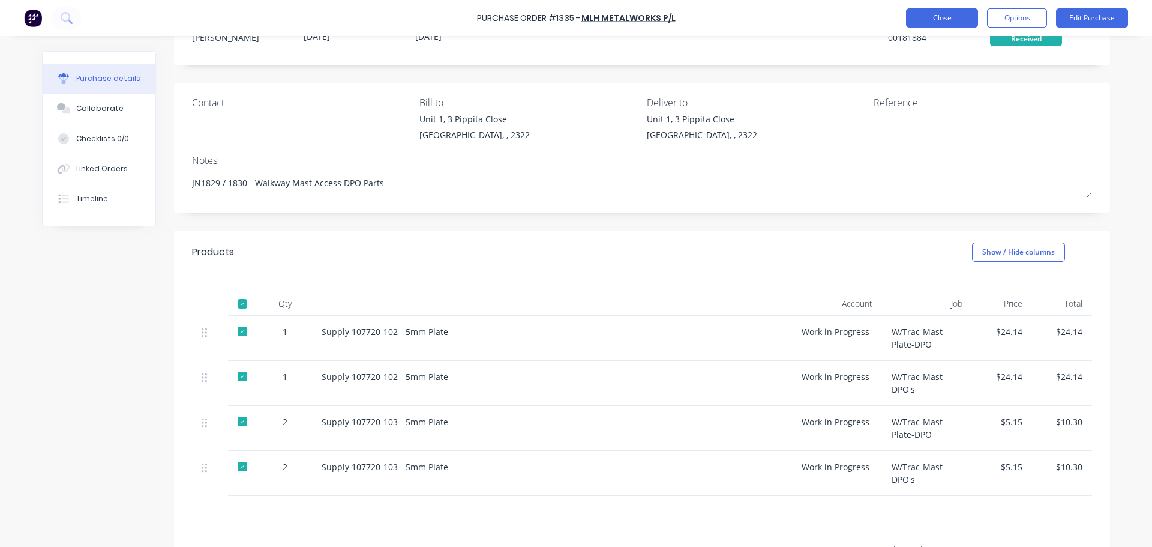
type textarea "x"
click at [948, 19] on button "Close" at bounding box center [942, 17] width 72 height 19
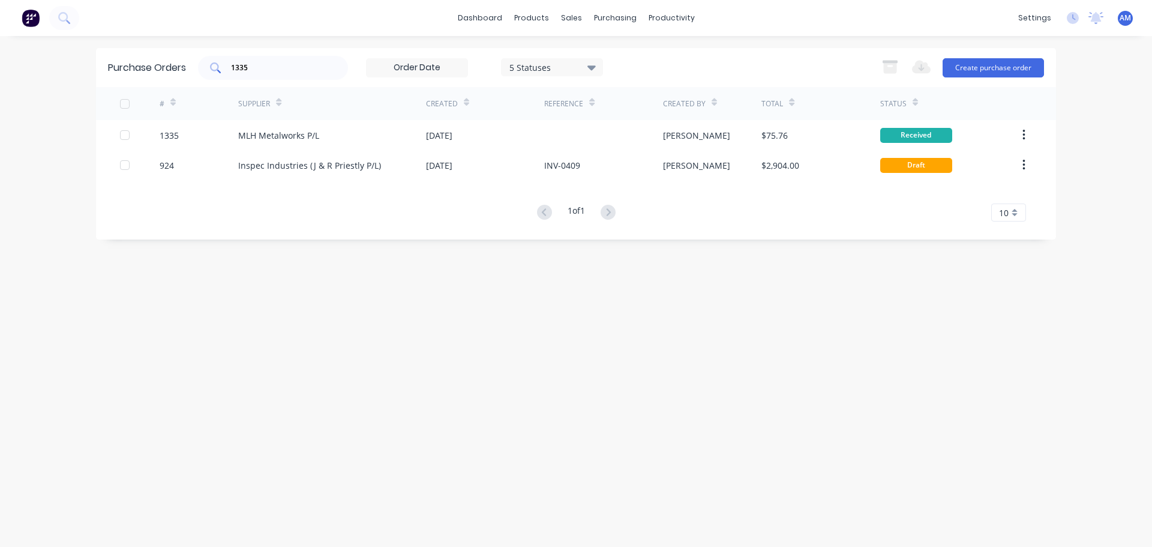
click at [292, 66] on input "1335" at bounding box center [280, 68] width 100 height 12
type input "1331"
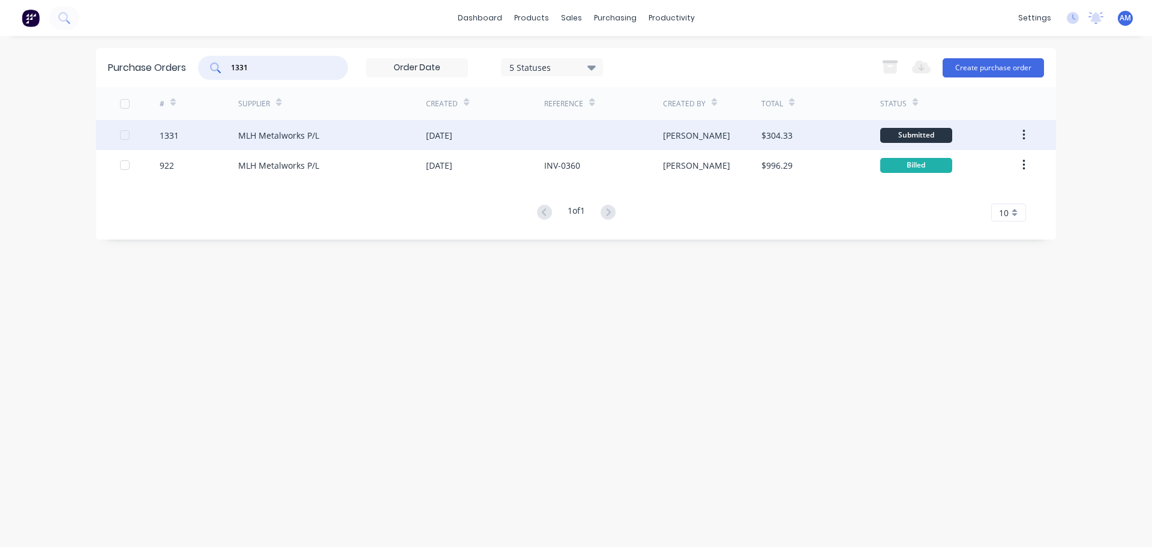
click at [453, 132] on div "[DATE]" at bounding box center [439, 135] width 26 height 13
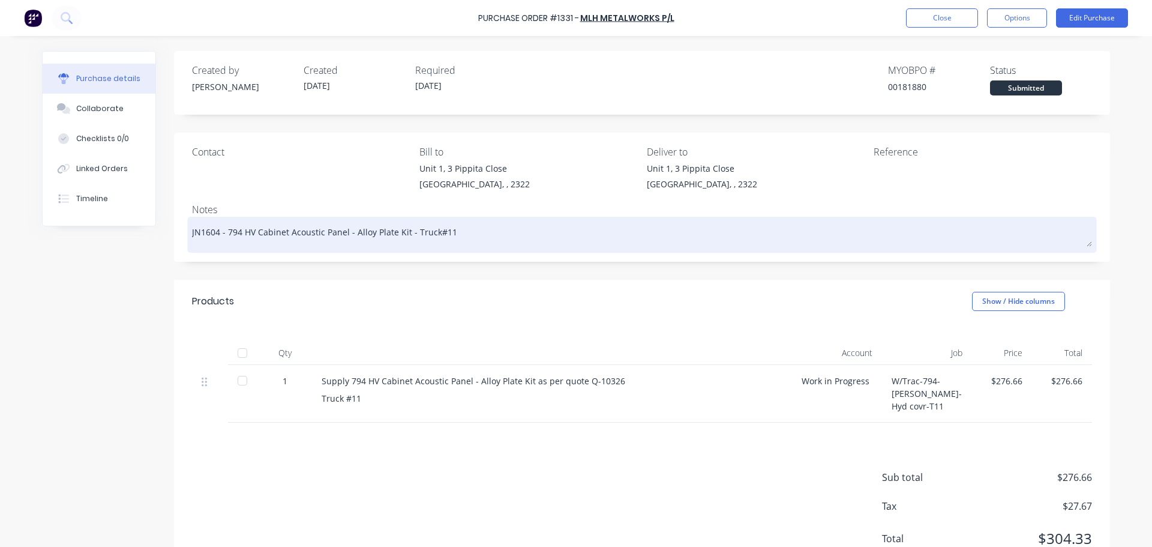
drag, startPoint x: 454, startPoint y: 230, endPoint x: 218, endPoint y: 236, distance: 235.9
click at [218, 236] on textarea "JN1604 - 794 HV Cabinet Acoustic Panel - Alloy Plate Kit - Truck#11" at bounding box center [642, 233] width 900 height 27
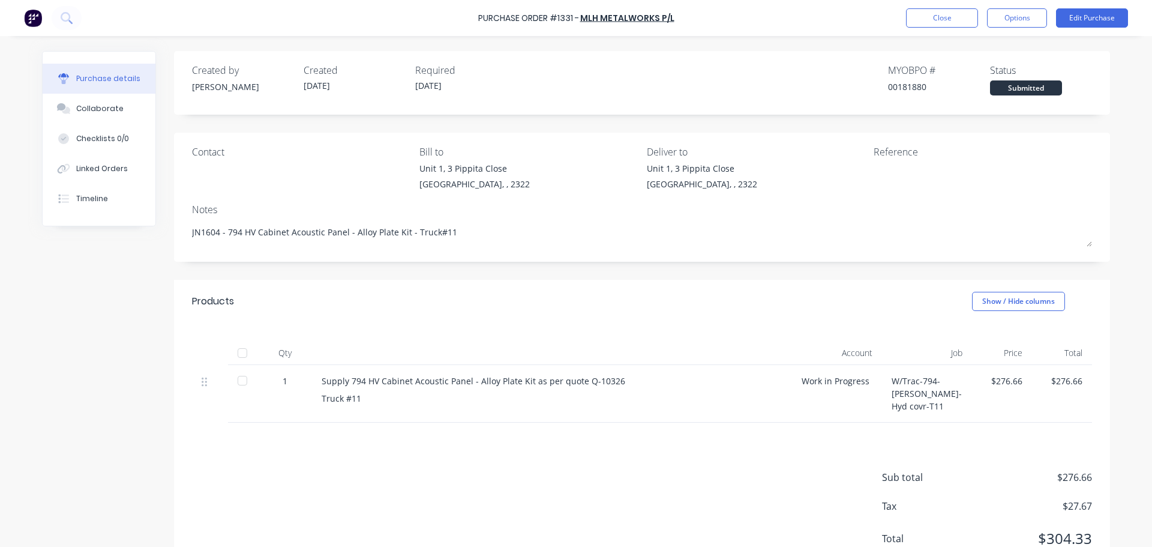
click at [232, 355] on div at bounding box center [242, 353] width 24 height 24
type textarea "x"
click at [962, 21] on button "Close" at bounding box center [942, 17] width 72 height 19
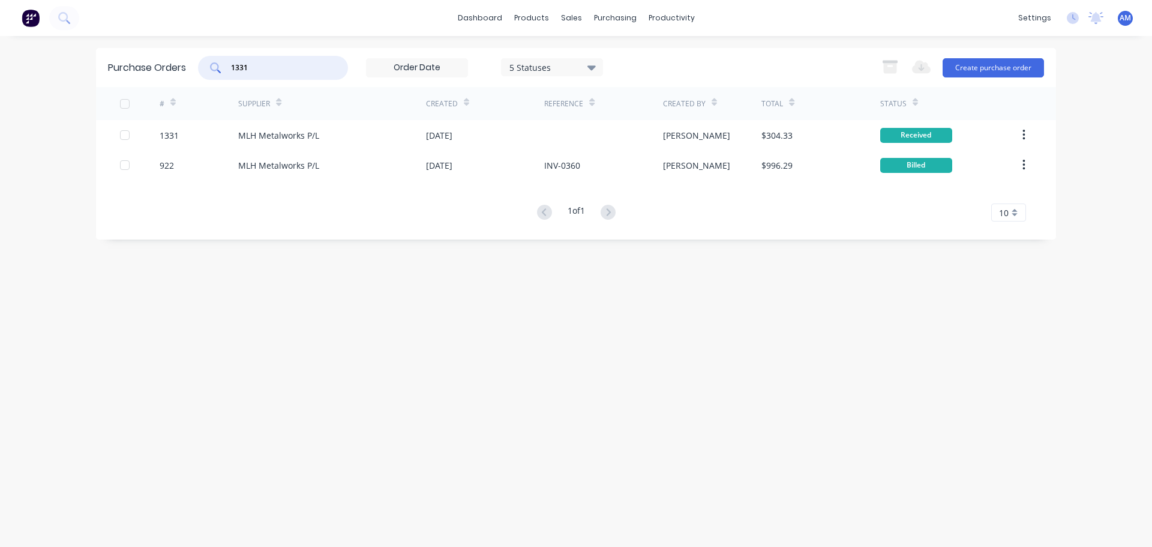
drag, startPoint x: 277, startPoint y: 64, endPoint x: 209, endPoint y: 71, distance: 68.1
click at [209, 71] on div "1331" at bounding box center [273, 68] width 150 height 24
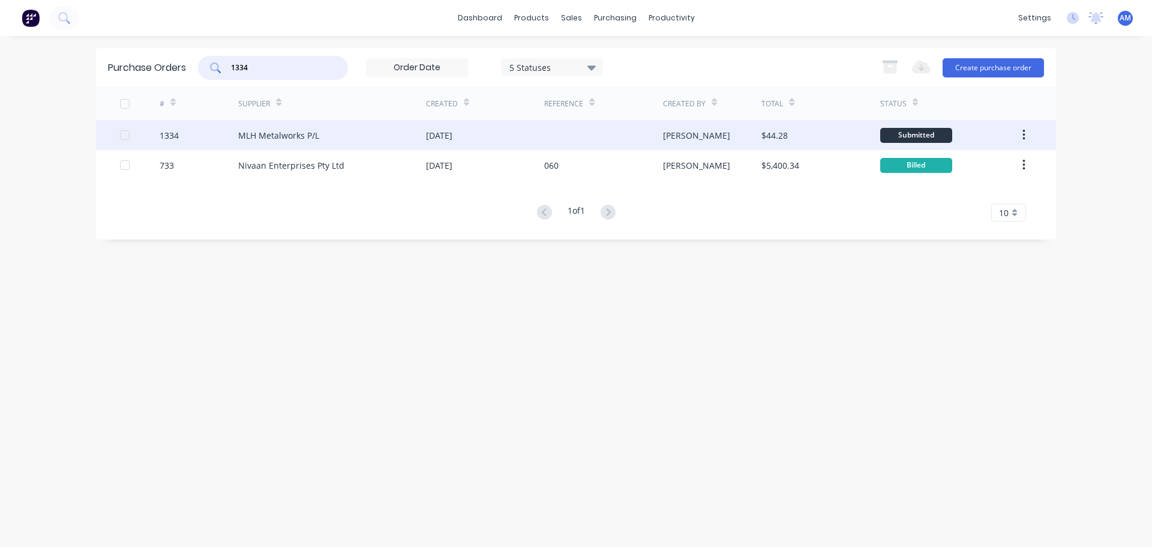
type input "1334"
click at [453, 132] on div "[DATE]" at bounding box center [439, 135] width 26 height 13
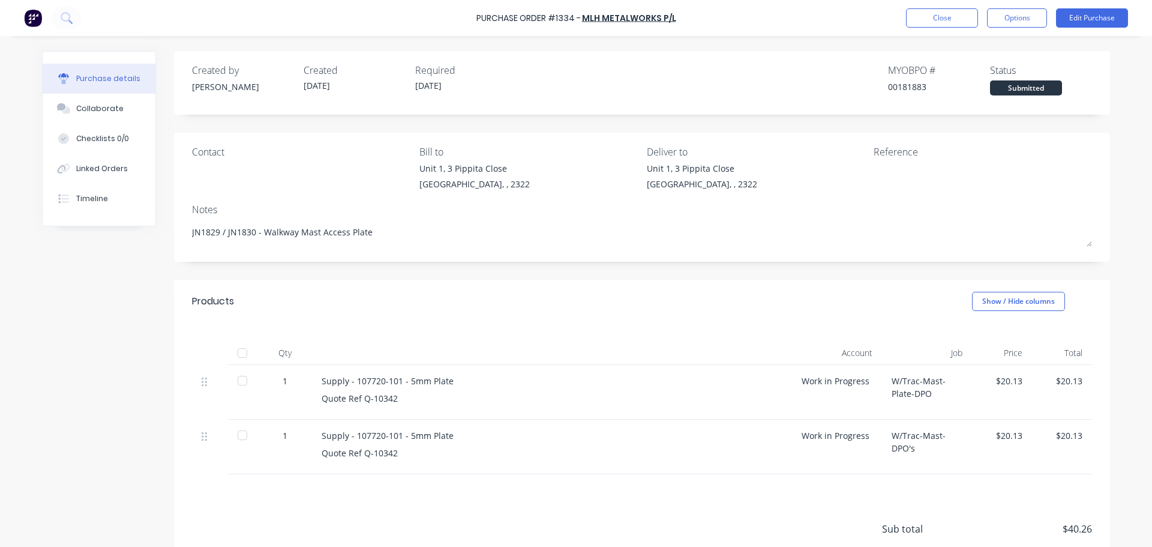
click at [239, 356] on div at bounding box center [242, 353] width 24 height 24
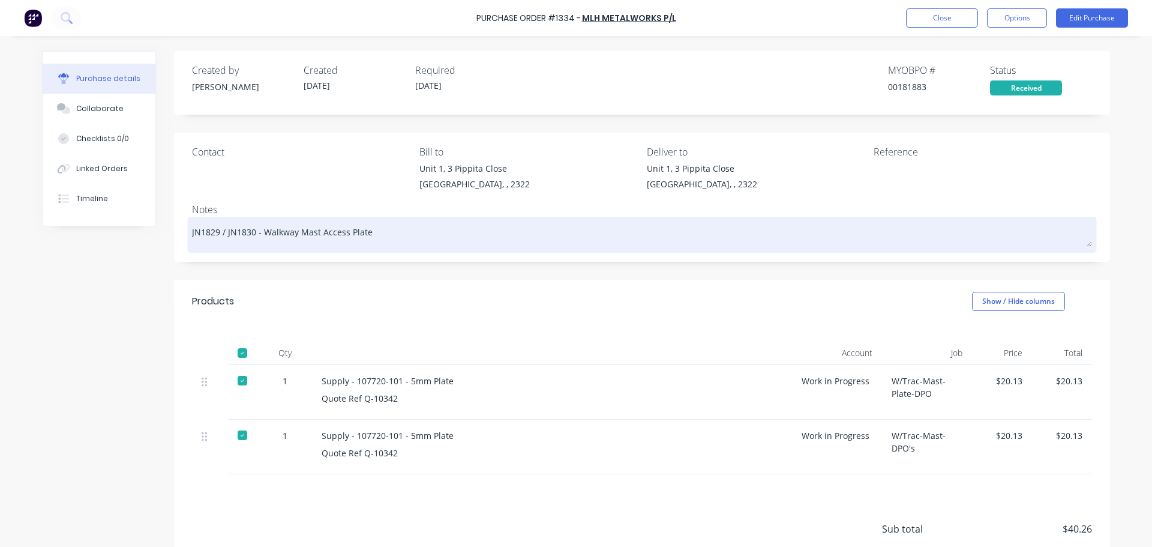
drag, startPoint x: 366, startPoint y: 231, endPoint x: 255, endPoint y: 236, distance: 110.5
click at [255, 236] on textarea "JN1829 / JN1830 - Walkway Mast Access Plate" at bounding box center [642, 233] width 900 height 27
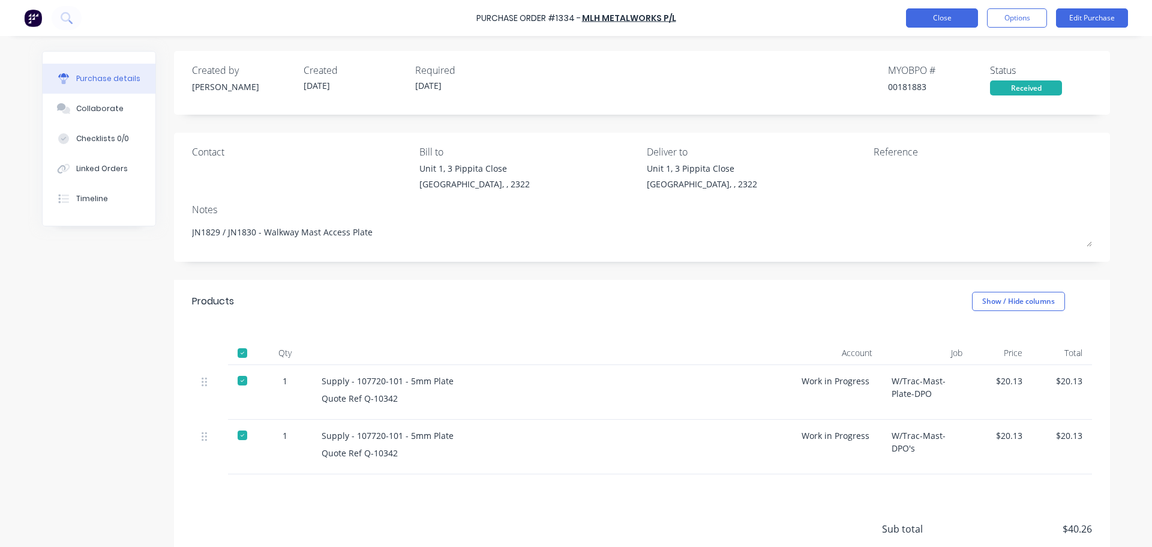
type textarea "x"
click at [938, 16] on button "Close" at bounding box center [942, 17] width 72 height 19
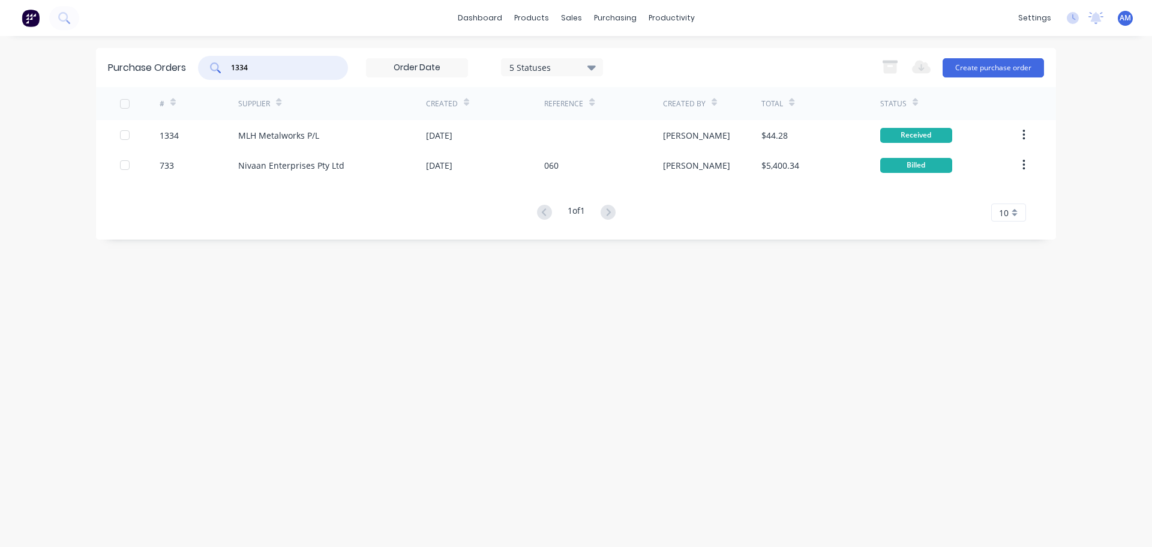
drag, startPoint x: 274, startPoint y: 68, endPoint x: 220, endPoint y: 72, distance: 53.6
click at [220, 71] on div "1334" at bounding box center [273, 68] width 150 height 24
type input "1309"
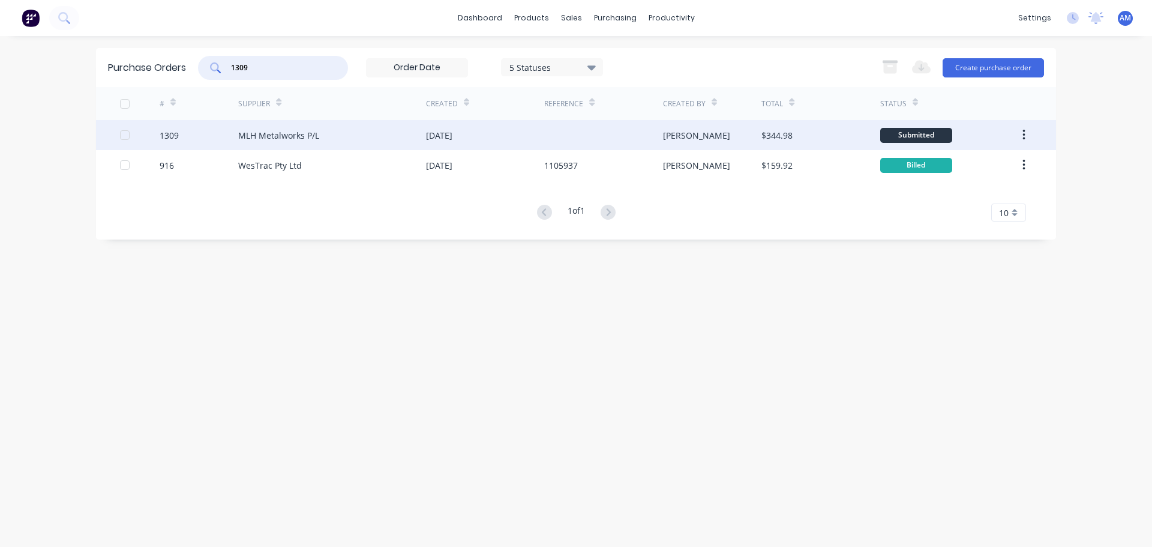
click at [453, 136] on div "[DATE]" at bounding box center [439, 135] width 26 height 13
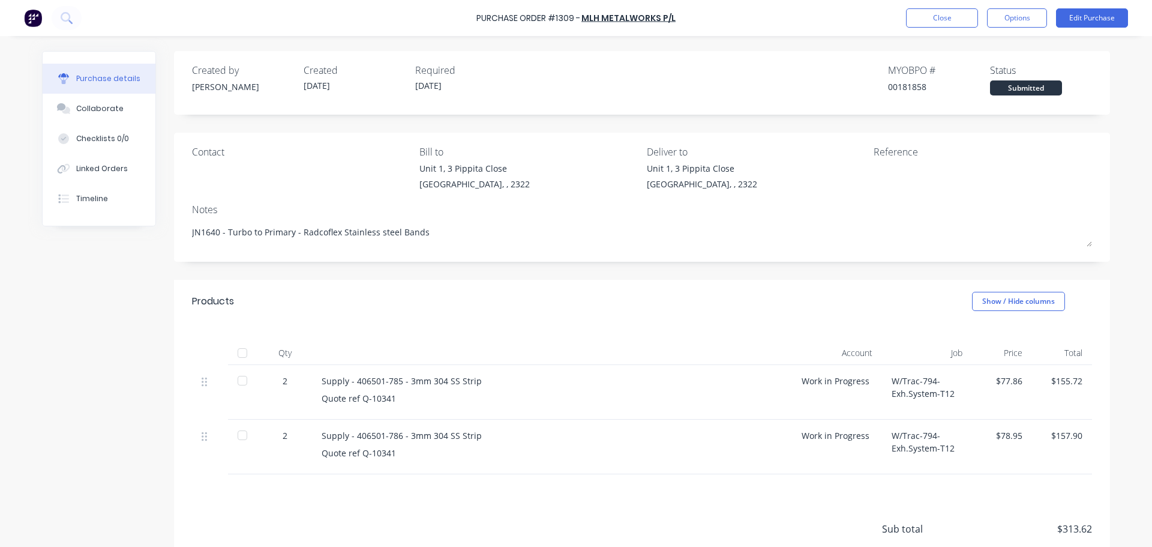
click at [239, 354] on div at bounding box center [242, 353] width 24 height 24
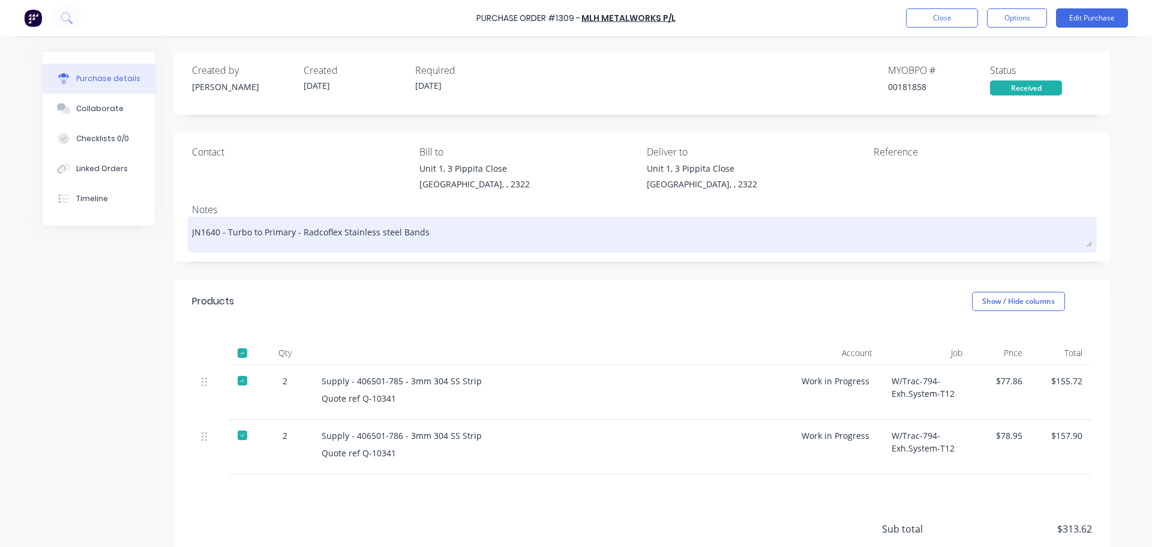
drag, startPoint x: 420, startPoint y: 228, endPoint x: 223, endPoint y: 231, distance: 197.5
click at [223, 231] on textarea "JN1640 - Turbo to Primary - Radcoflex Stainless steel Bands" at bounding box center [642, 233] width 900 height 27
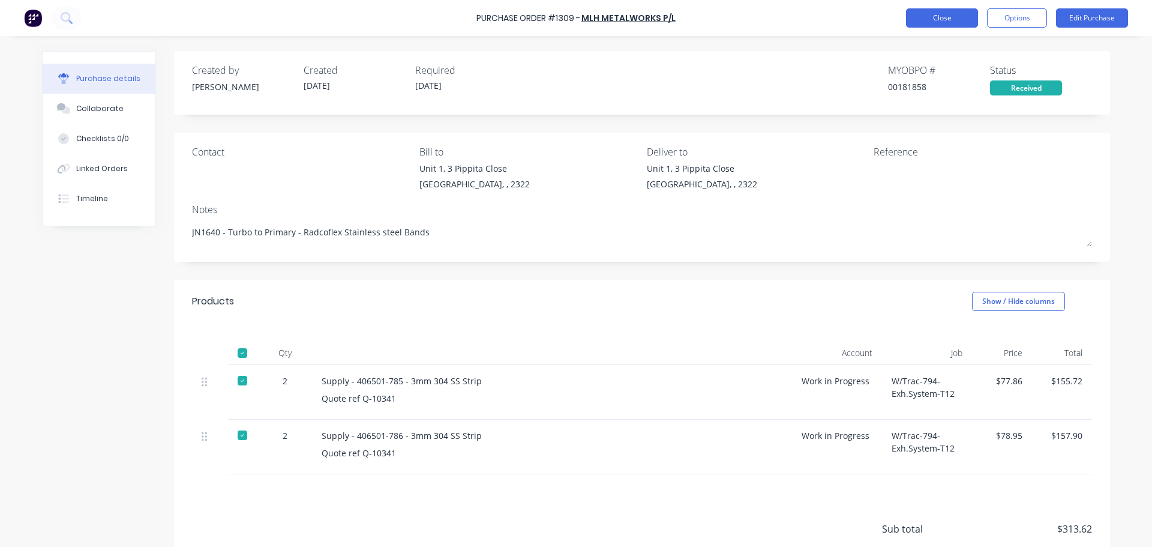
type textarea "x"
click at [951, 16] on button "Close" at bounding box center [942, 17] width 72 height 19
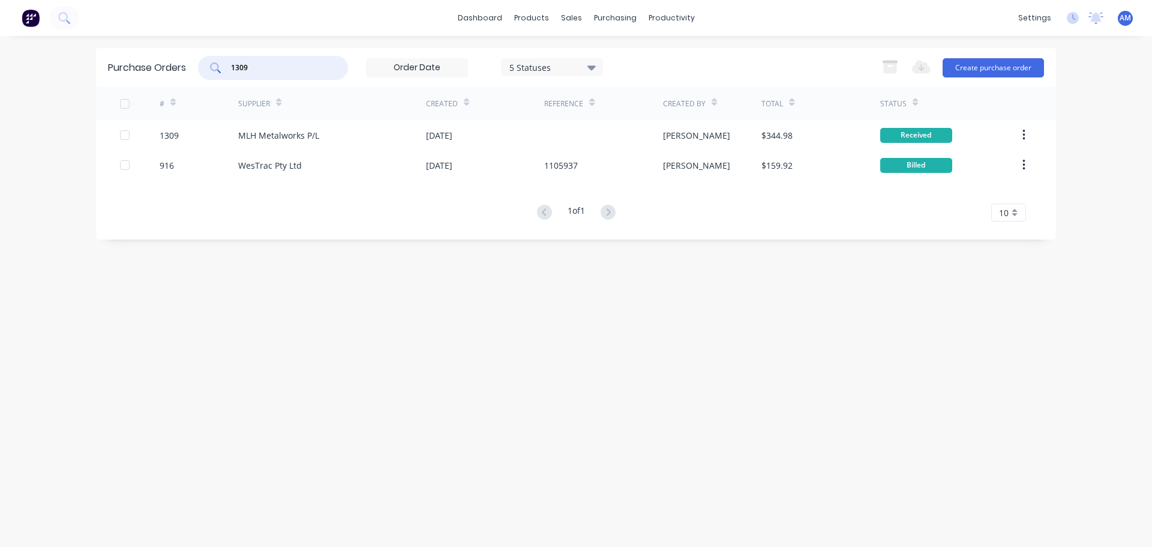
drag, startPoint x: 256, startPoint y: 62, endPoint x: 228, endPoint y: 64, distance: 27.6
click at [228, 64] on div "1309" at bounding box center [273, 68] width 150 height 24
click at [251, 70] on input "1309" at bounding box center [280, 68] width 100 height 12
drag, startPoint x: 251, startPoint y: 70, endPoint x: 246, endPoint y: 67, distance: 6.2
click at [246, 67] on input "1309" at bounding box center [280, 68] width 100 height 12
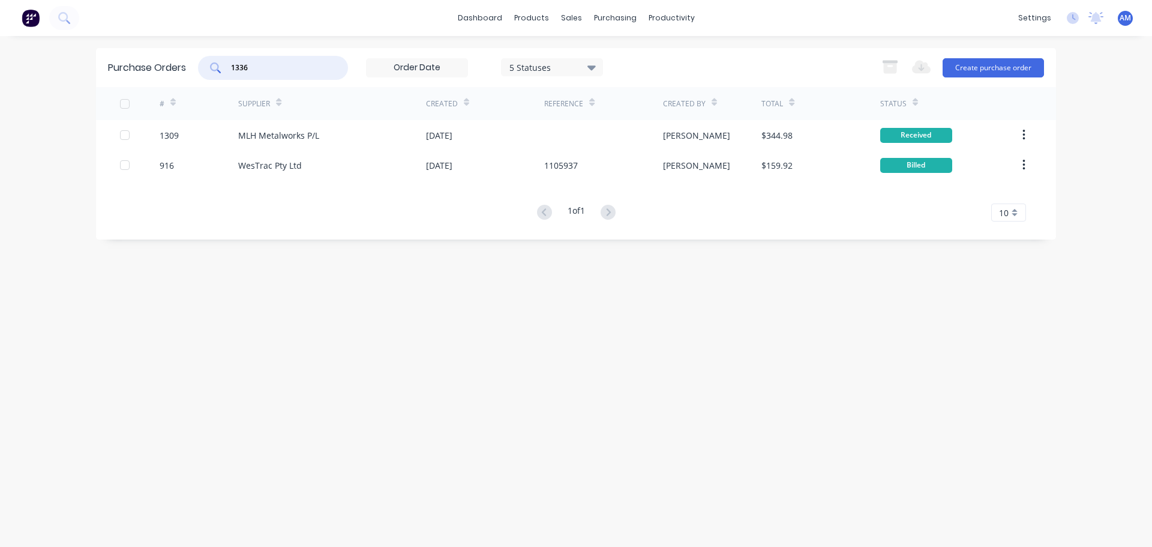
type input "1336"
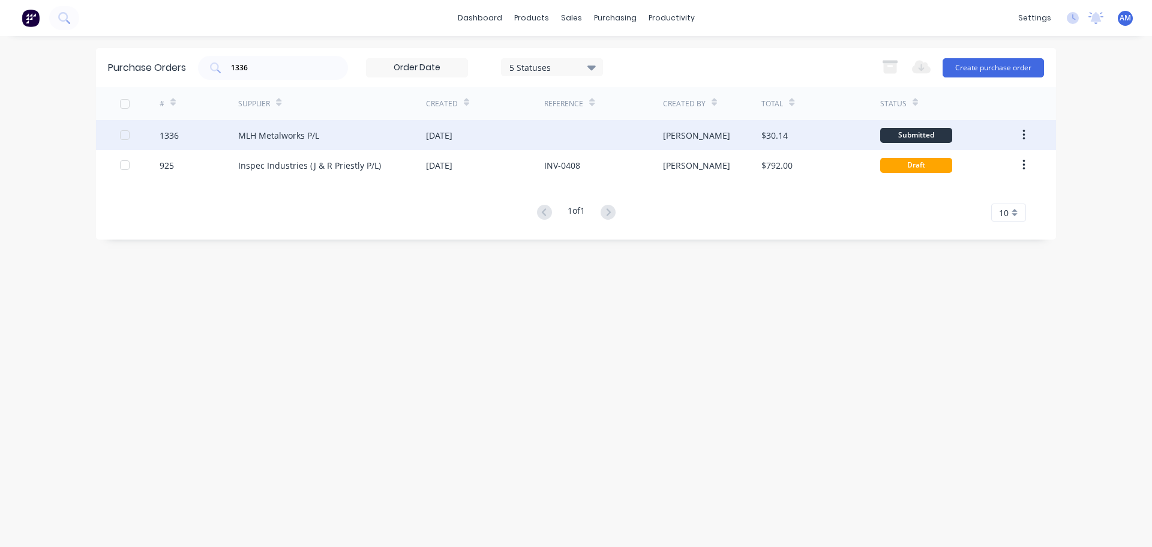
click at [453, 135] on div "[DATE]" at bounding box center [439, 135] width 26 height 13
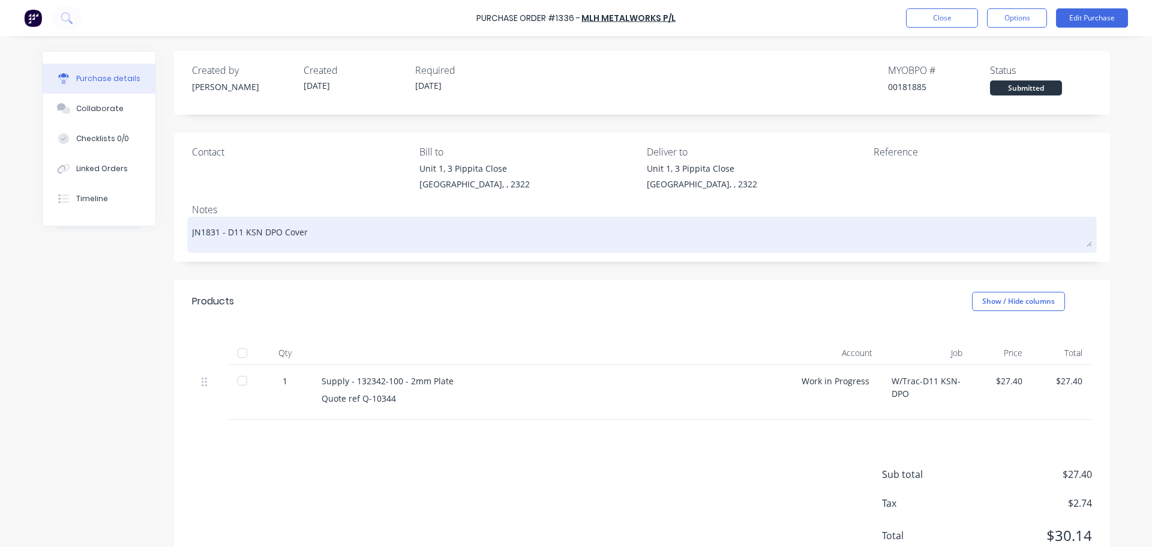
drag, startPoint x: 308, startPoint y: 235, endPoint x: 219, endPoint y: 242, distance: 89.1
click at [219, 242] on textarea "JN1831 - D11 KSN DPO Cover" at bounding box center [642, 233] width 900 height 27
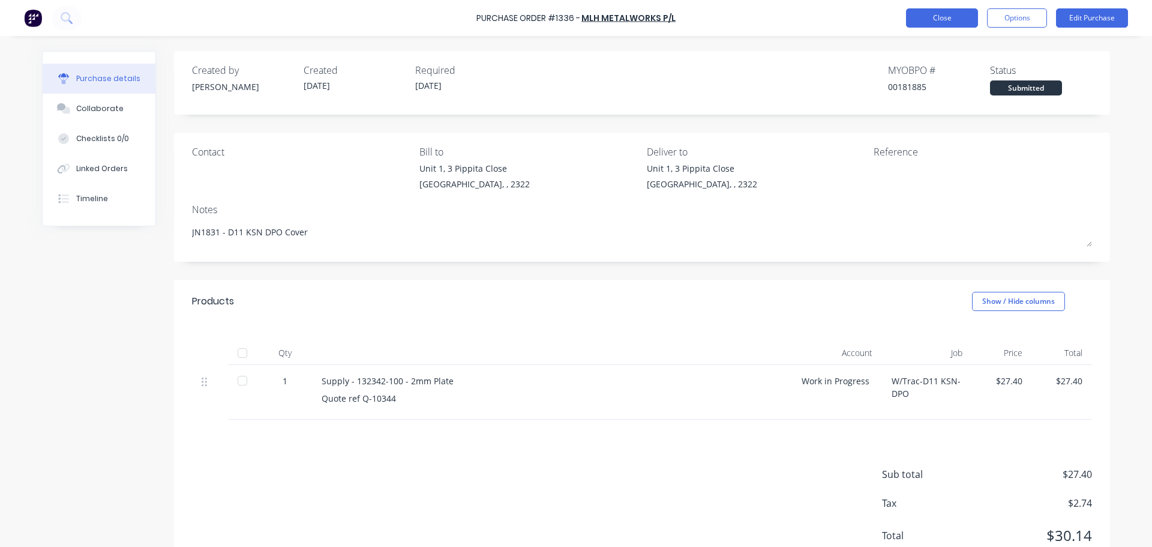
type textarea "x"
click at [943, 22] on button "Close" at bounding box center [942, 17] width 72 height 19
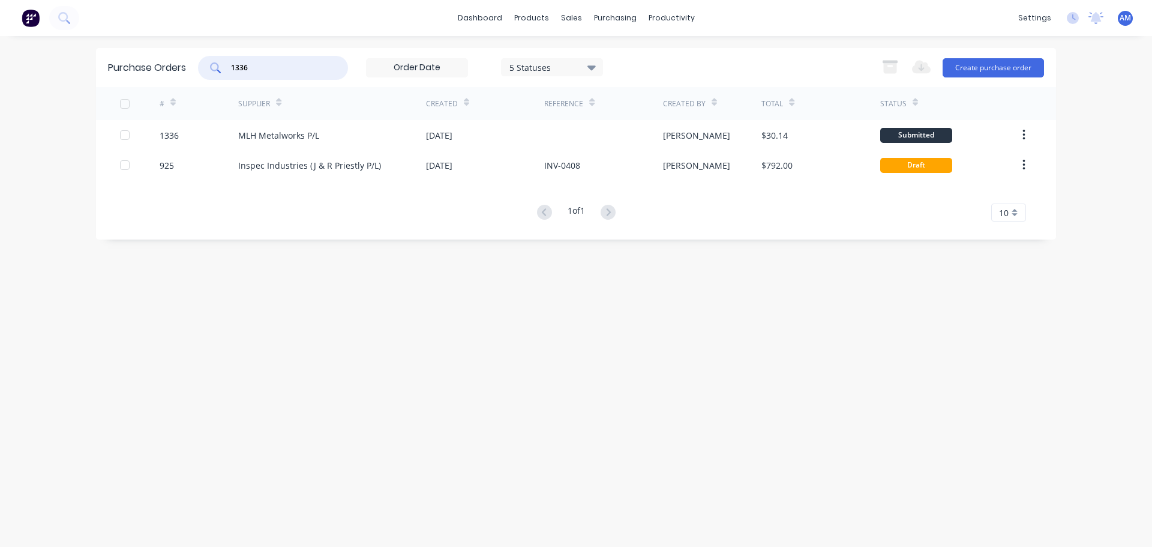
drag, startPoint x: 277, startPoint y: 64, endPoint x: 218, endPoint y: 62, distance: 58.2
click at [218, 62] on div "1336" at bounding box center [273, 68] width 150 height 24
type input "1264"
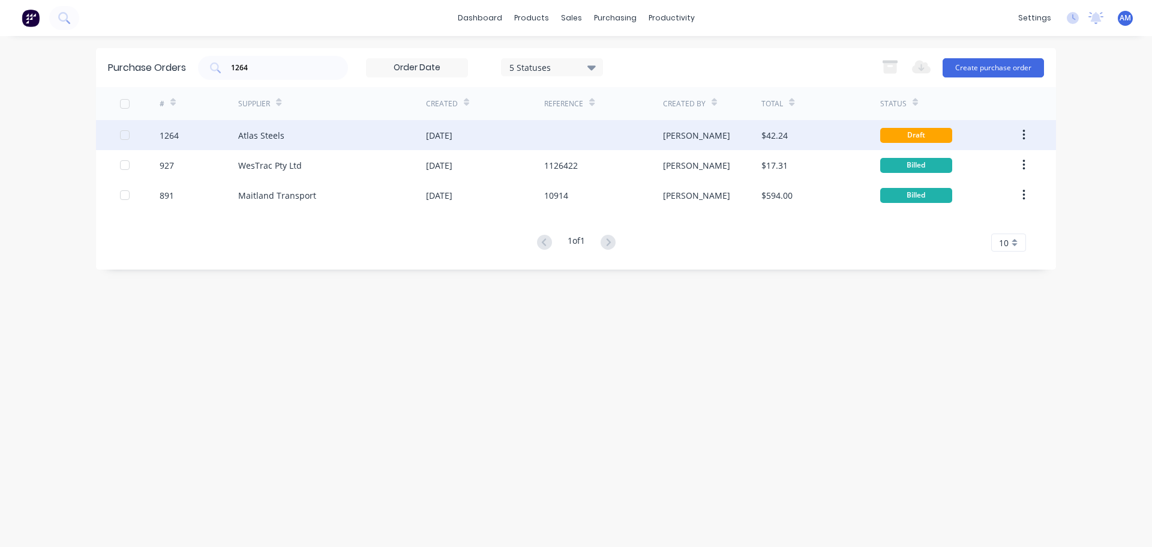
click at [286, 138] on div "Atlas Steels" at bounding box center [332, 135] width 188 height 30
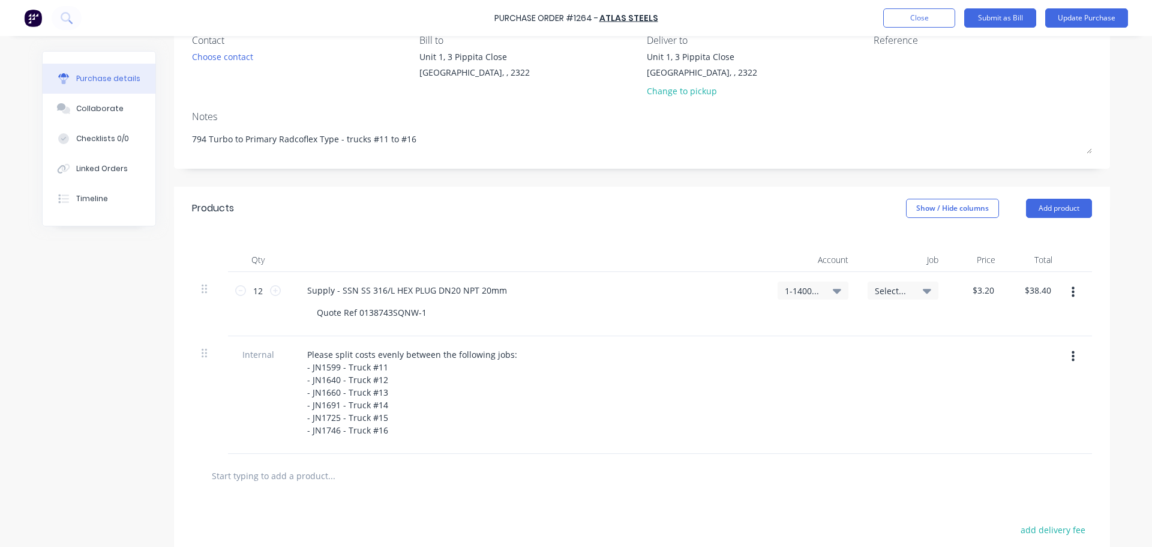
scroll to position [60, 0]
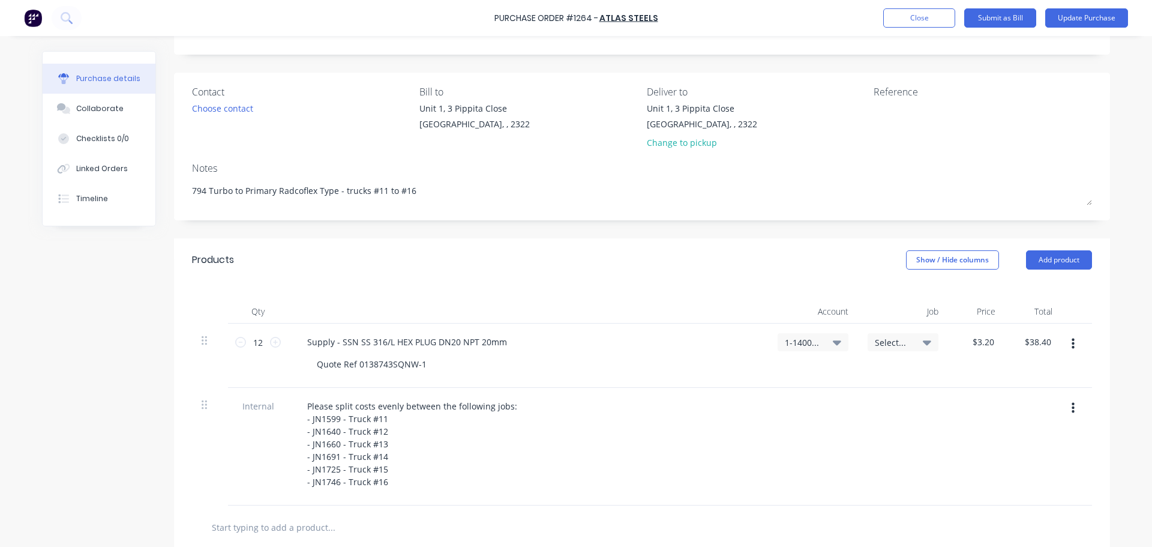
drag, startPoint x: 400, startPoint y: 189, endPoint x: 175, endPoint y: 203, distance: 225.5
click at [175, 203] on div "Contact Choose contact [PERSON_NAME] to [STREET_ADDRESS] Deliver to [STREET_ADD…" at bounding box center [642, 147] width 936 height 148
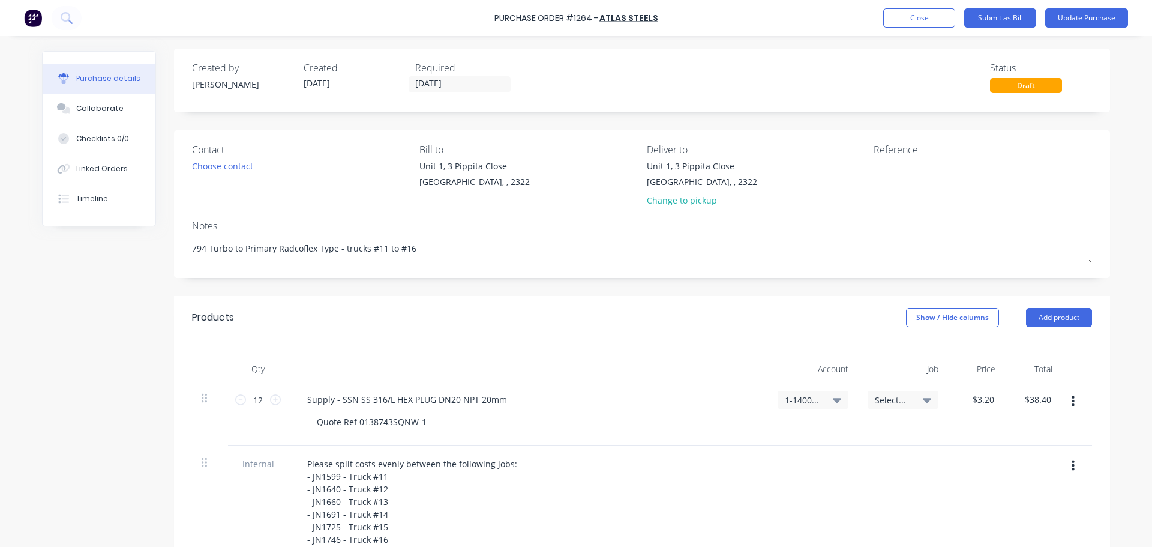
scroll to position [0, 0]
click at [1085, 16] on button "Update Purchase" at bounding box center [1087, 17] width 83 height 19
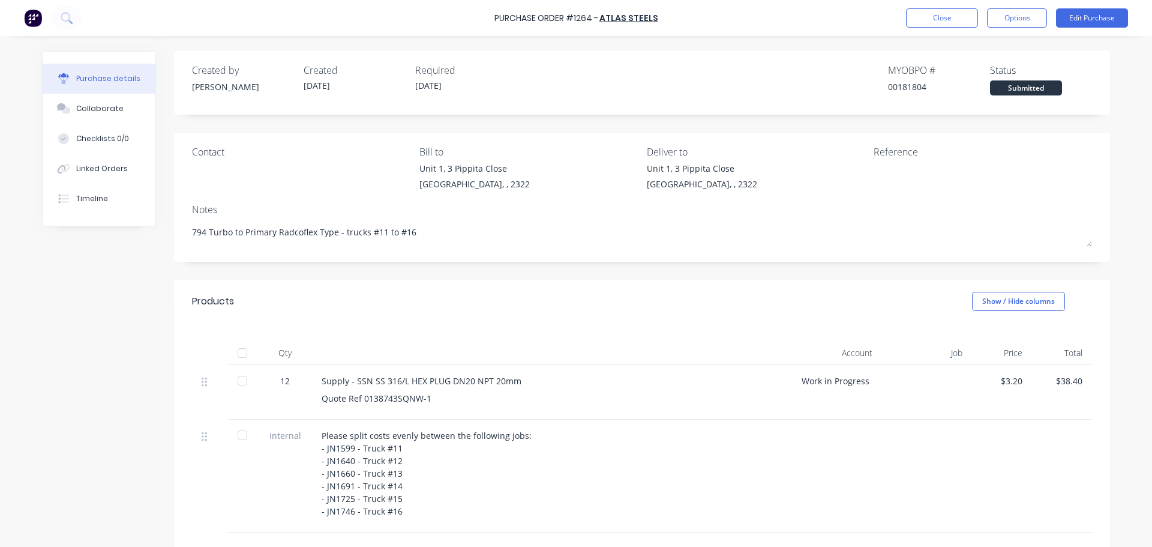
click at [238, 354] on div at bounding box center [242, 353] width 24 height 24
type textarea "x"
click at [939, 22] on button "Close" at bounding box center [942, 17] width 72 height 19
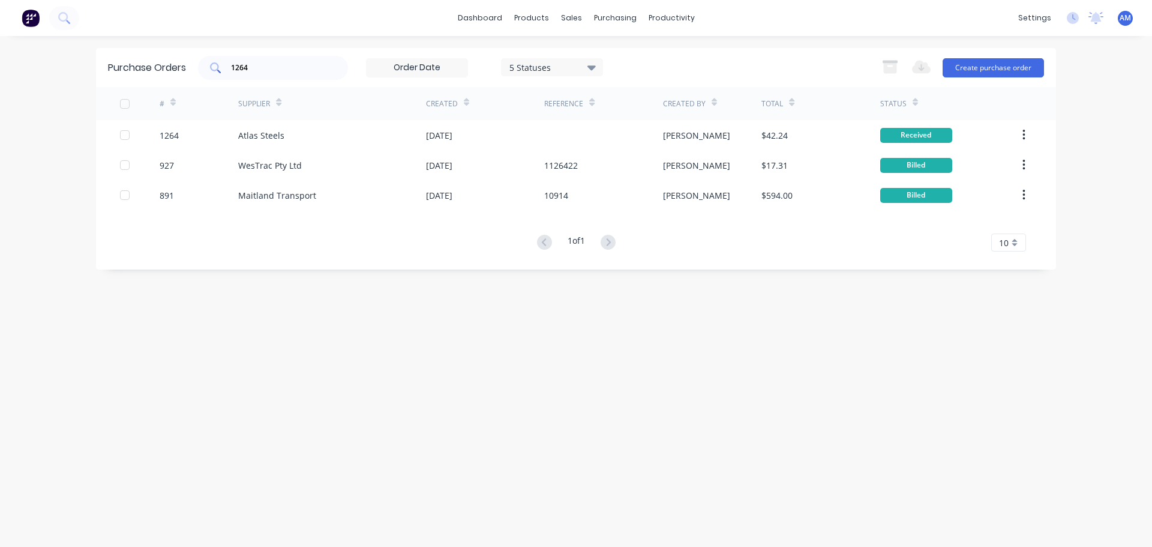
drag, startPoint x: 222, startPoint y: 82, endPoint x: 286, endPoint y: 59, distance: 67.6
click at [226, 79] on div "Purchase Orders 1264 5 Statuses 5 Statuses Export to Excel (XLSX) Create purcha…" at bounding box center [576, 67] width 960 height 39
drag, startPoint x: 277, startPoint y: 64, endPoint x: 217, endPoint y: 62, distance: 59.4
click at [217, 62] on div "1264" at bounding box center [273, 68] width 150 height 24
type input "1255"
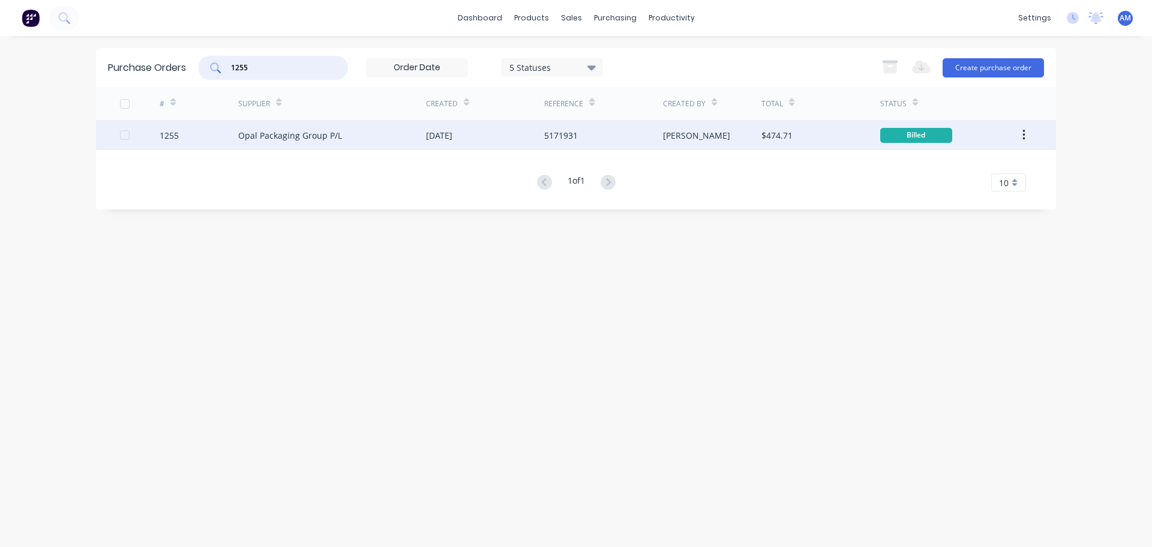
click at [539, 133] on div "[DATE]" at bounding box center [485, 135] width 118 height 30
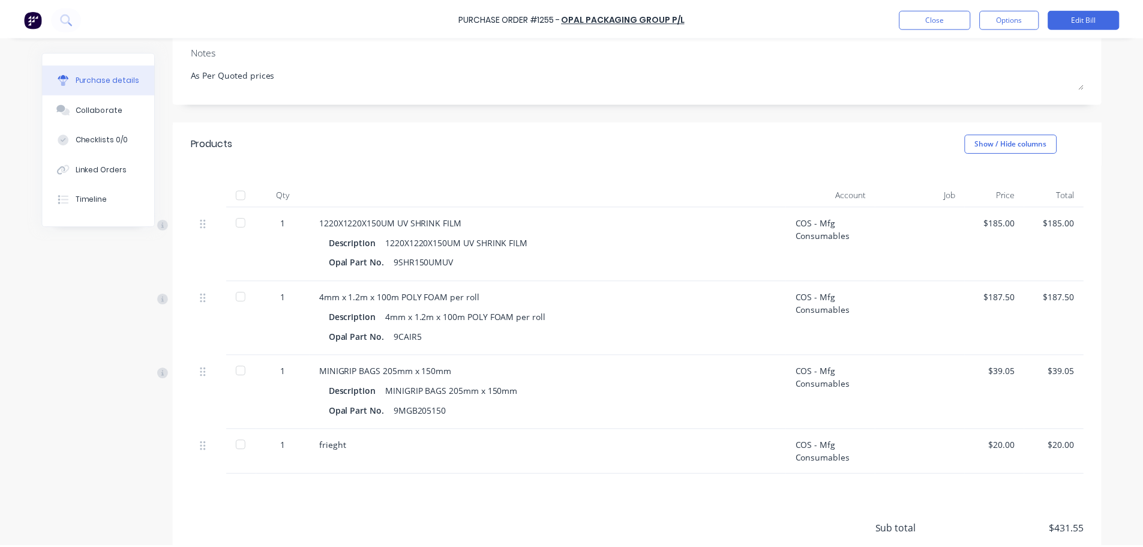
scroll to position [180, 0]
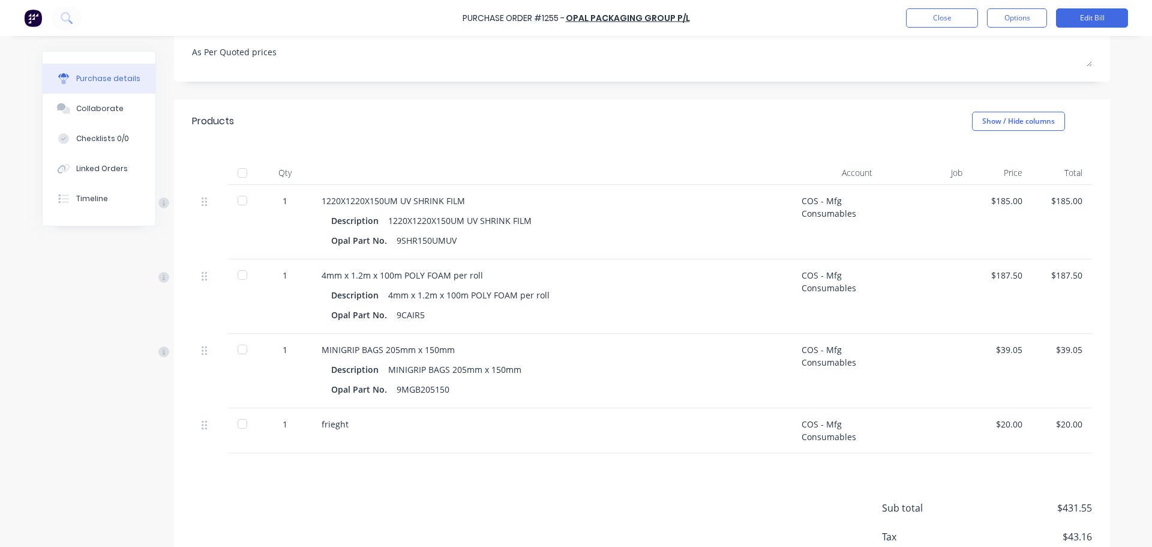
click at [235, 175] on div at bounding box center [242, 173] width 24 height 24
type textarea "x"
click at [945, 18] on button "Close" at bounding box center [942, 17] width 72 height 19
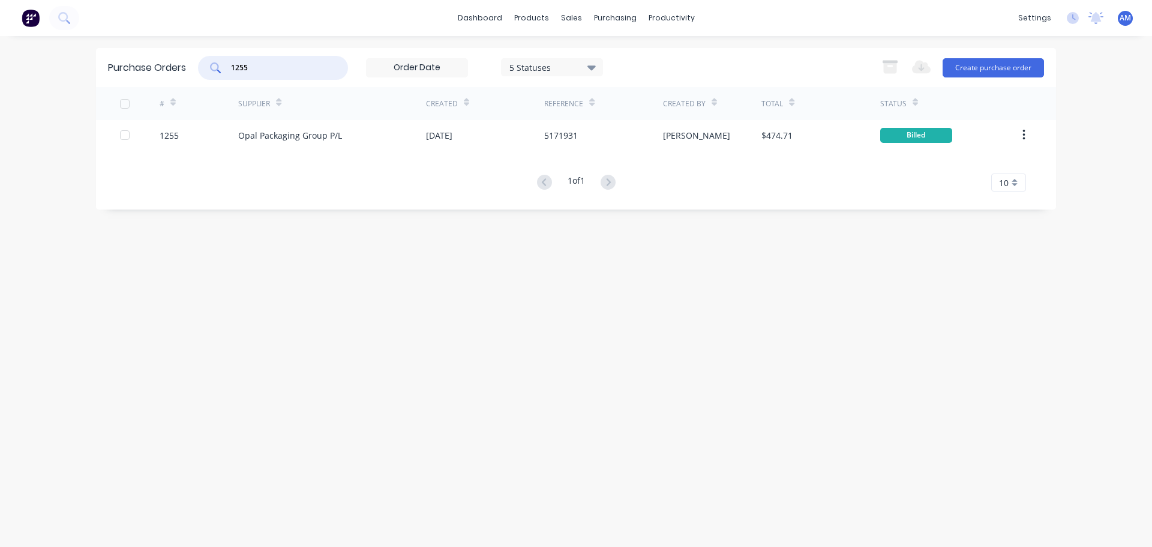
drag, startPoint x: 262, startPoint y: 64, endPoint x: 200, endPoint y: 68, distance: 62.0
click at [200, 68] on div "1255" at bounding box center [273, 68] width 150 height 24
drag, startPoint x: 258, startPoint y: 69, endPoint x: 203, endPoint y: 68, distance: 55.2
click at [203, 68] on div "gener" at bounding box center [273, 68] width 150 height 24
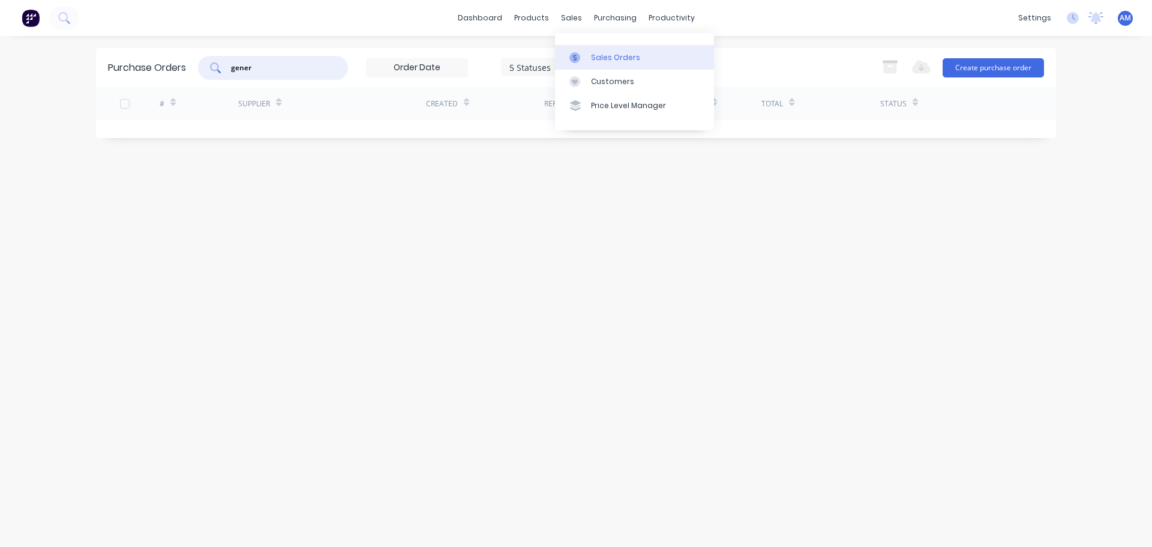
type input "gener"
click at [609, 56] on div "Sales Orders" at bounding box center [615, 57] width 49 height 11
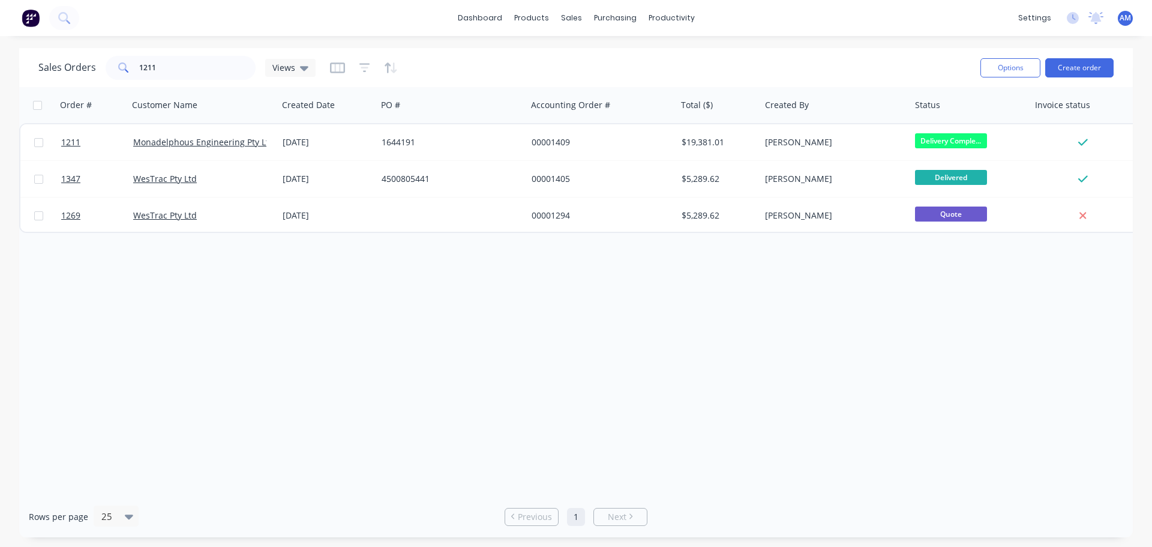
drag, startPoint x: 179, startPoint y: 80, endPoint x: 141, endPoint y: 64, distance: 41.1
click at [141, 64] on div "Sales Orders 1211 Views" at bounding box center [504, 67] width 933 height 29
drag, startPoint x: 157, startPoint y: 71, endPoint x: 127, endPoint y: 61, distance: 31.5
click at [127, 61] on div "1211" at bounding box center [181, 68] width 150 height 24
paste input "gener"
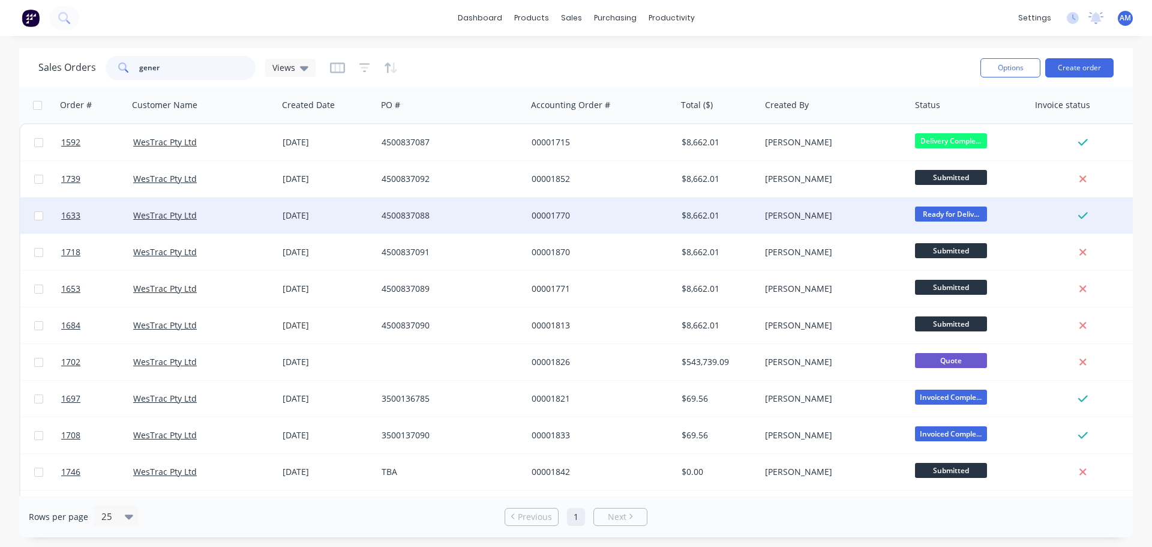
type input "gener"
click at [399, 214] on div "4500837088" at bounding box center [448, 215] width 133 height 12
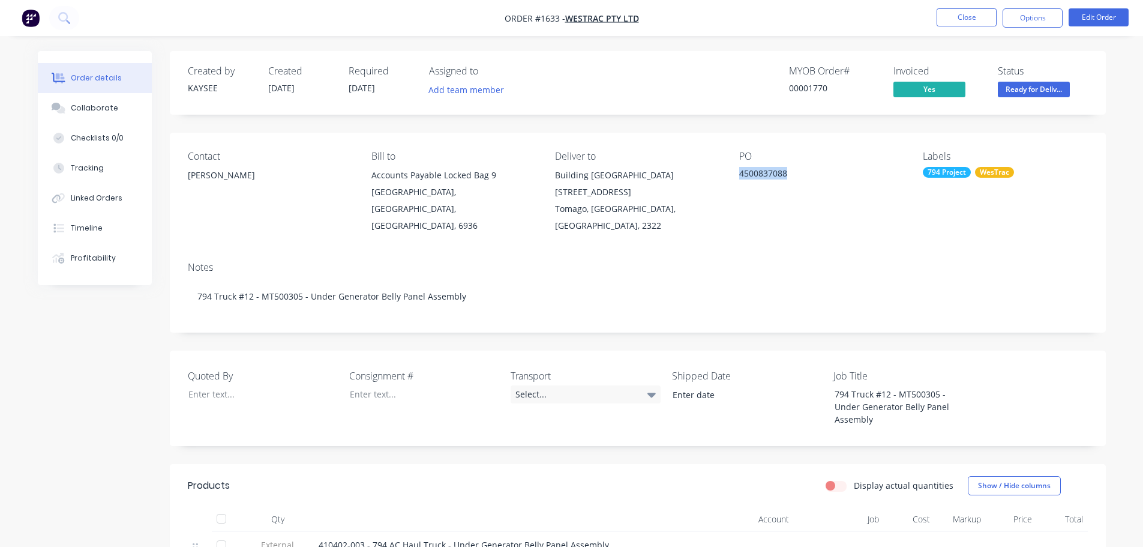
drag, startPoint x: 790, startPoint y: 172, endPoint x: 739, endPoint y: 170, distance: 51.6
click at [739, 170] on div "4500837088" at bounding box center [814, 175] width 150 height 17
copy div "4500837088"
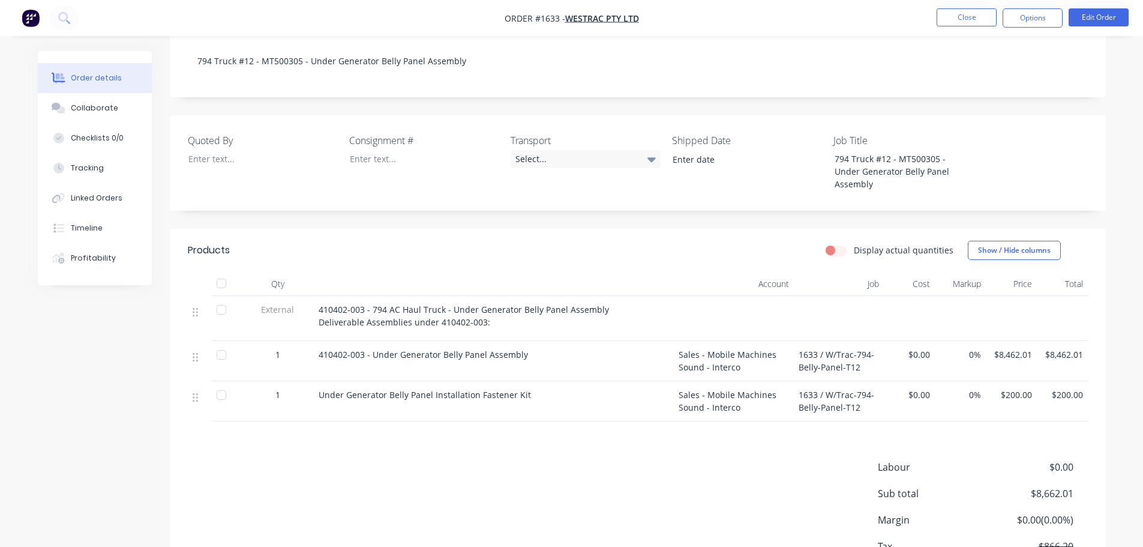
scroll to position [240, 0]
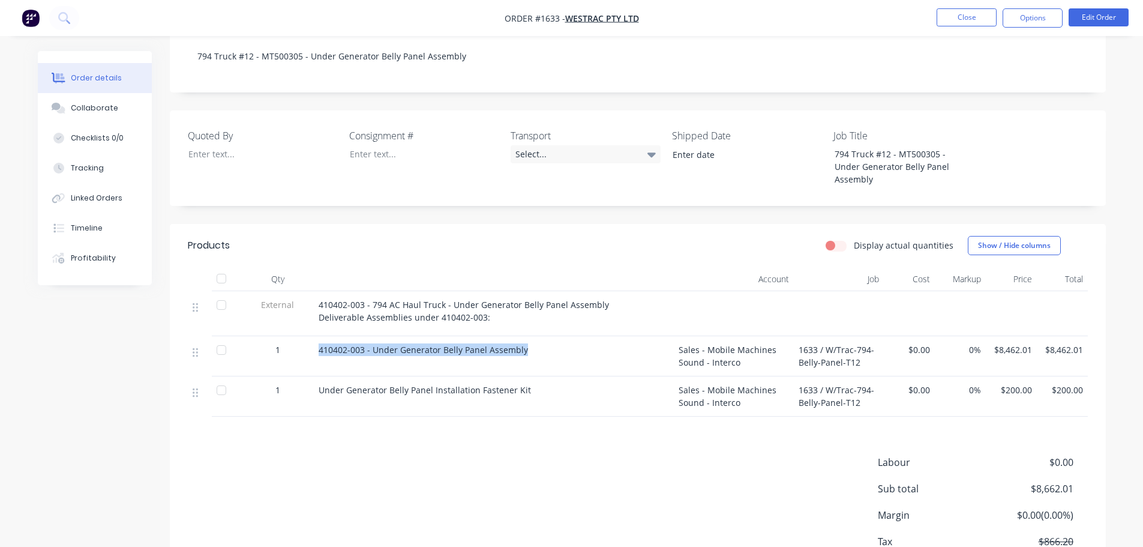
drag, startPoint x: 526, startPoint y: 335, endPoint x: 313, endPoint y: 329, distance: 213.1
click at [314, 336] on div "410402-003 - Under Generator Belly Panel Assembly" at bounding box center [494, 356] width 360 height 40
copy span "410402-003 - Under Generator Belly Panel Assembly"
click at [531, 145] on div "Select..." at bounding box center [586, 154] width 150 height 18
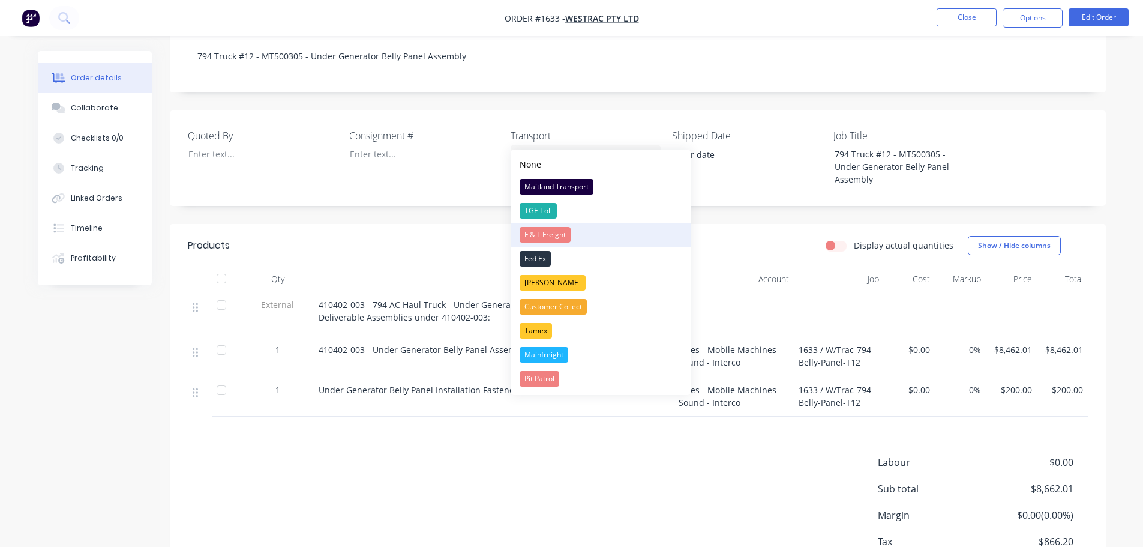
click at [543, 238] on div "F & L Freight" at bounding box center [545, 235] width 51 height 16
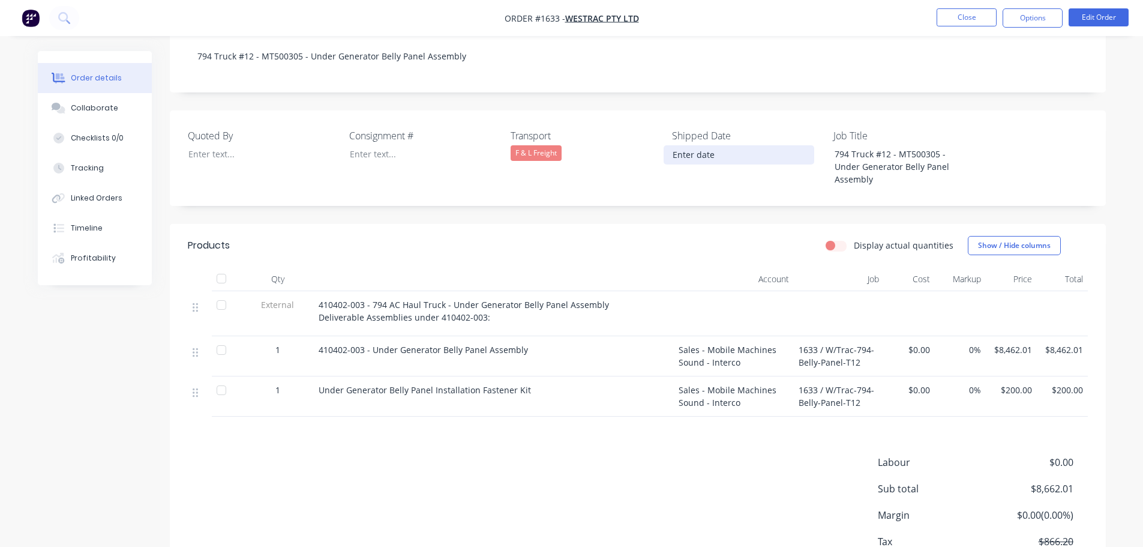
click at [688, 146] on input at bounding box center [738, 155] width 149 height 18
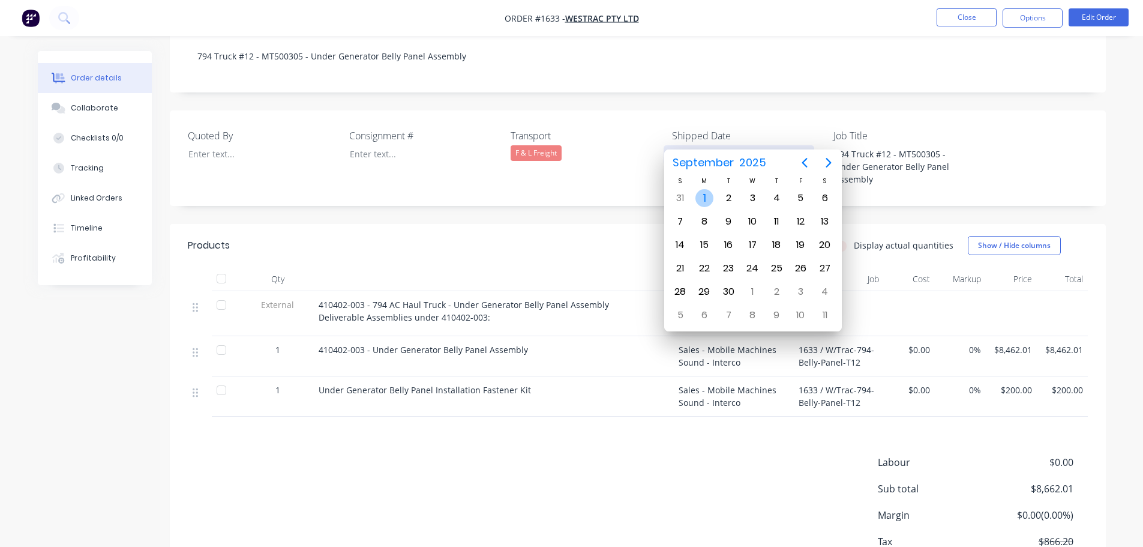
click at [708, 193] on div "1" at bounding box center [705, 198] width 18 height 18
type input "[DATE]"
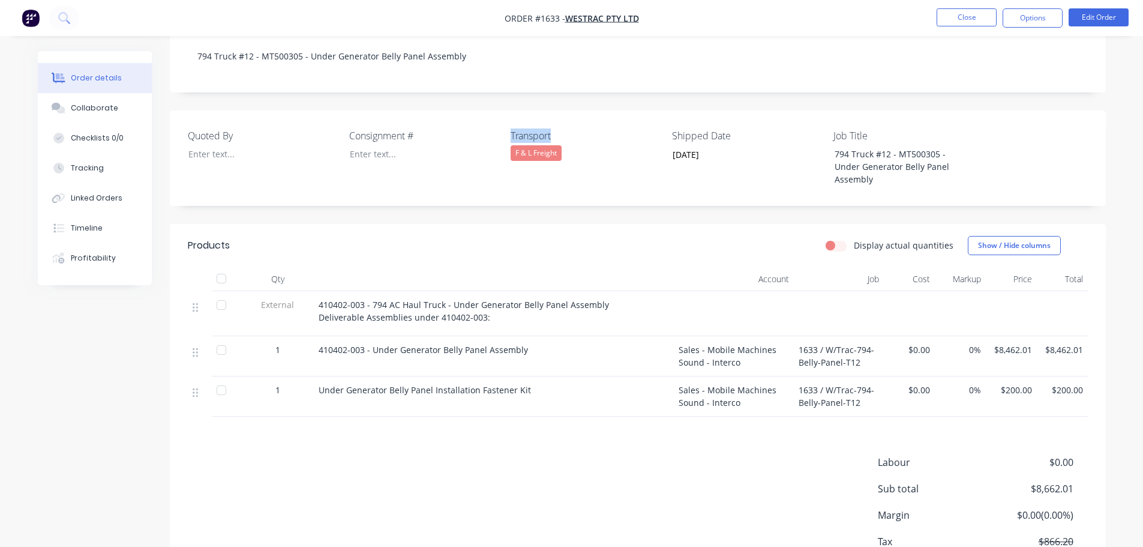
drag, startPoint x: 558, startPoint y: 119, endPoint x: 499, endPoint y: 115, distance: 59.0
click at [499, 115] on div "Quoted By Consignment # Transport F & L Freight Shipped Date [DATE] Job Title 7…" at bounding box center [638, 157] width 936 height 95
copy div "Transport"
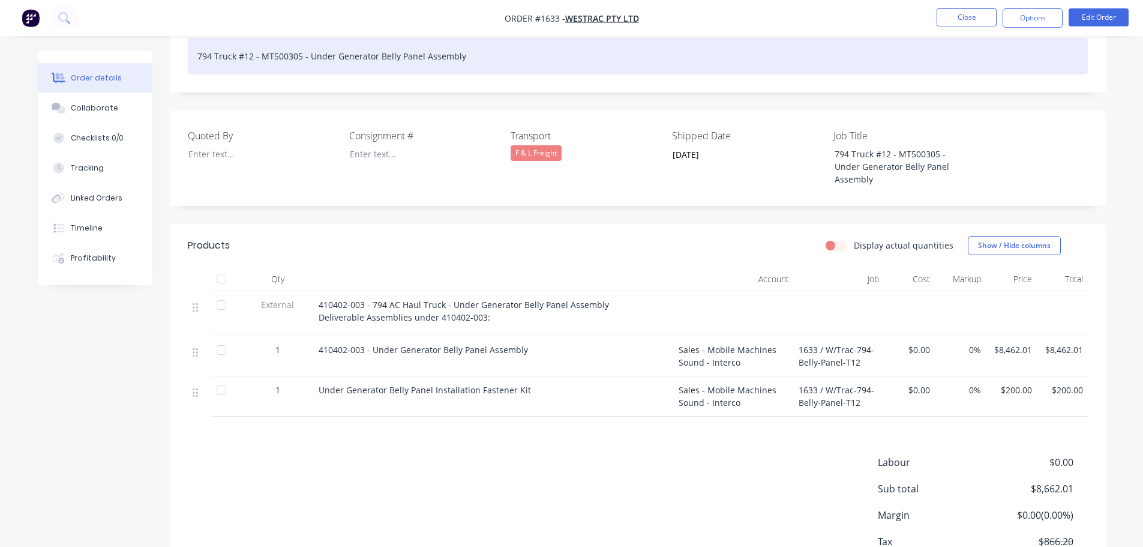
click at [475, 38] on div "794 Truck #12 - MT500305 - Under Generator Belly Panel Assembly" at bounding box center [638, 56] width 900 height 37
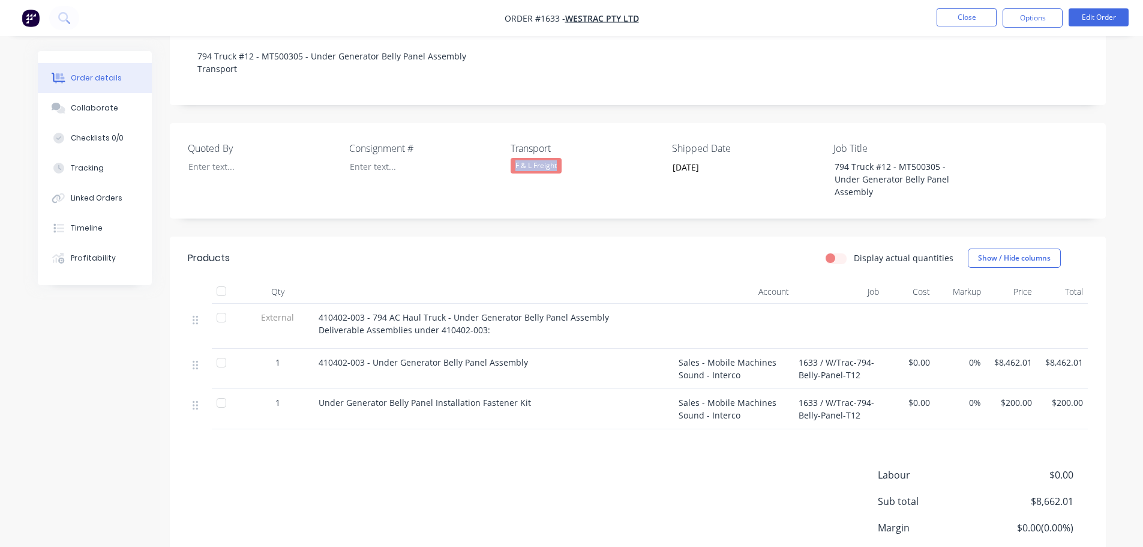
drag, startPoint x: 565, startPoint y: 151, endPoint x: 513, endPoint y: 149, distance: 52.8
click at [513, 158] on div "F & L Freight" at bounding box center [586, 166] width 150 height 16
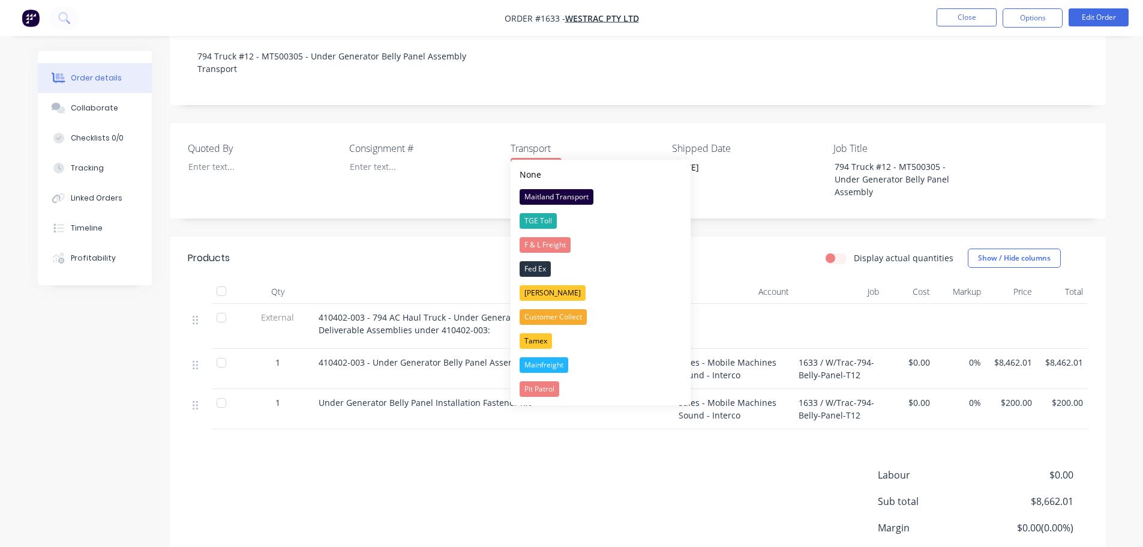
copy div "F & L Freight"
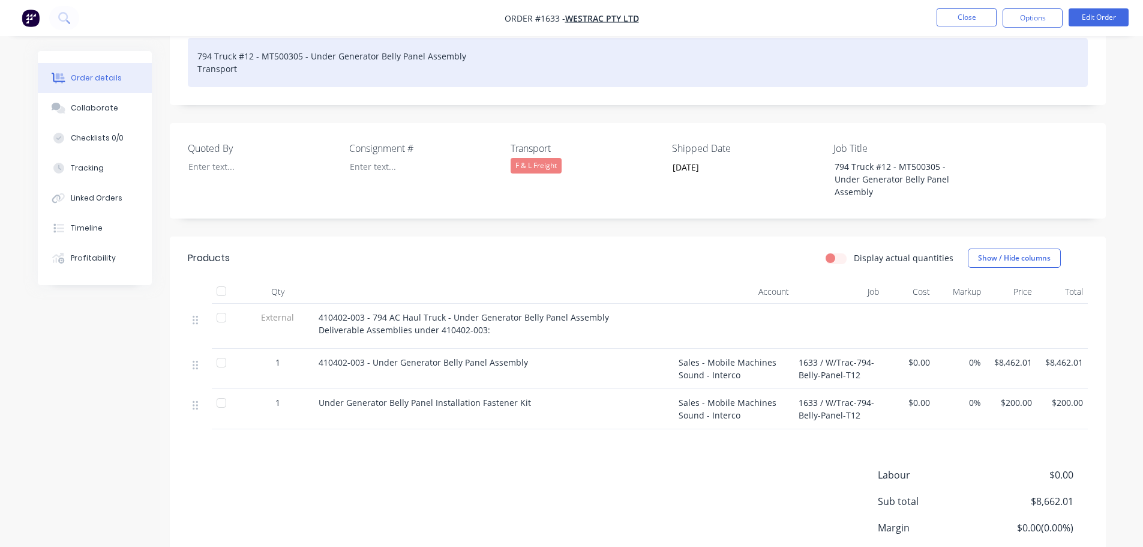
click at [291, 52] on div "794 Truck #12 - MT500305 - Under Generator Belly Panel Assembly Transport" at bounding box center [638, 62] width 900 height 49
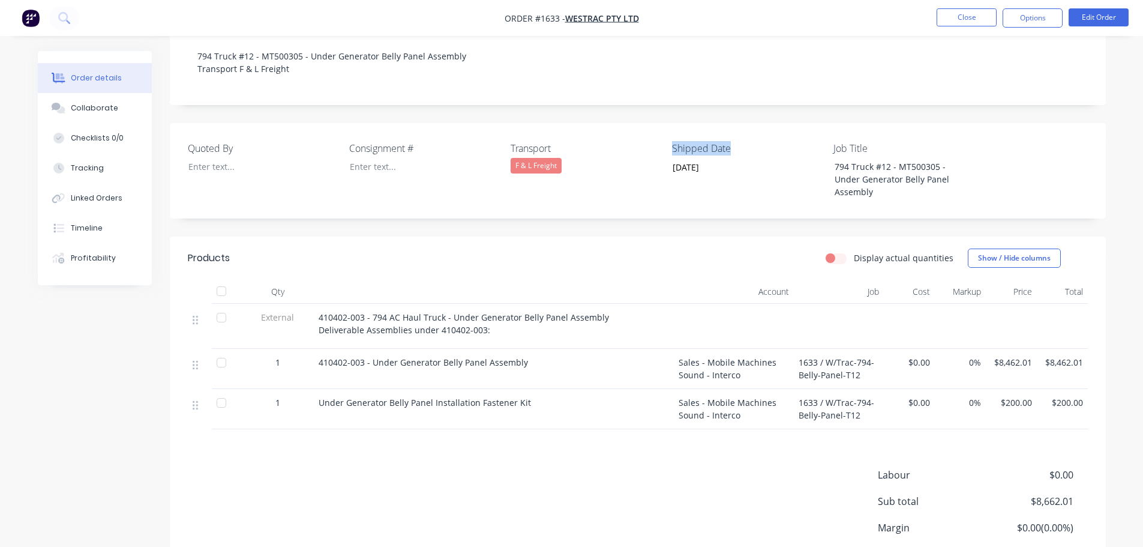
drag, startPoint x: 734, startPoint y: 136, endPoint x: 672, endPoint y: 133, distance: 61.9
click at [672, 141] on label "Shipped Date" at bounding box center [747, 148] width 150 height 14
copy label "Shipped Date"
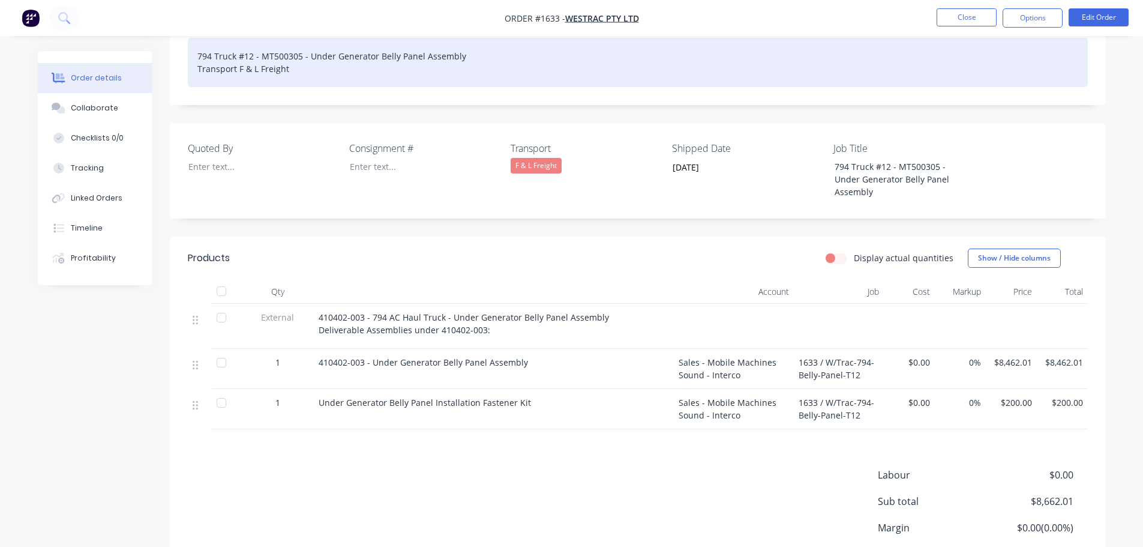
click at [340, 52] on div "794 Truck #12 - MT500305 - Under Generator Belly Panel Assembly Transport F & L…" at bounding box center [638, 62] width 900 height 49
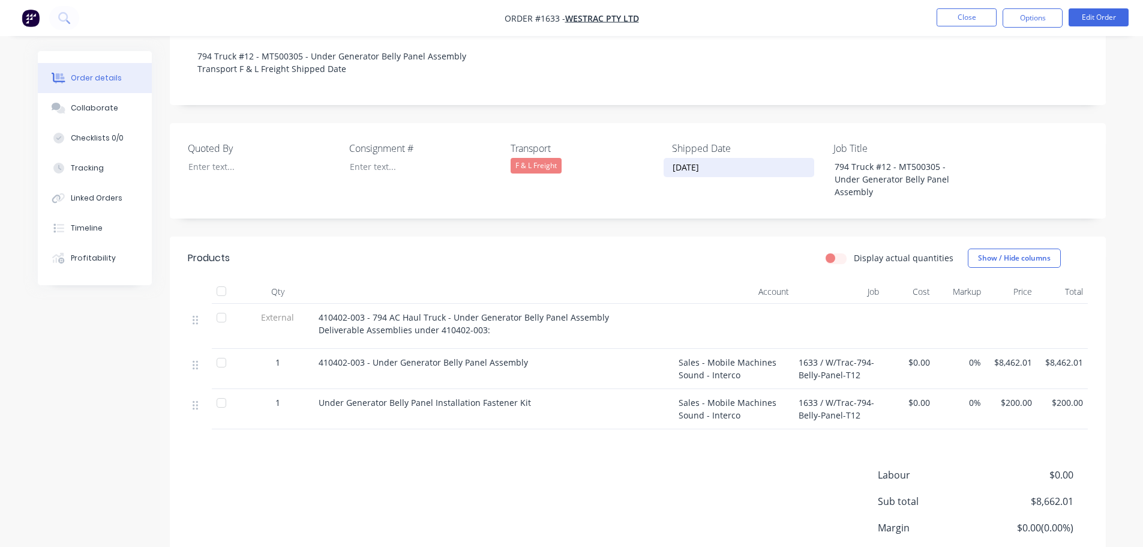
drag, startPoint x: 719, startPoint y: 151, endPoint x: 670, endPoint y: 148, distance: 49.3
click at [670, 158] on input "[DATE]" at bounding box center [738, 167] width 149 height 18
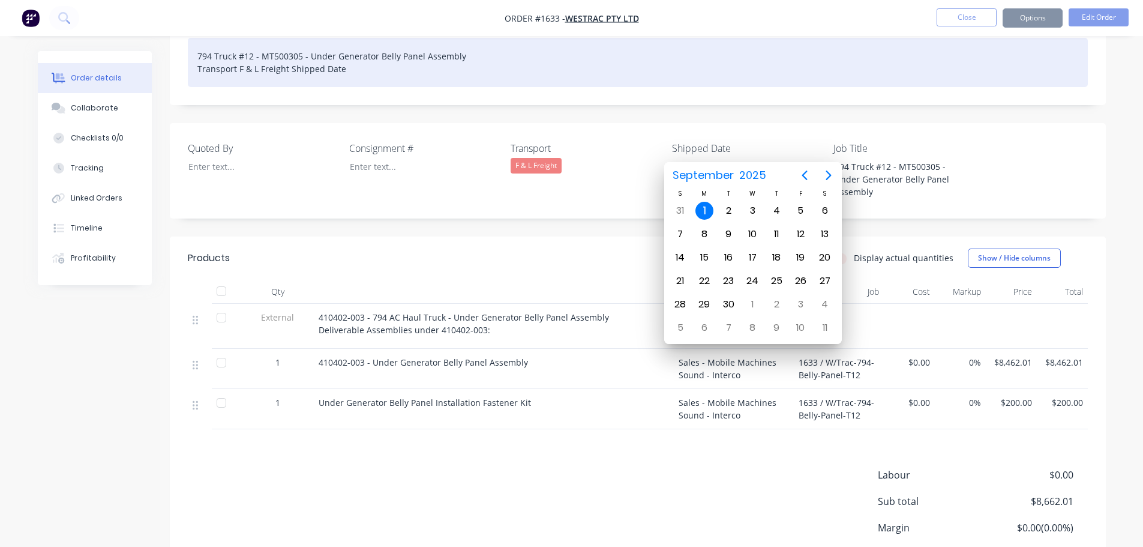
click at [373, 55] on div "794 Truck #12 - MT500305 - Under Generator Belly Panel Assembly Transport F & L…" at bounding box center [638, 62] width 900 height 49
click at [358, 53] on div "794 Truck #12 - MT500305 - Under Generator Belly Panel Assembly Transport F & L…" at bounding box center [638, 62] width 900 height 49
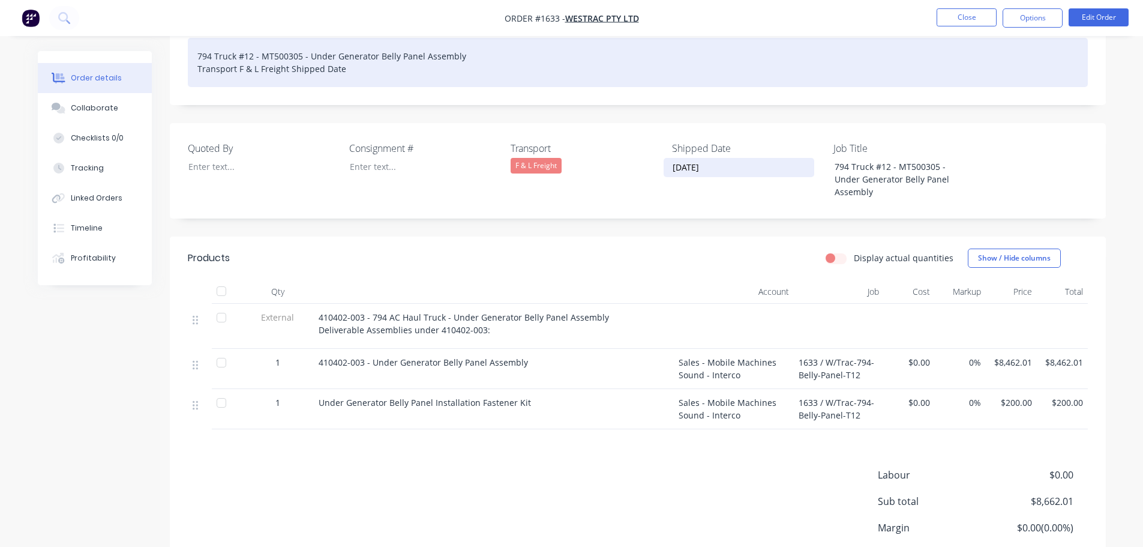
click at [352, 52] on div "794 Truck #12 - MT500305 - Under Generator Belly Panel Assembly Transport F & L…" at bounding box center [638, 62] width 900 height 49
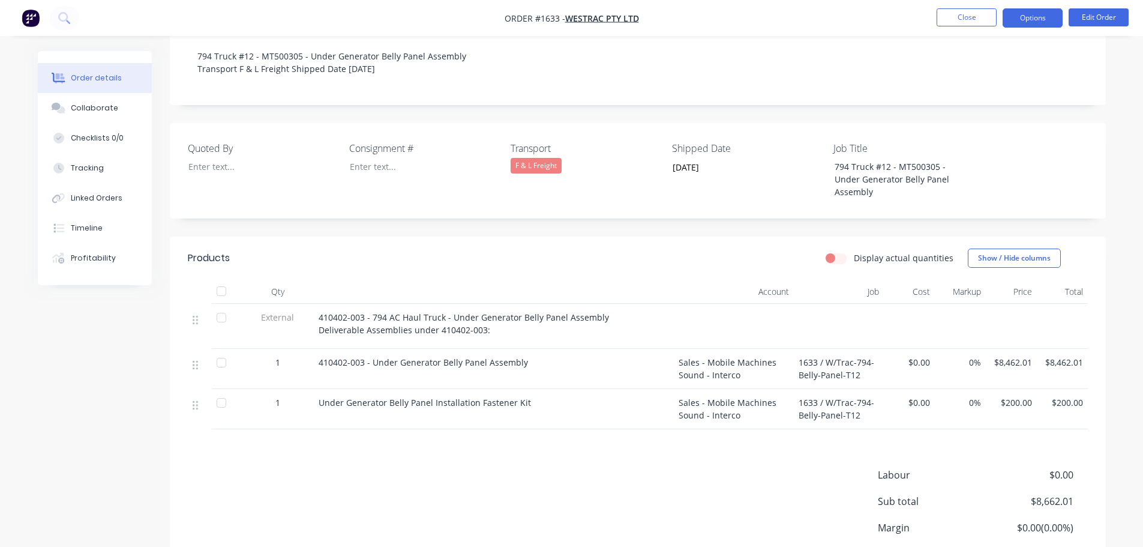
click at [1038, 23] on button "Options" at bounding box center [1033, 17] width 60 height 19
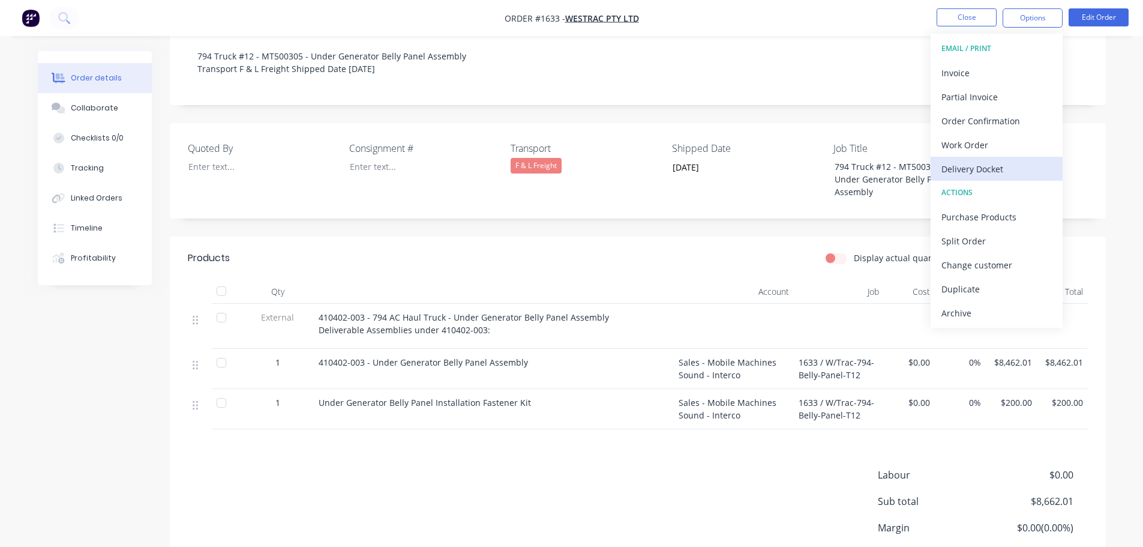
click at [981, 163] on div "Delivery Docket" at bounding box center [997, 168] width 110 height 17
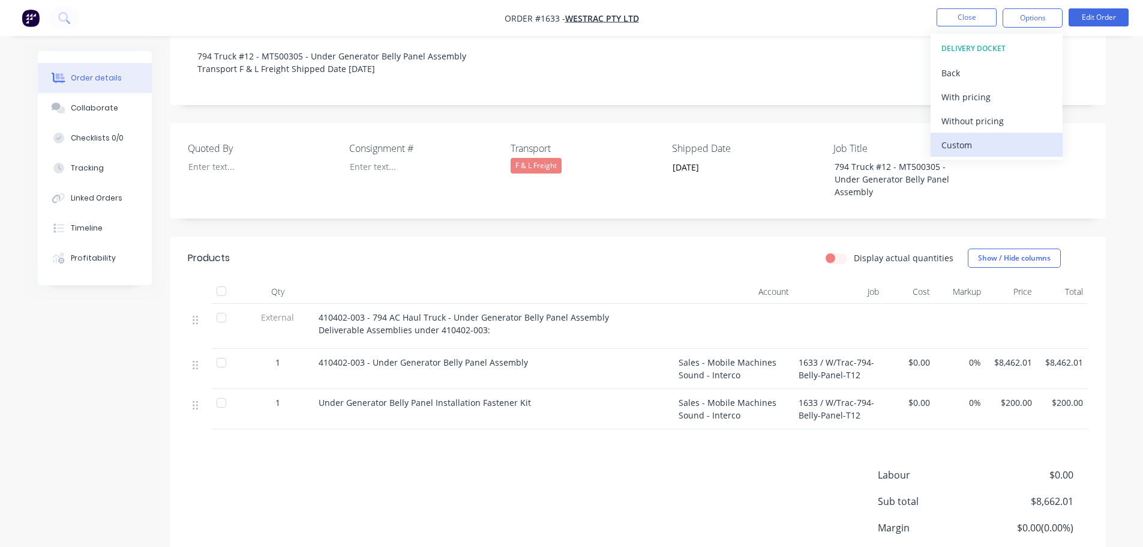
click at [976, 145] on div "Custom" at bounding box center [997, 144] width 110 height 17
click at [976, 118] on div "Without pricing" at bounding box center [997, 120] width 110 height 17
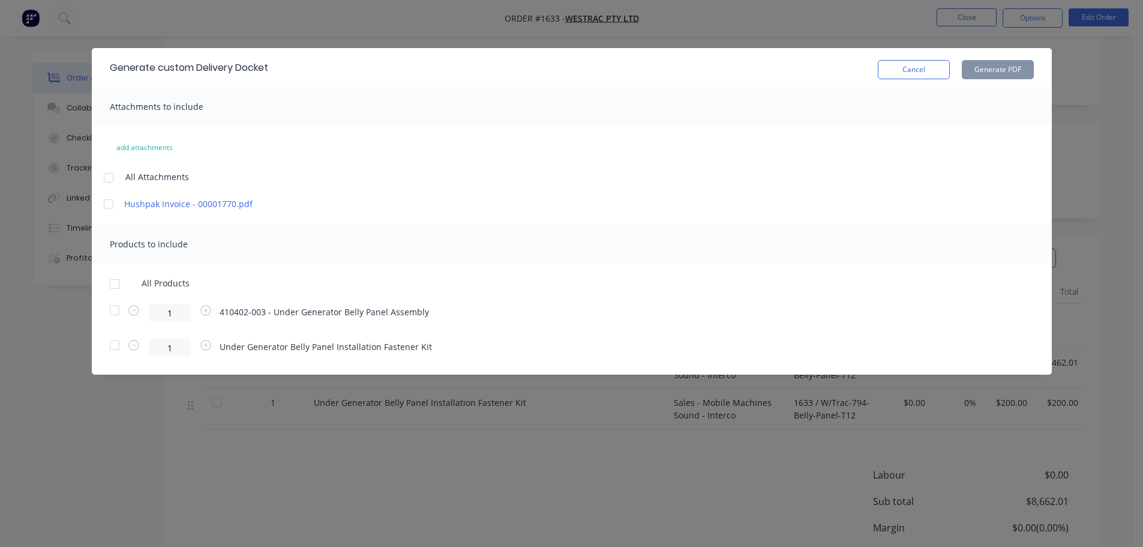
click at [113, 290] on div at bounding box center [115, 284] width 24 height 24
click at [1002, 73] on button "Generate PDF" at bounding box center [998, 69] width 72 height 19
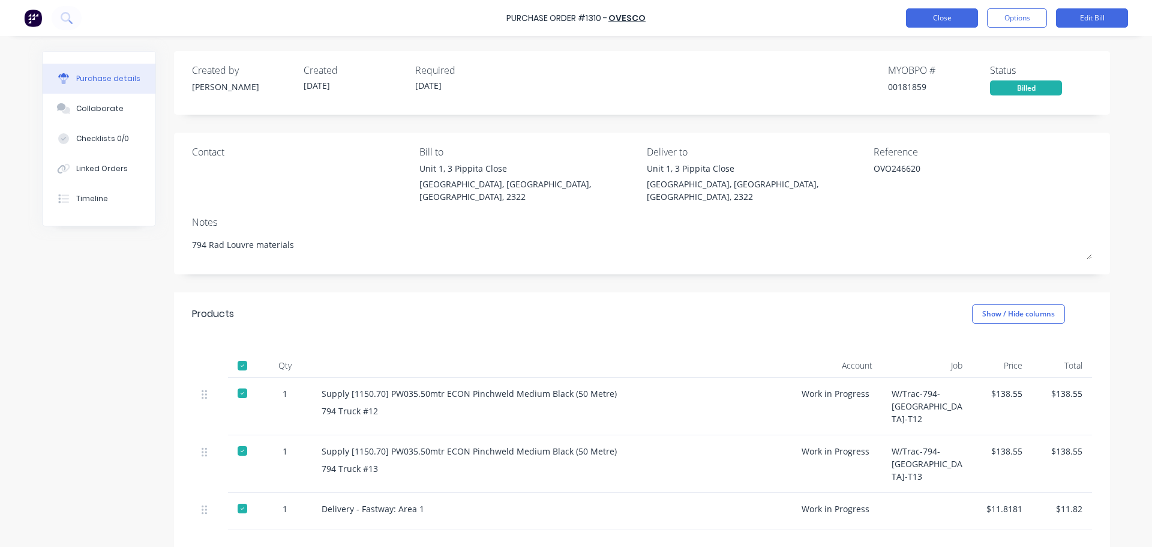
click at [941, 20] on button "Close" at bounding box center [942, 17] width 72 height 19
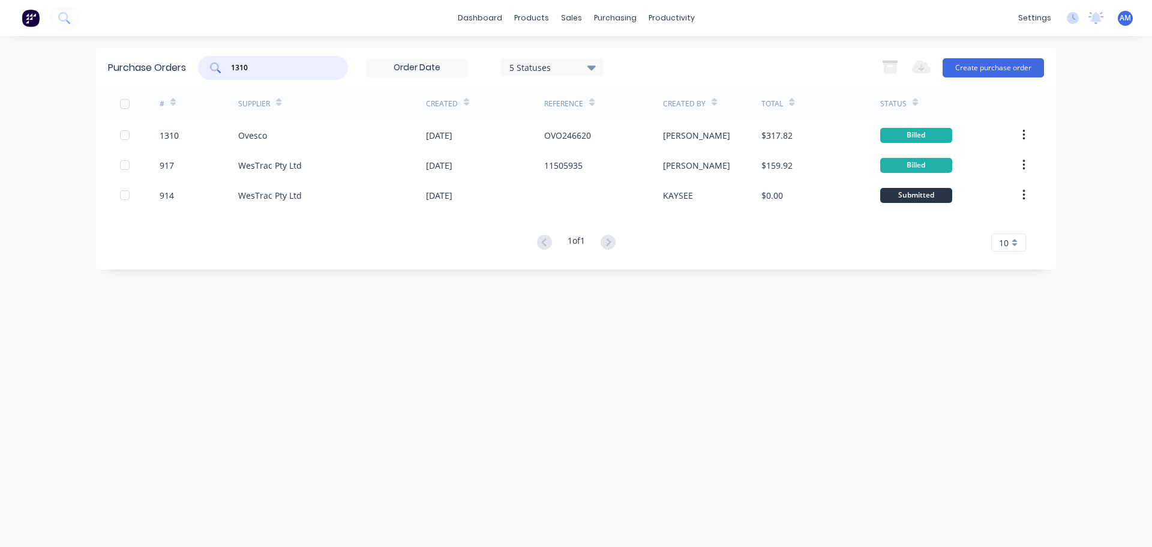
drag, startPoint x: 253, startPoint y: 66, endPoint x: 221, endPoint y: 62, distance: 32.7
click at [225, 61] on div "1310" at bounding box center [273, 68] width 150 height 24
type input "1299"
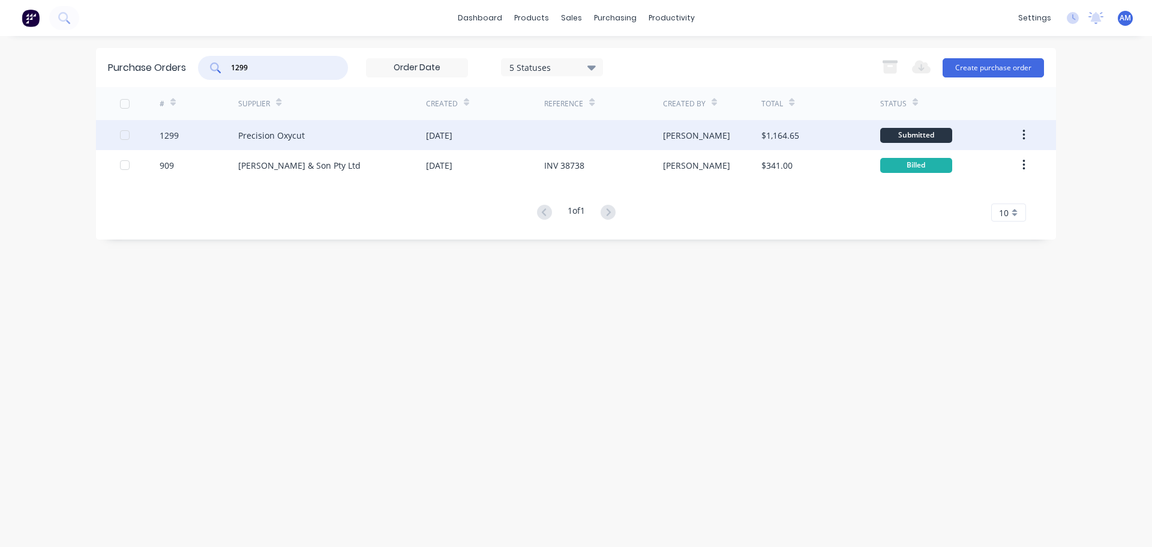
click at [310, 127] on div "Precision Oxycut" at bounding box center [332, 135] width 188 height 30
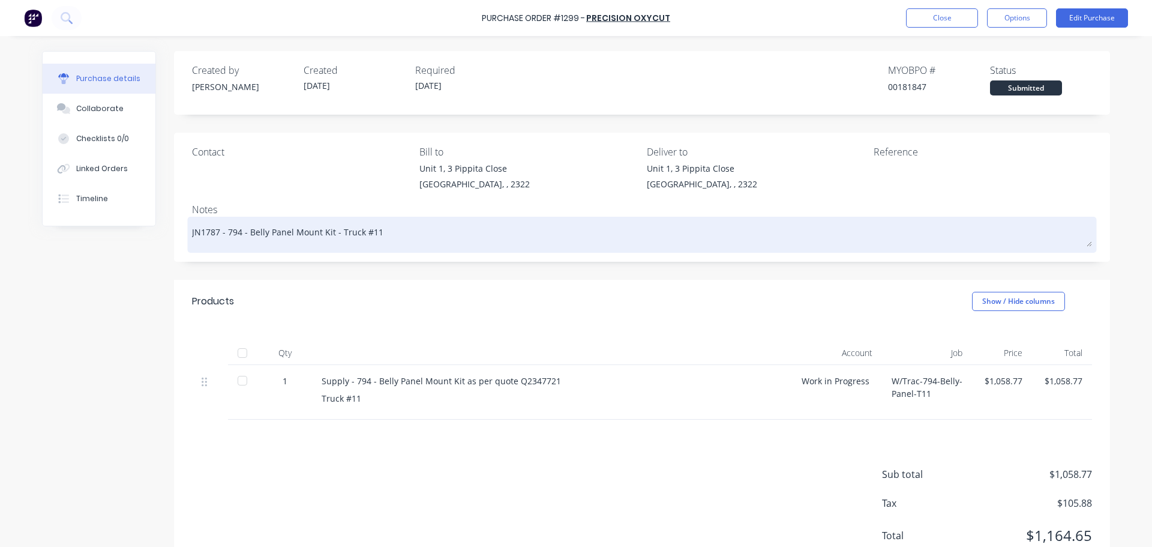
drag, startPoint x: 373, startPoint y: 228, endPoint x: 221, endPoint y: 232, distance: 151.9
click at [221, 232] on textarea "JN1787 - 794 - Belly Panel Mount Kit - Truck #11" at bounding box center [642, 233] width 900 height 27
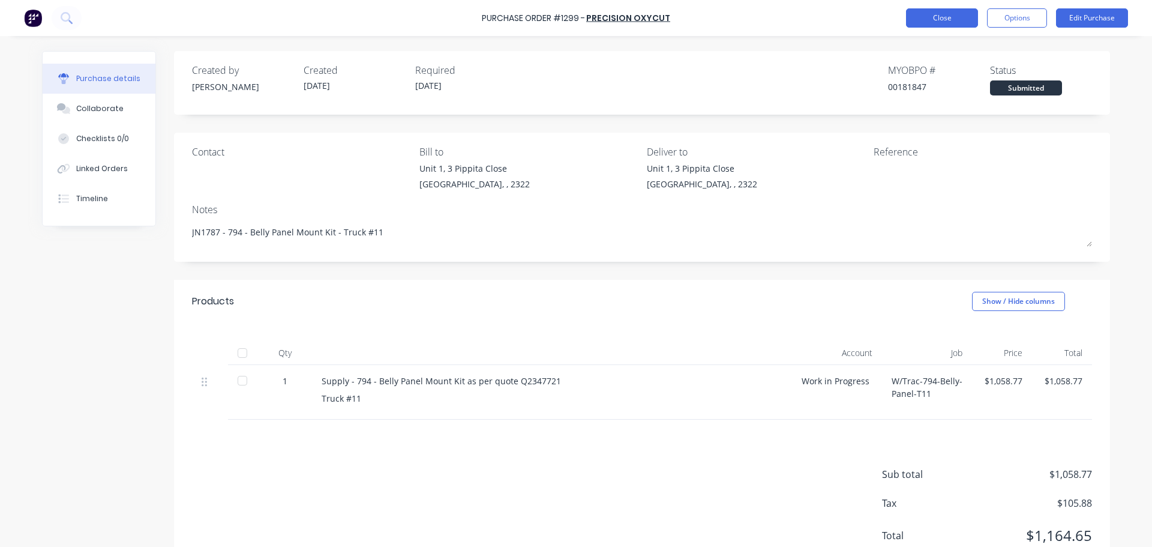
click at [952, 19] on button "Close" at bounding box center [942, 17] width 72 height 19
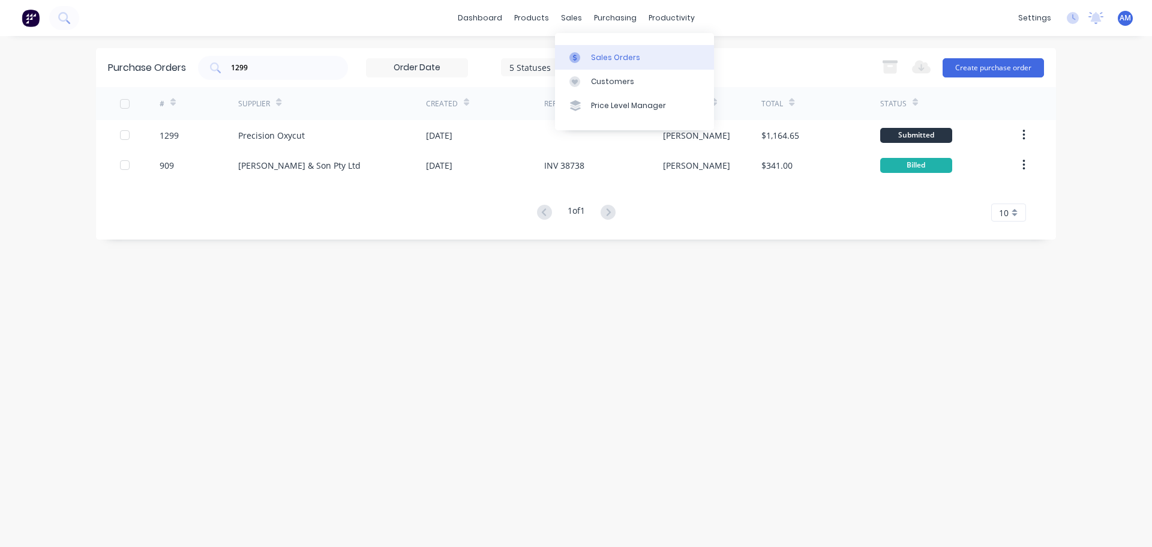
click at [602, 52] on div "Sales Orders" at bounding box center [615, 57] width 49 height 11
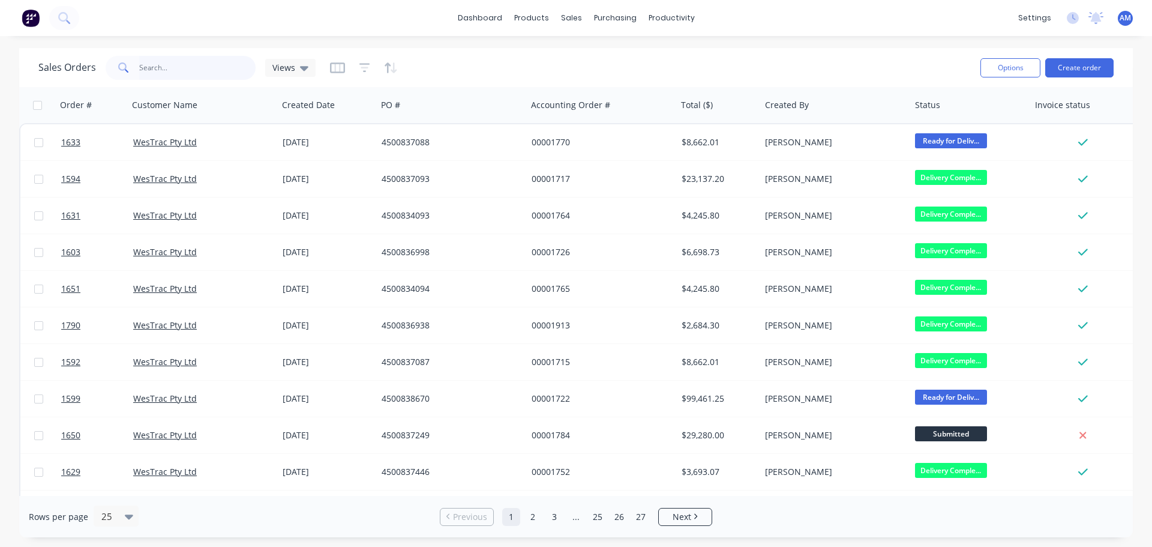
click at [154, 70] on input "text" at bounding box center [197, 68] width 117 height 24
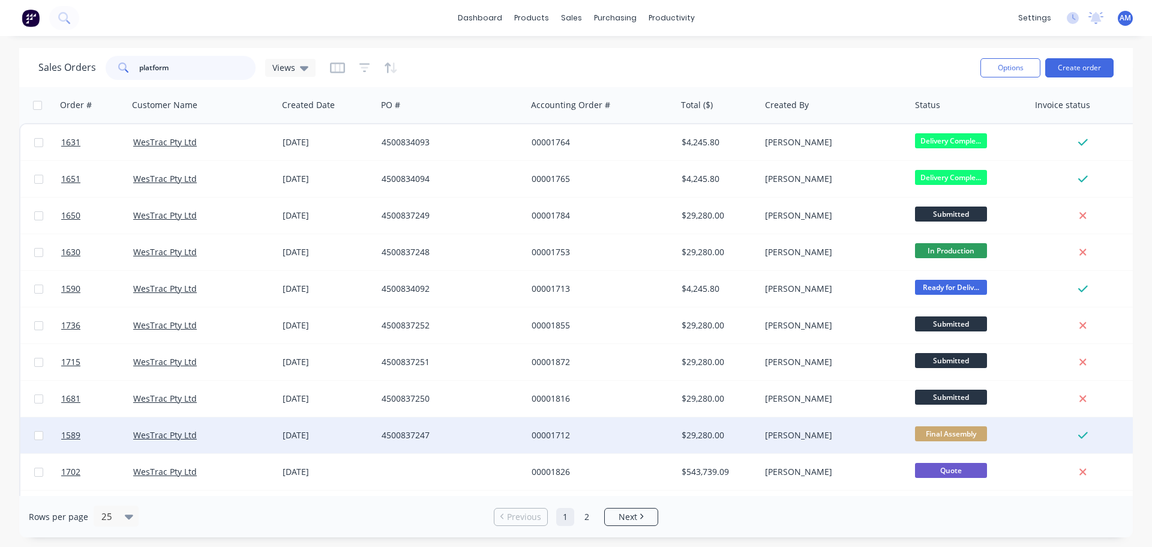
type input "platform"
click at [172, 442] on div "WesTrac Pty Ltd" at bounding box center [203, 435] width 150 height 36
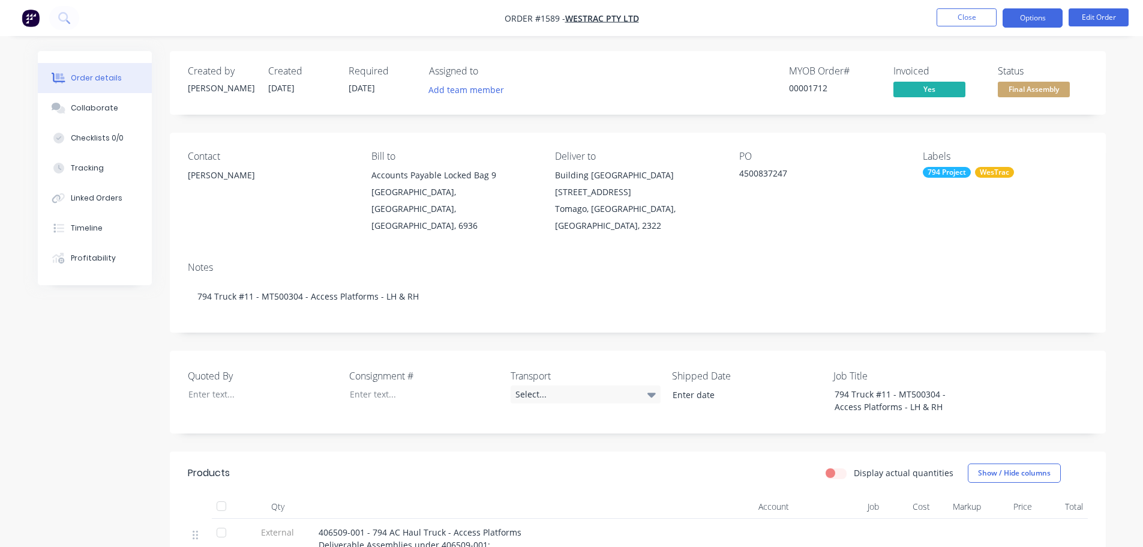
click at [1035, 21] on button "Options" at bounding box center [1033, 17] width 60 height 19
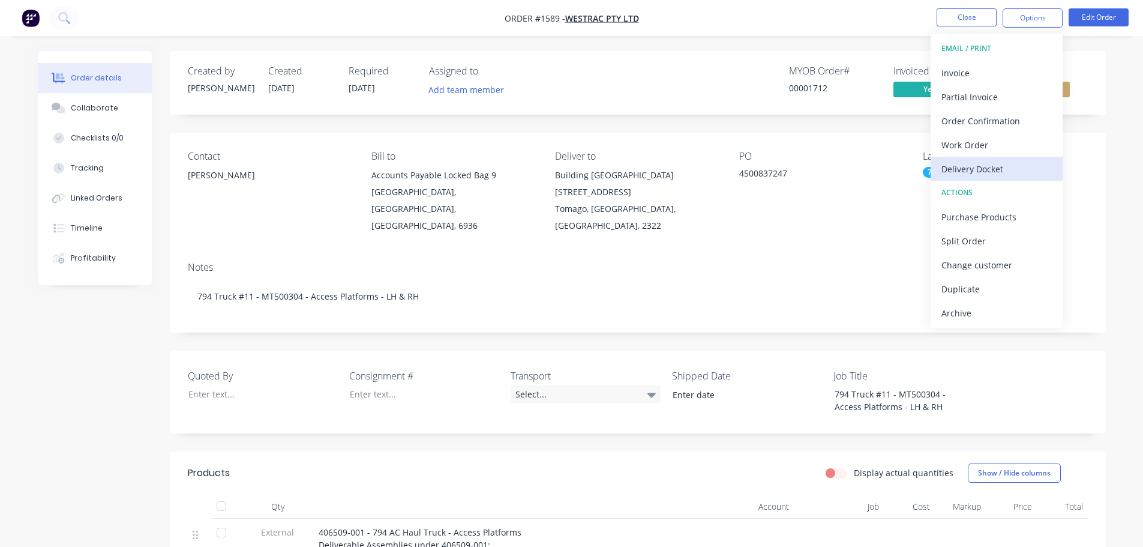
click at [987, 163] on div "Delivery Docket" at bounding box center [997, 168] width 110 height 17
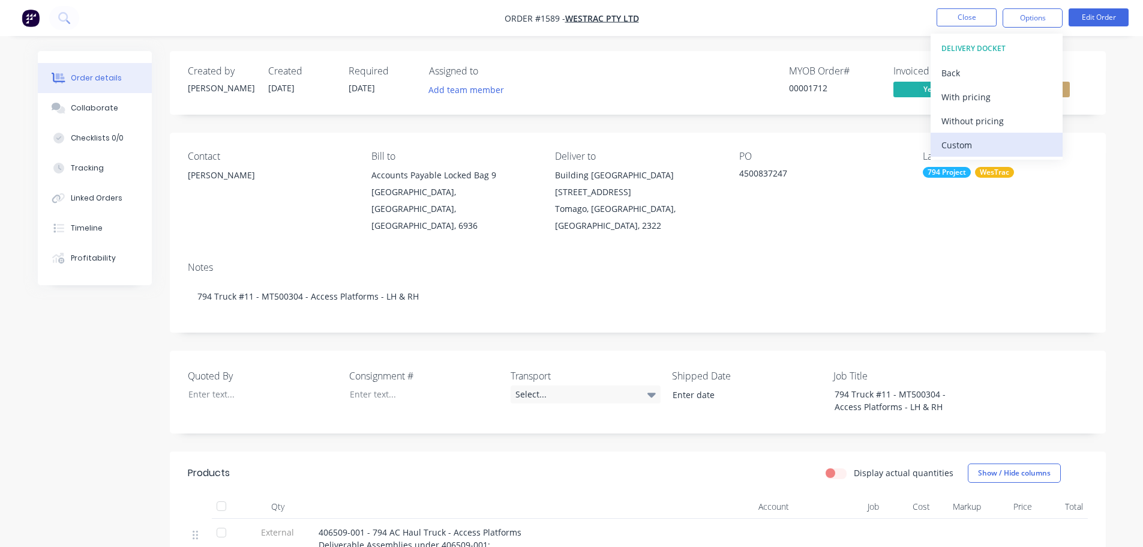
click at [983, 145] on div "Custom" at bounding box center [997, 144] width 110 height 17
click at [982, 118] on div "Without pricing" at bounding box center [997, 120] width 110 height 17
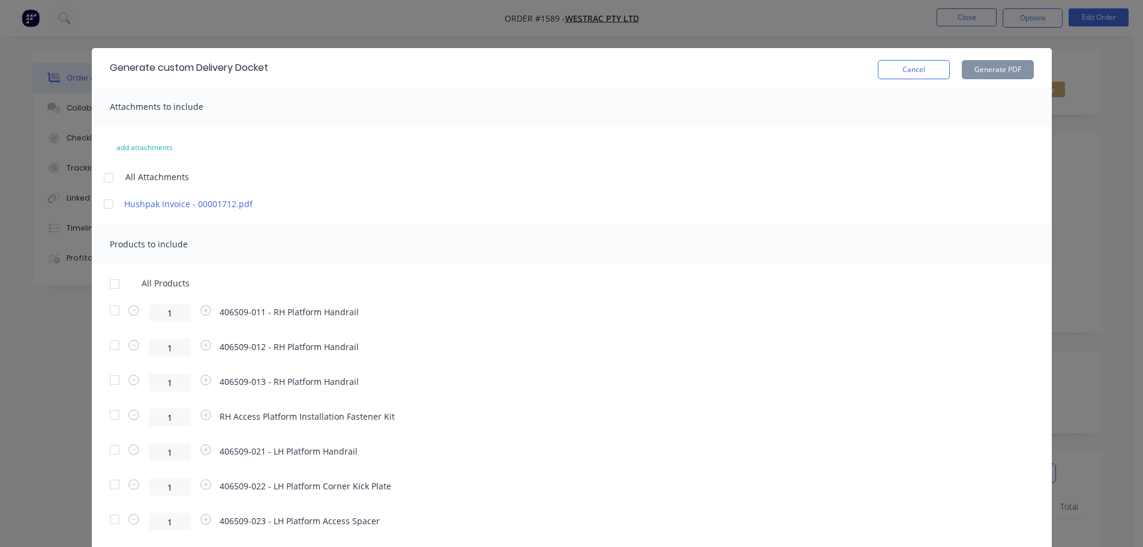
drag, startPoint x: 104, startPoint y: 281, endPoint x: 110, endPoint y: 281, distance: 6.0
click at [104, 281] on div at bounding box center [115, 284] width 24 height 24
click at [995, 69] on button "Generate PDF" at bounding box center [998, 69] width 72 height 19
